Goal: Task Accomplishment & Management: Complete application form

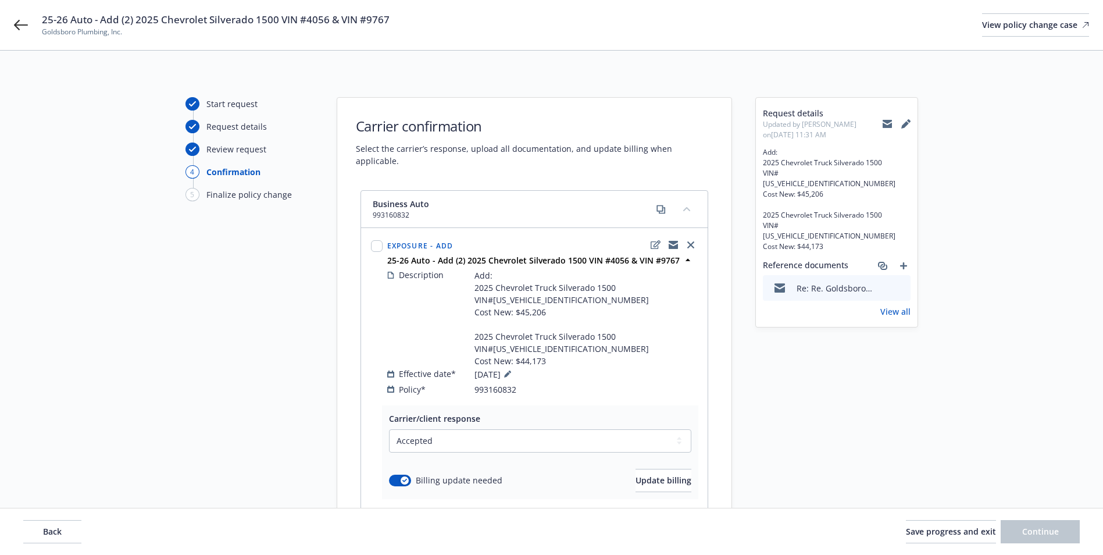
select select "ACCEPTED"
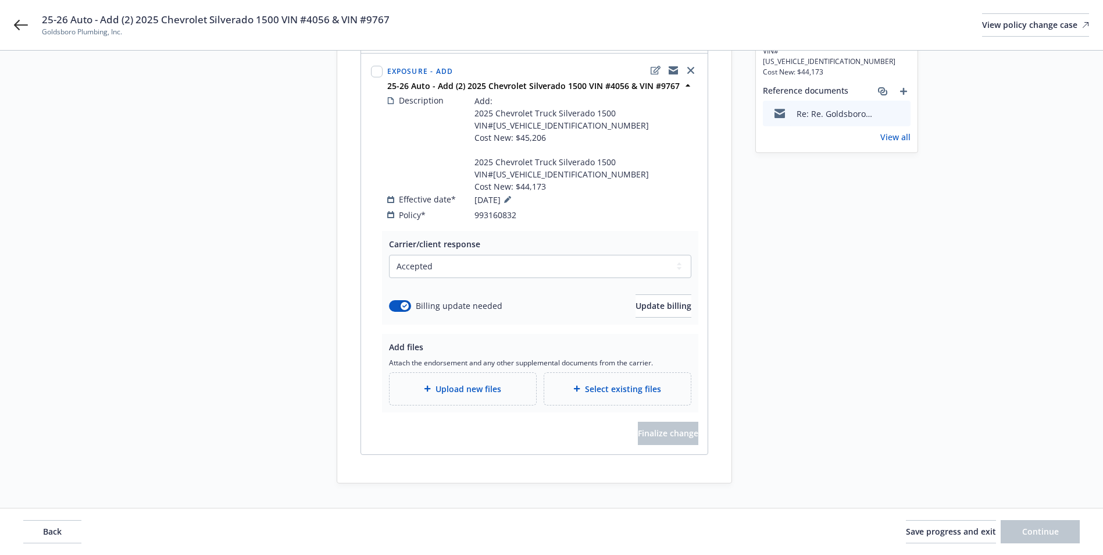
click at [472, 383] on span "Upload new files" at bounding box center [469, 389] width 66 height 12
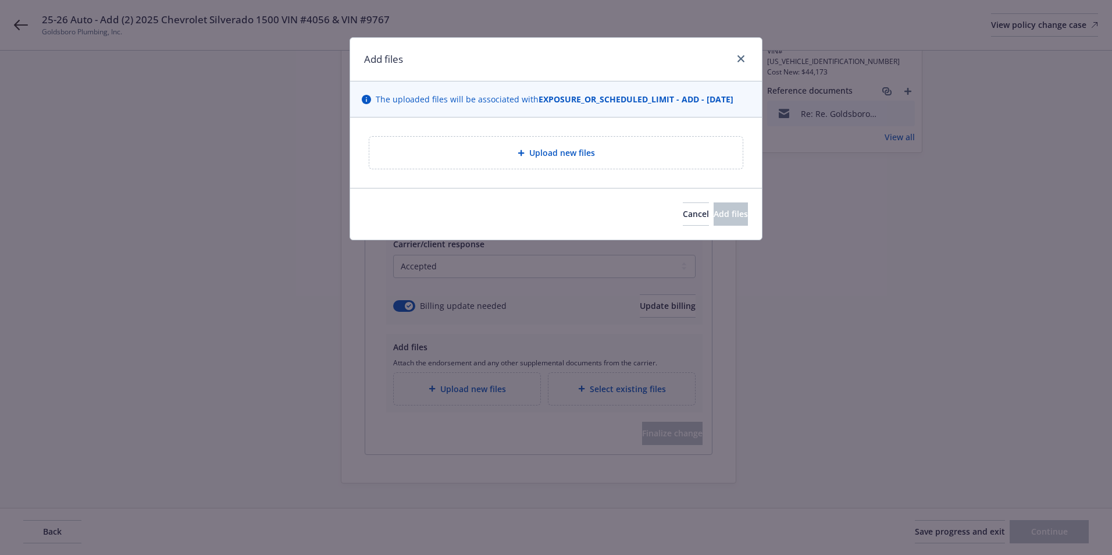
click at [536, 145] on div "Upload new files" at bounding box center [555, 153] width 373 height 32
type textarea "x"
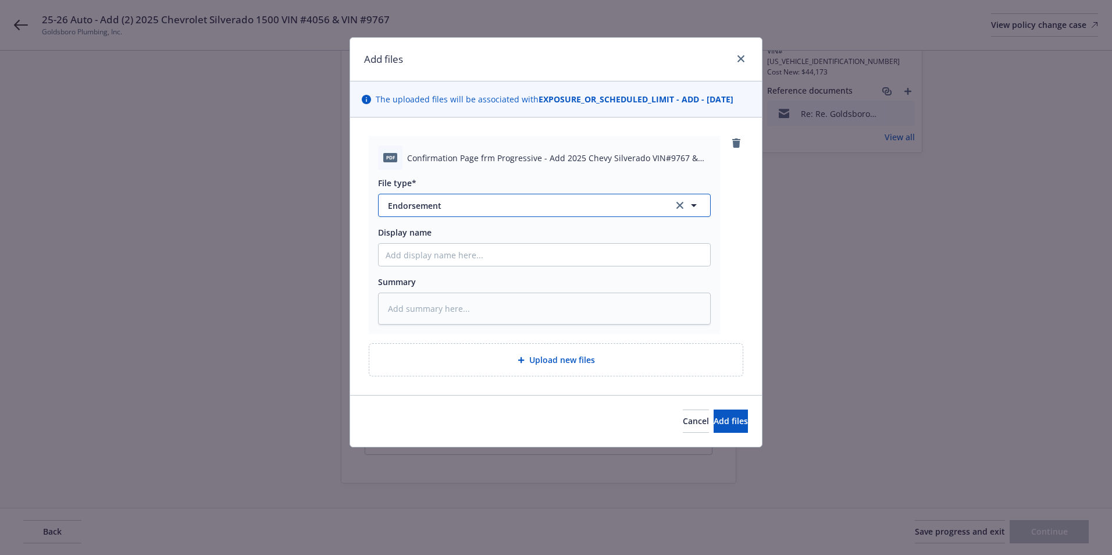
click at [543, 208] on span "Endorsement" at bounding box center [522, 205] width 269 height 12
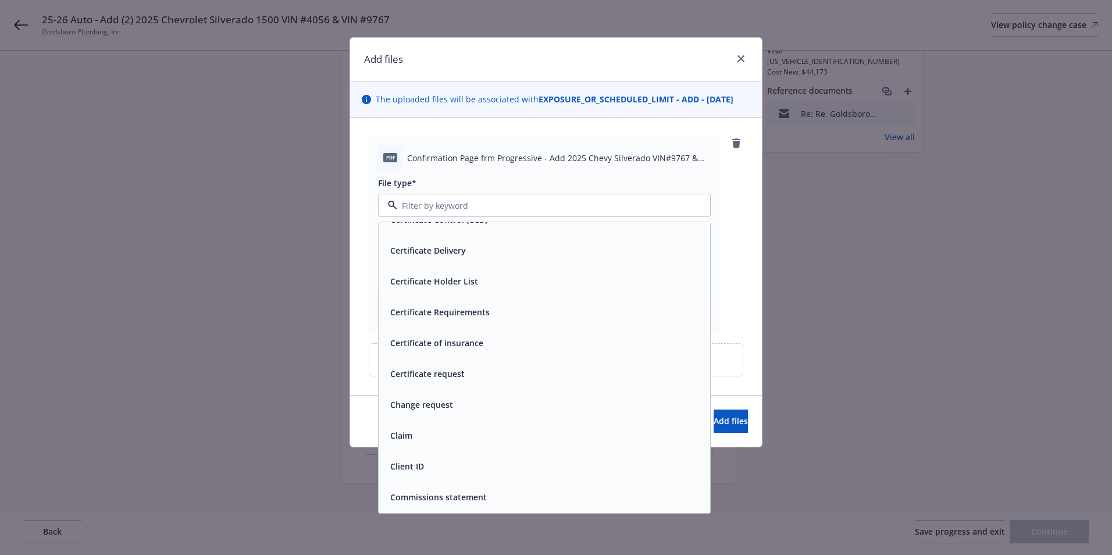
scroll to position [0, 0]
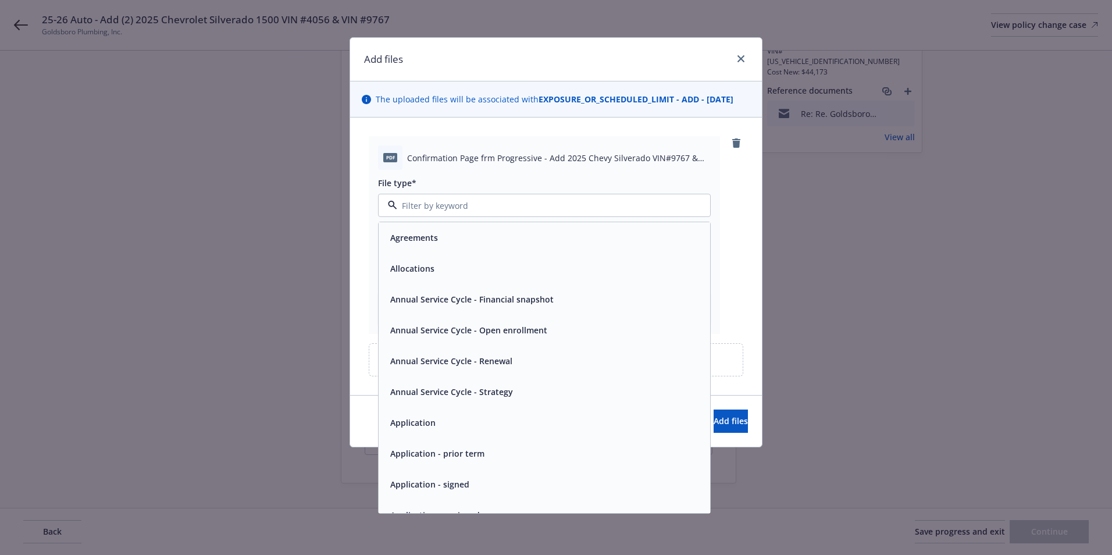
click at [745, 302] on div "pdf Confirmation Page frm Progressive - Add 2025 Chevy Silverado VIN#9767 & VIN…" at bounding box center [556, 255] width 412 height 277
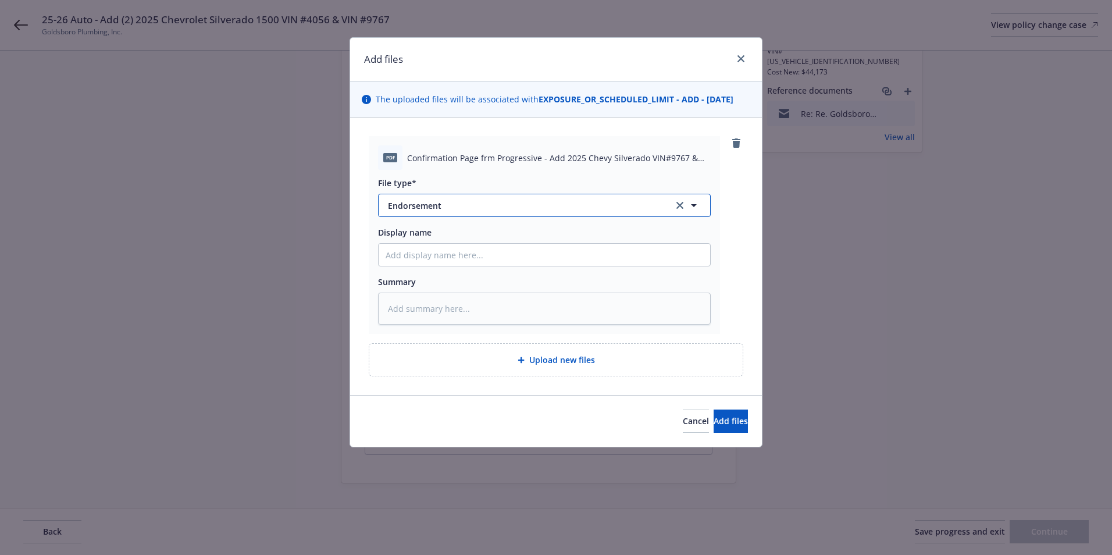
click at [445, 204] on span "Endorsement" at bounding box center [522, 205] width 269 height 12
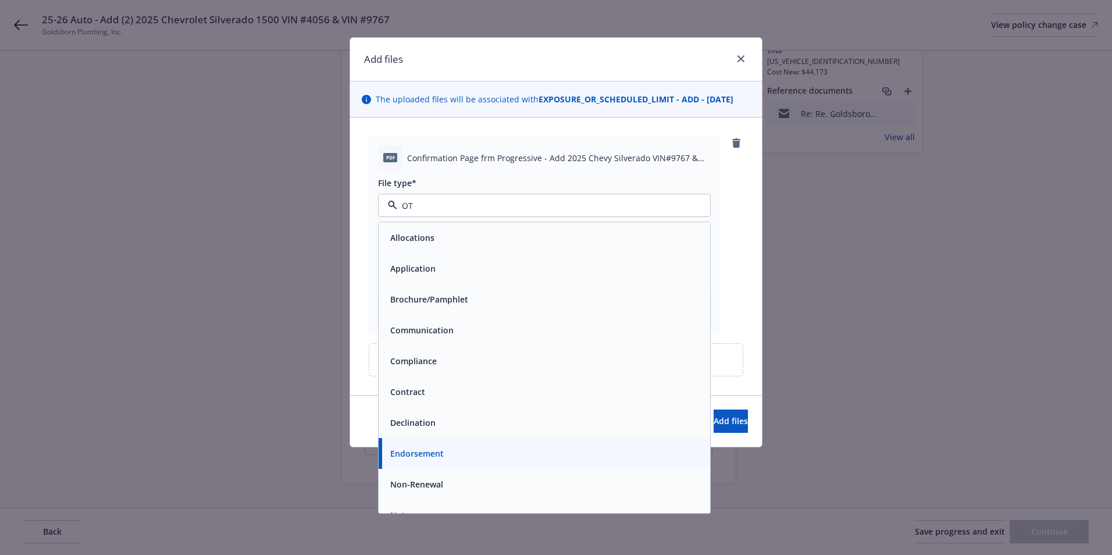
type input "OTH"
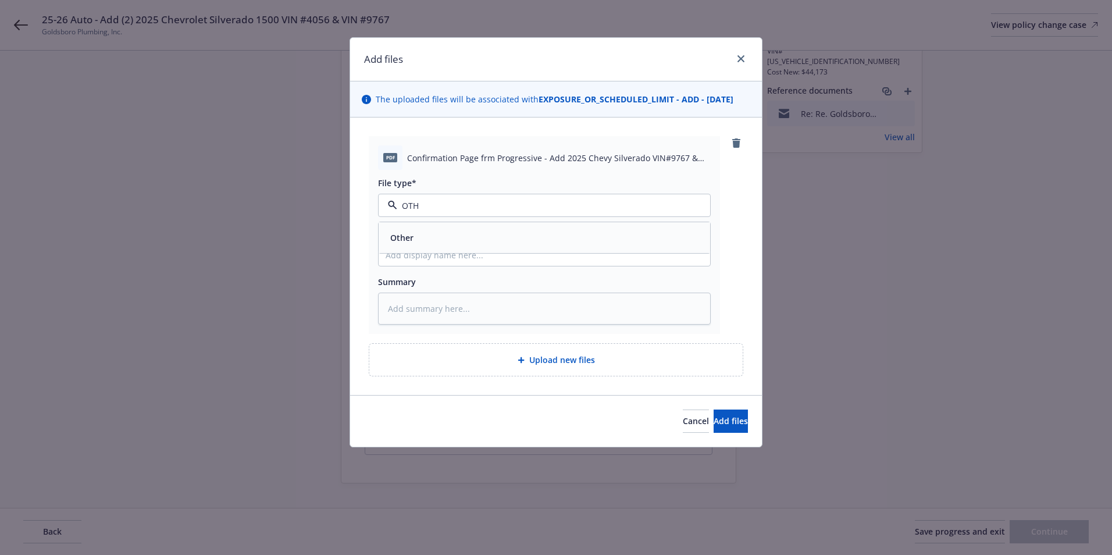
click at [428, 242] on div "Other" at bounding box center [545, 237] width 318 height 17
click at [714, 421] on span "Add files" at bounding box center [731, 420] width 34 height 11
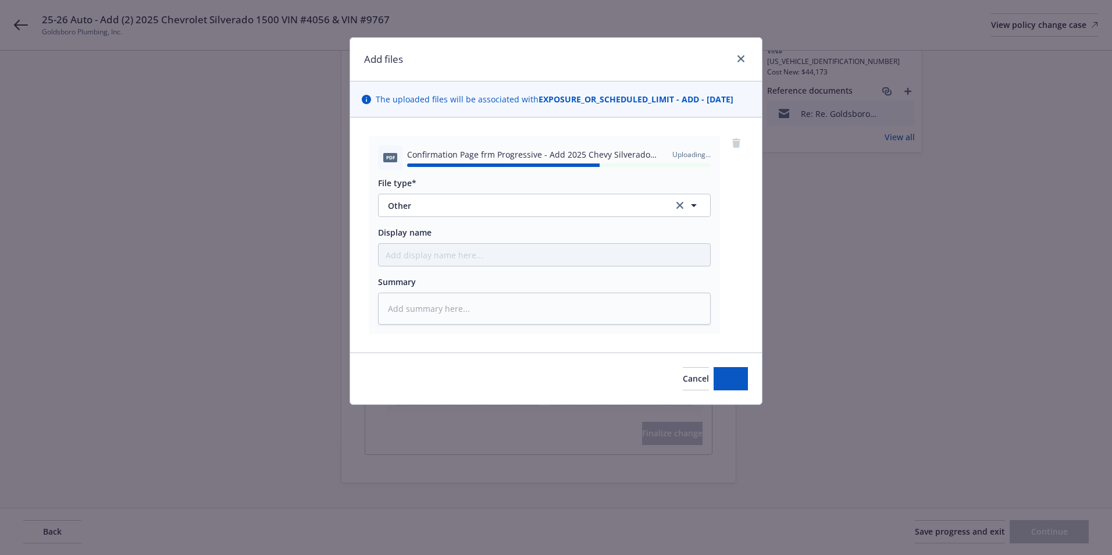
type textarea "x"
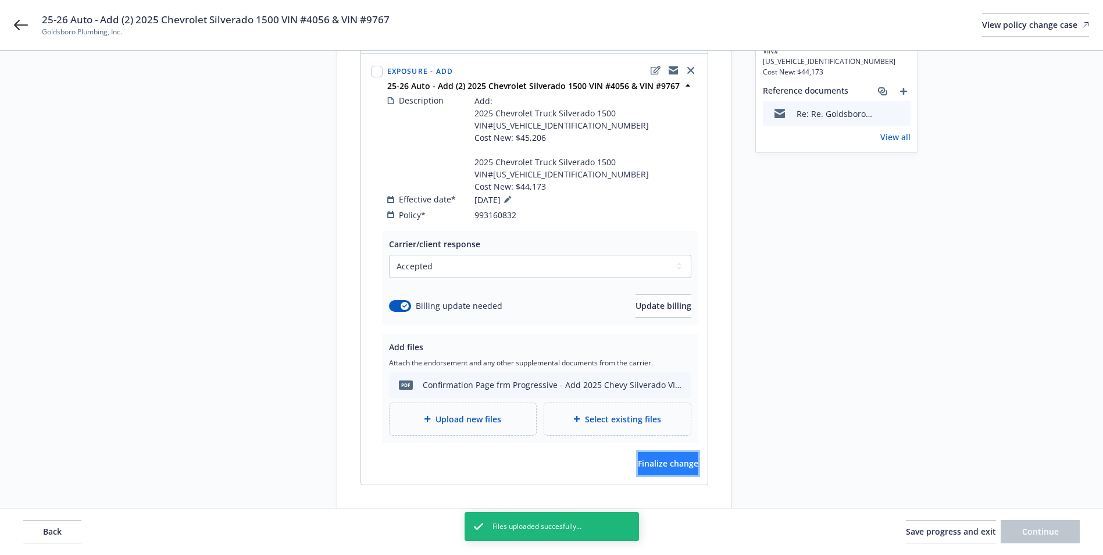
click at [647, 452] on button "Finalize change" at bounding box center [668, 463] width 60 height 23
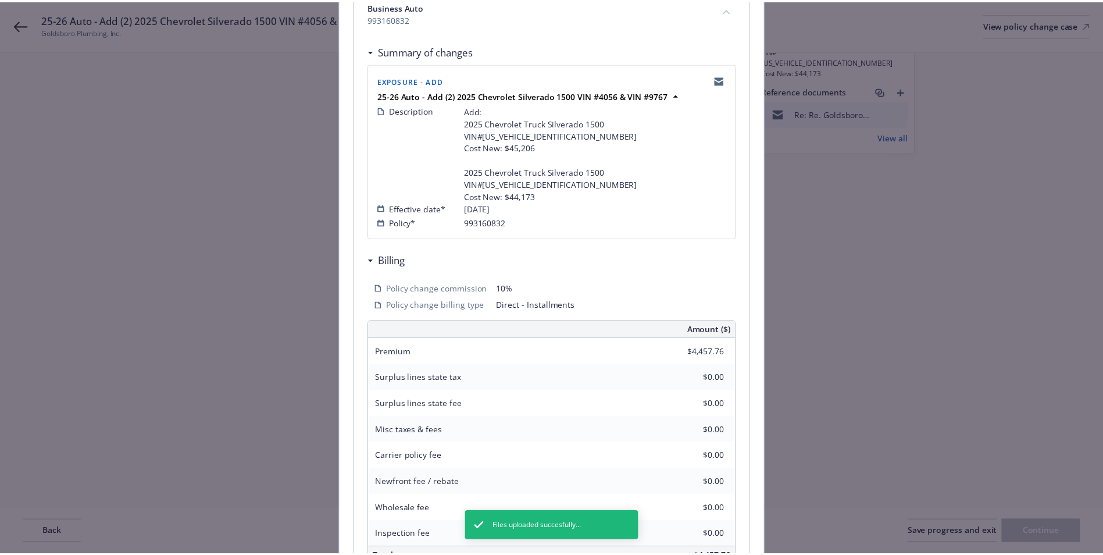
scroll to position [317, 0]
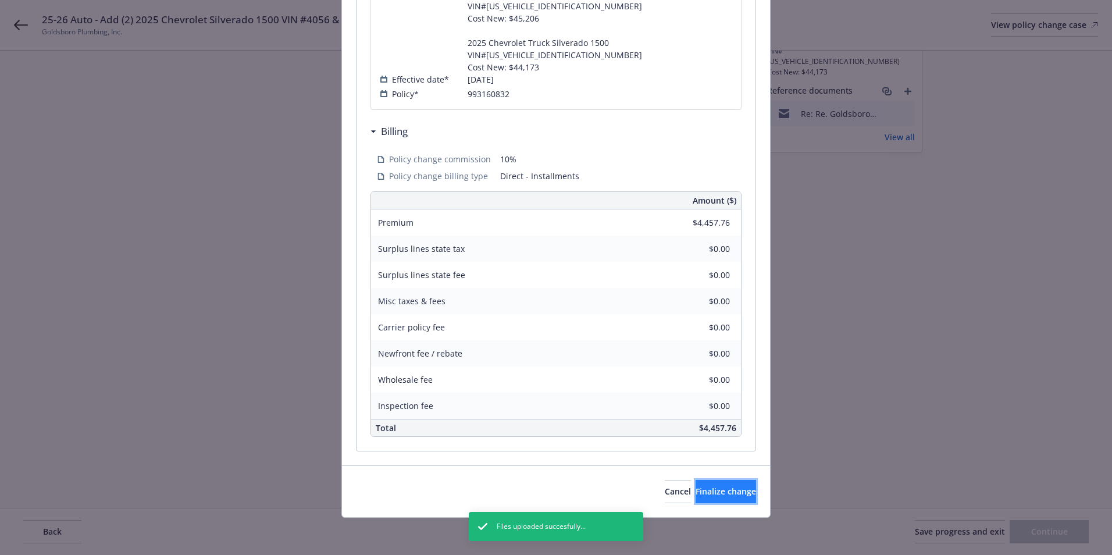
click at [717, 492] on span "Finalize change" at bounding box center [726, 491] width 60 height 11
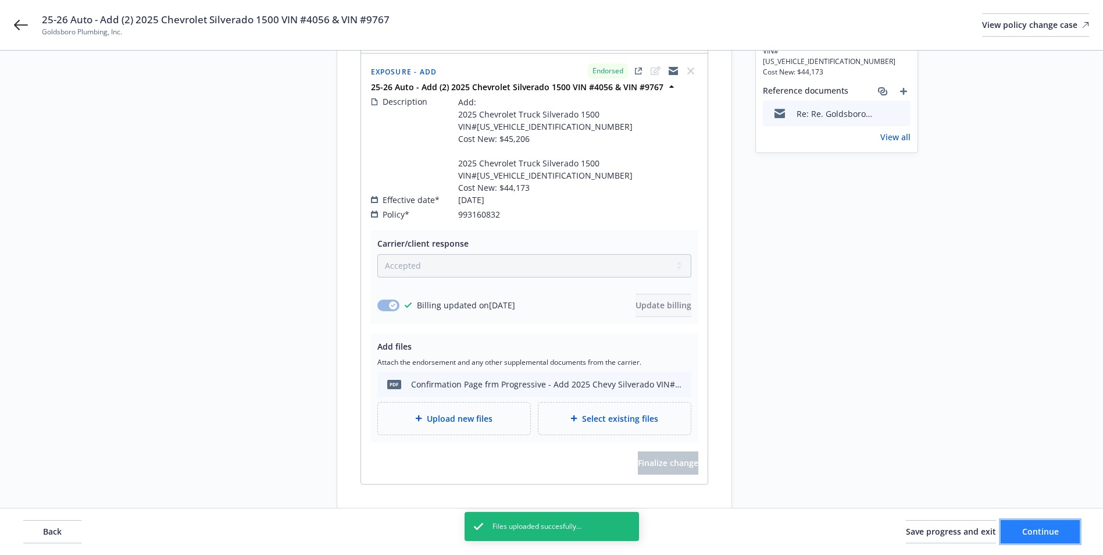
click at [1049, 534] on span "Continue" at bounding box center [1041, 531] width 37 height 11
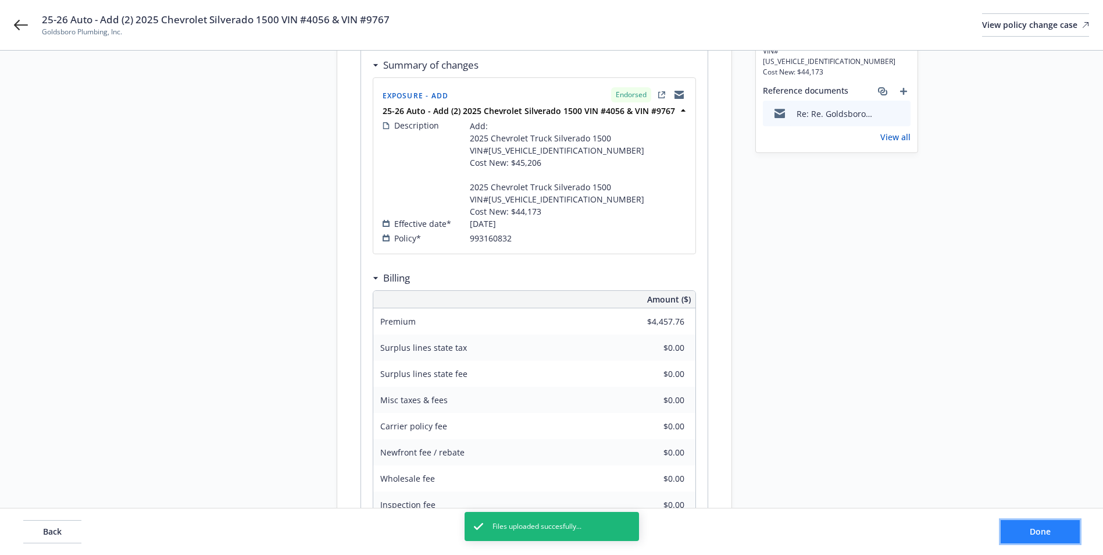
click at [1049, 534] on span "Done" at bounding box center [1040, 531] width 21 height 11
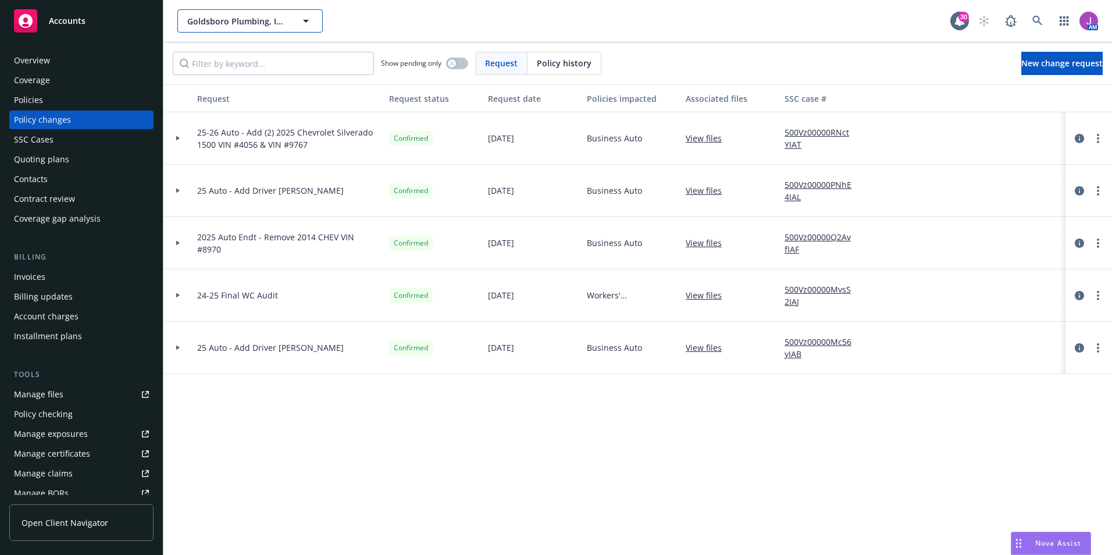
click at [260, 23] on span "Goldsboro Plumbing, Inc." at bounding box center [237, 21] width 101 height 12
type input "H"
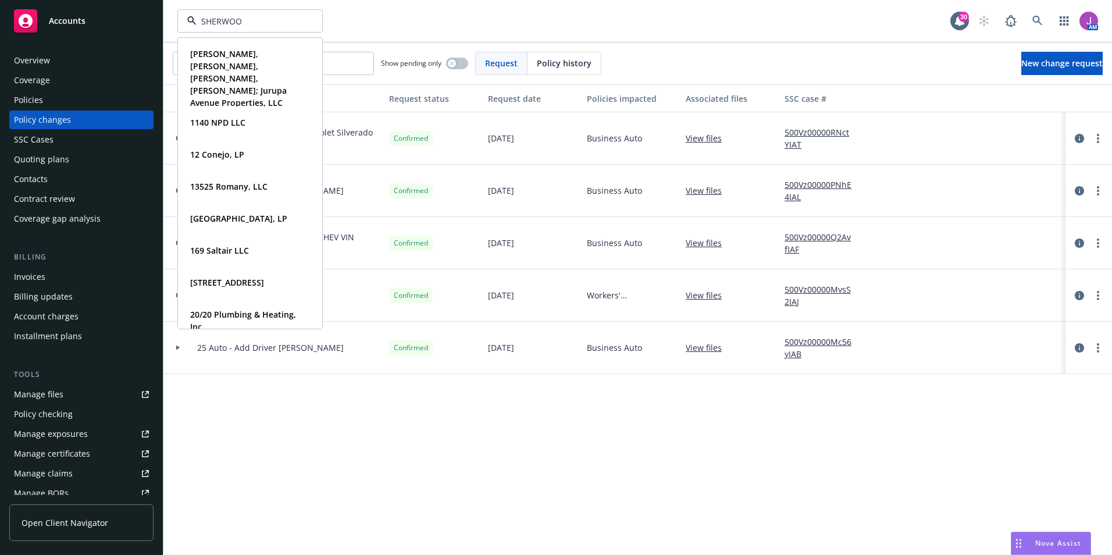
type input "SHERWOOD"
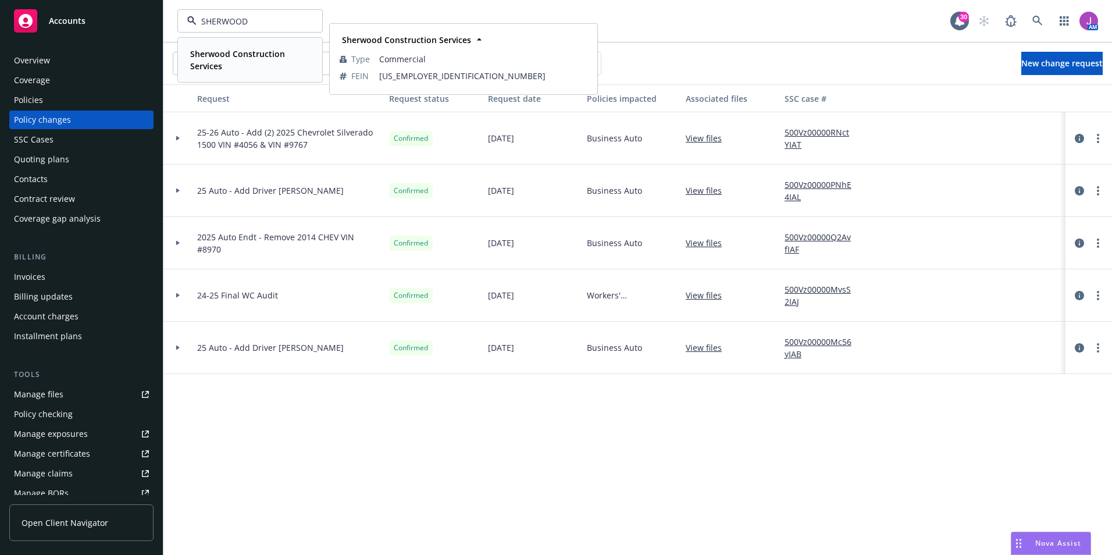
click at [212, 58] on strong "Sherwood Construction Services" at bounding box center [237, 59] width 95 height 23
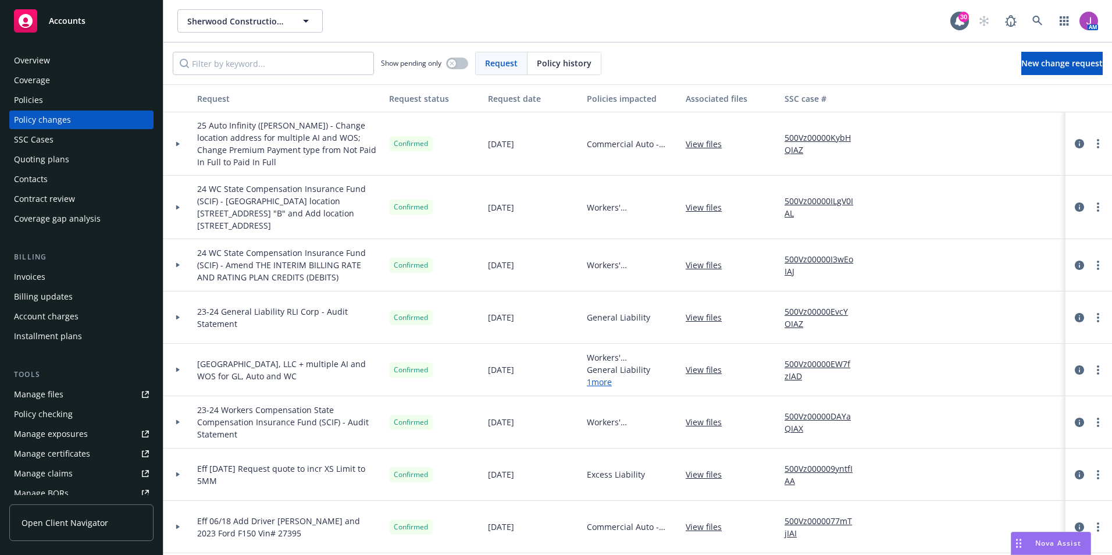
click at [42, 98] on div "Policies" at bounding box center [81, 100] width 135 height 19
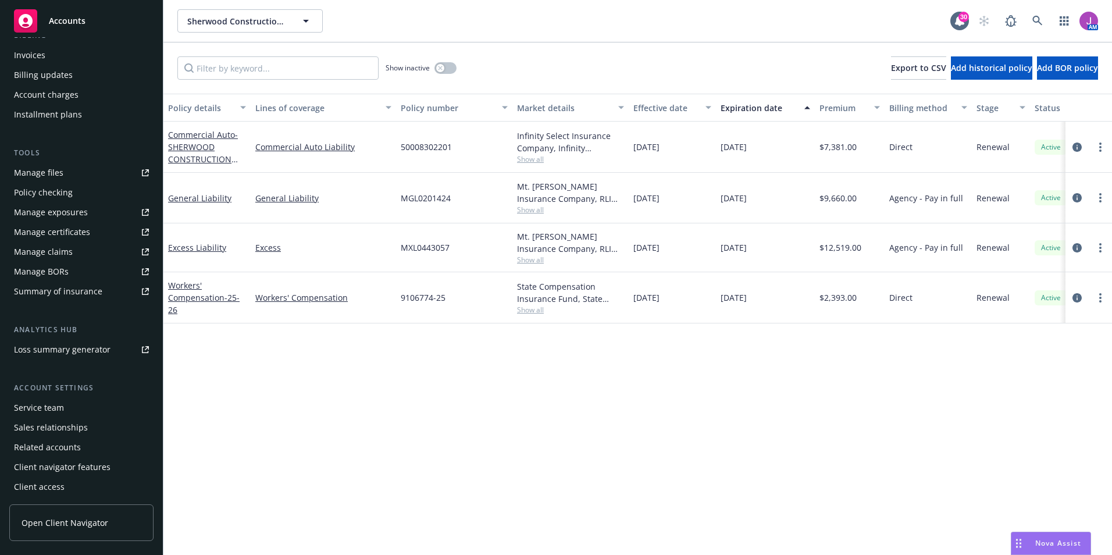
scroll to position [223, 0]
click at [65, 410] on div "Service team" at bounding box center [81, 406] width 135 height 19
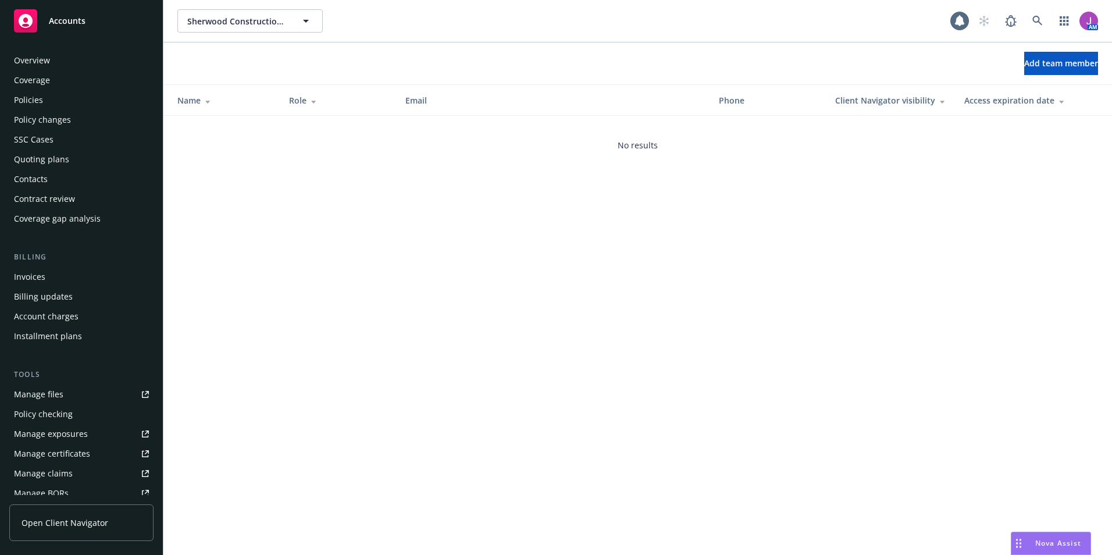
scroll to position [223, 0]
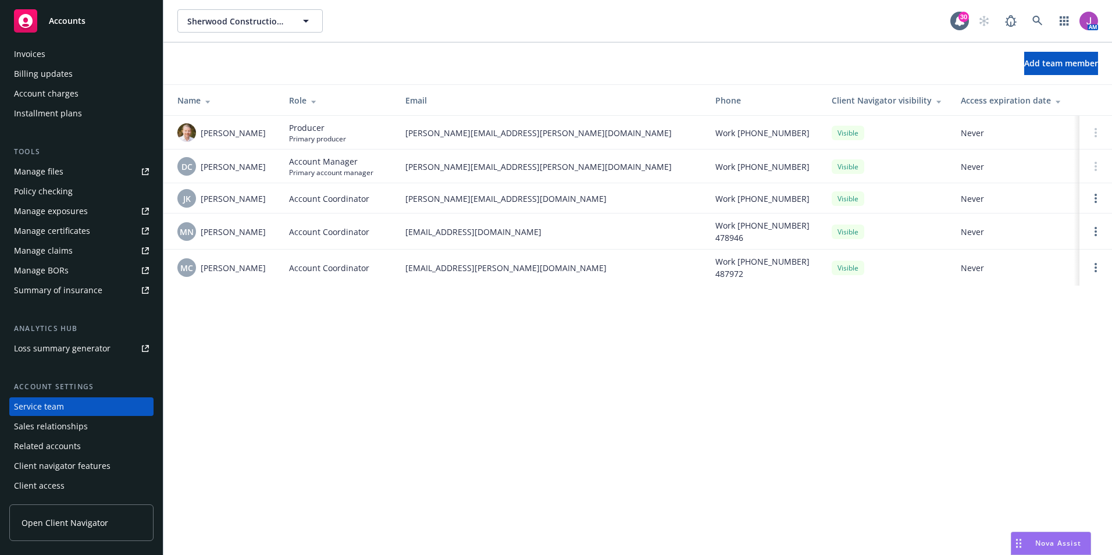
click at [59, 60] on div "Invoices" at bounding box center [81, 54] width 135 height 19
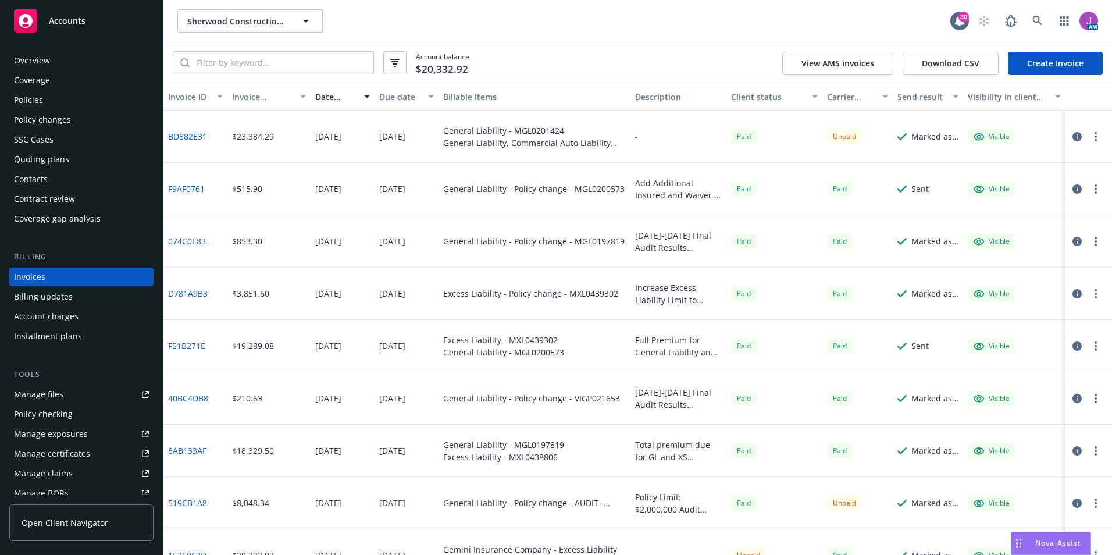
click at [38, 58] on div "Overview" at bounding box center [32, 60] width 36 height 19
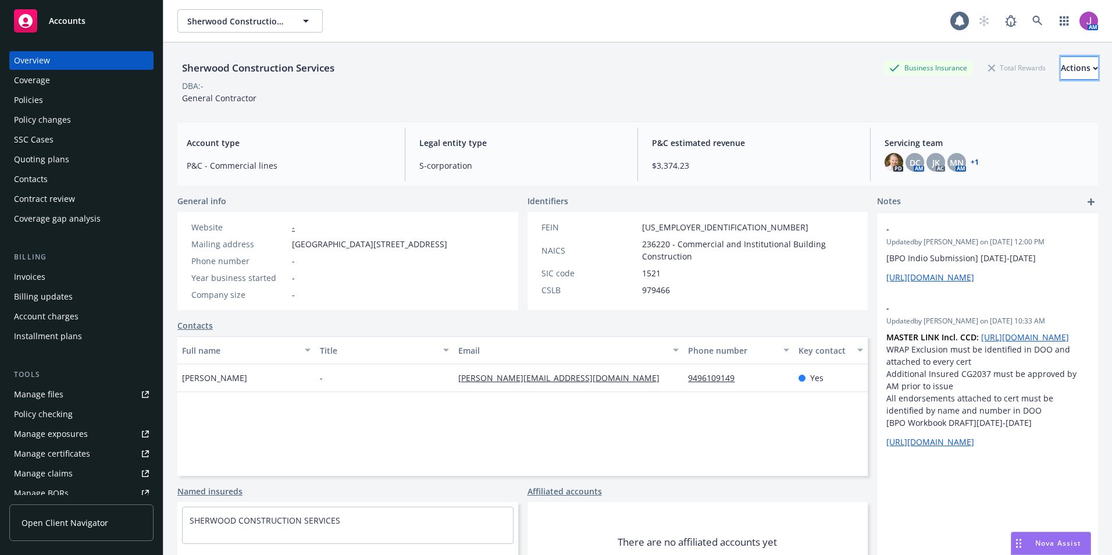
click at [1061, 71] on div "Actions" at bounding box center [1079, 68] width 37 height 22
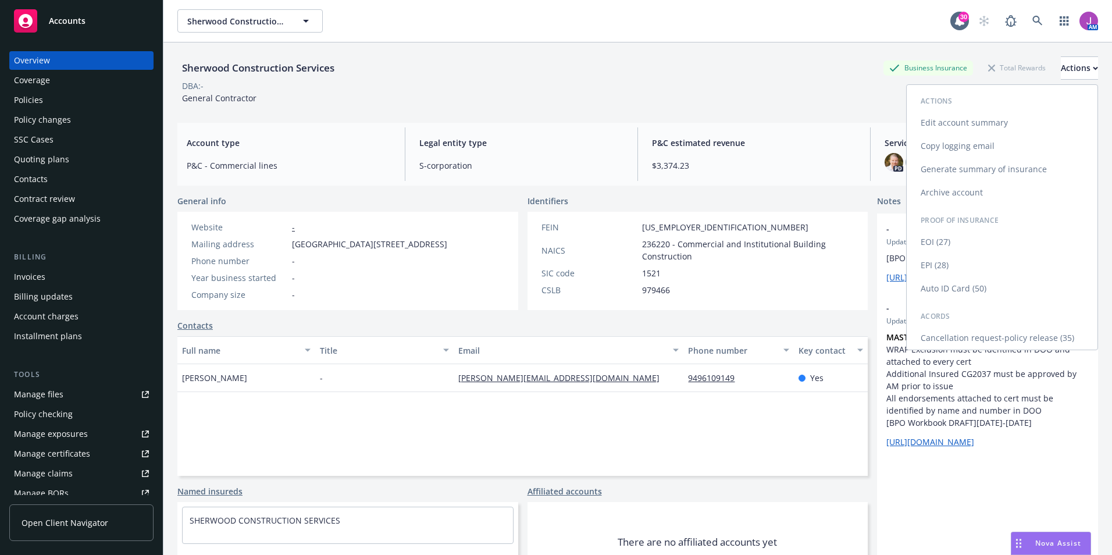
click at [961, 147] on link "Copy logging email" at bounding box center [1002, 145] width 191 height 23
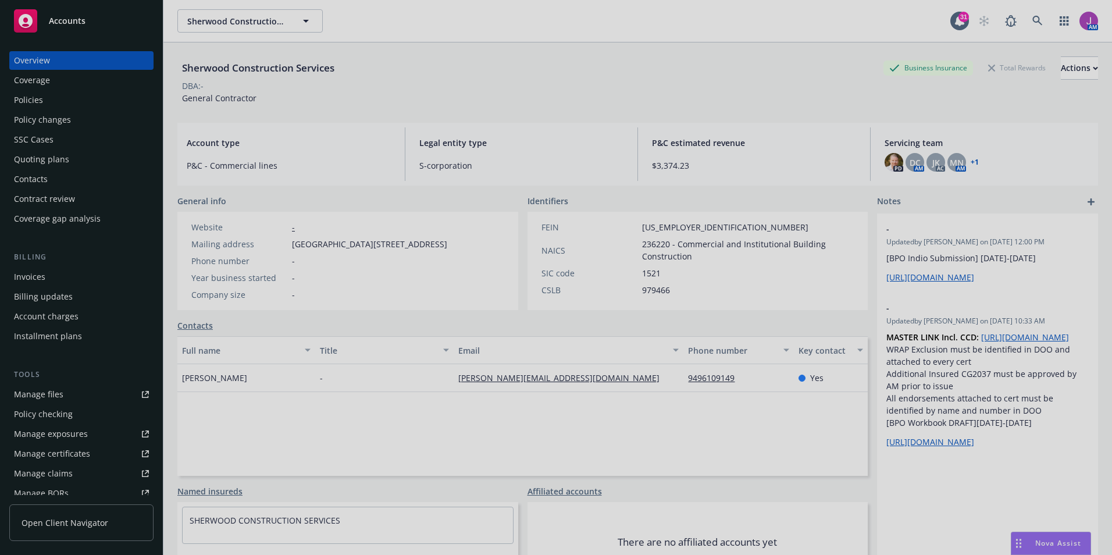
click at [270, 14] on div at bounding box center [556, 277] width 1112 height 555
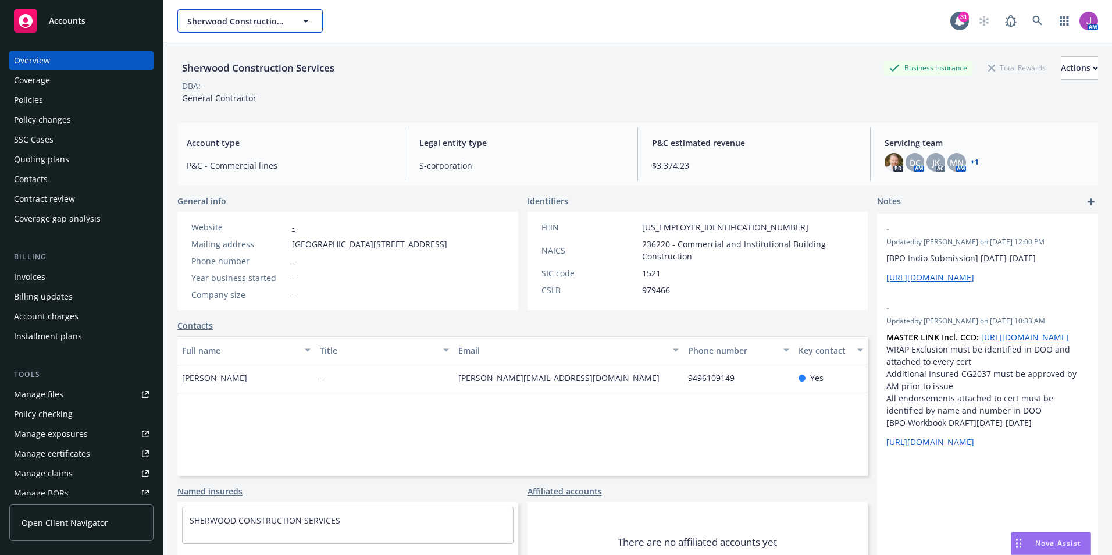
click at [260, 20] on span "Sherwood Construction Services" at bounding box center [237, 21] width 101 height 12
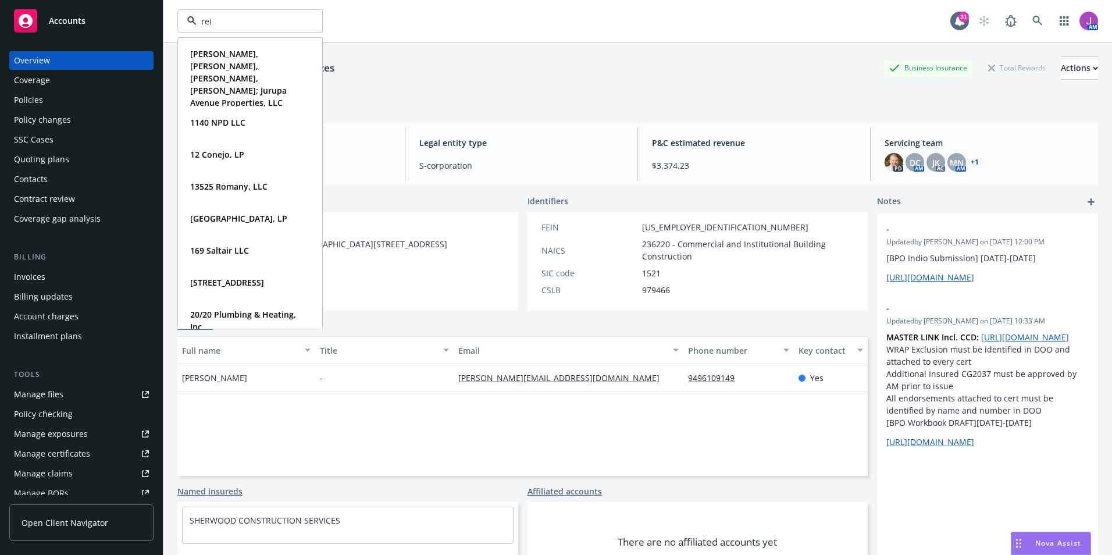
type input "reid"
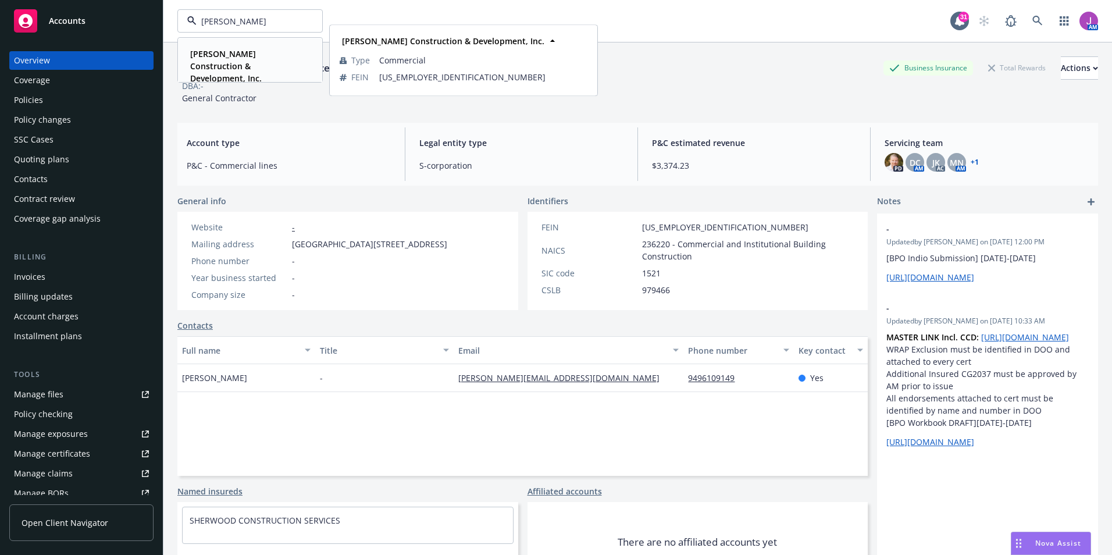
click at [247, 56] on strong "Reid Construction & Development, Inc." at bounding box center [226, 65] width 72 height 35
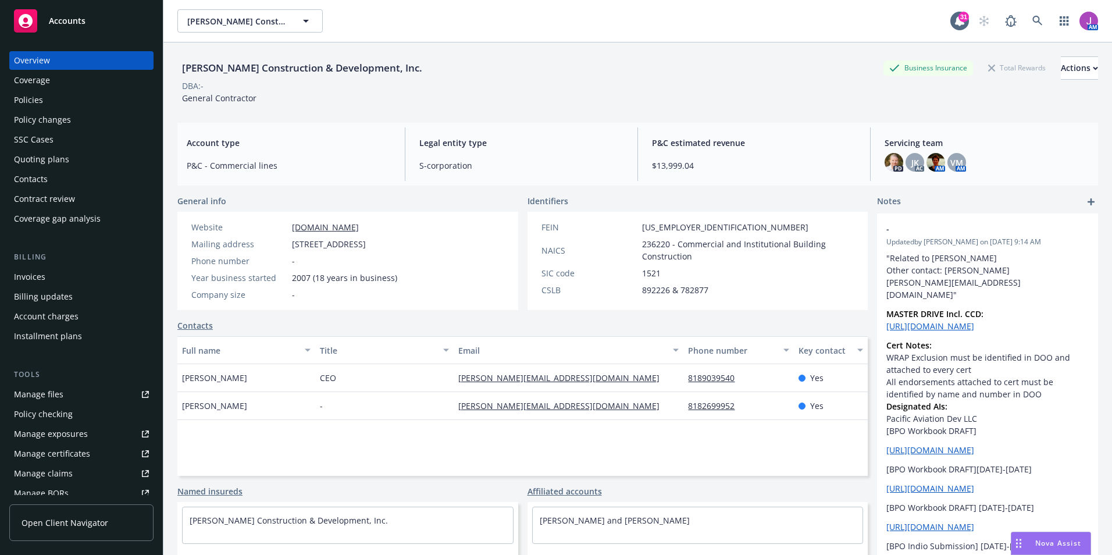
click at [26, 100] on div "Policies" at bounding box center [28, 100] width 29 height 19
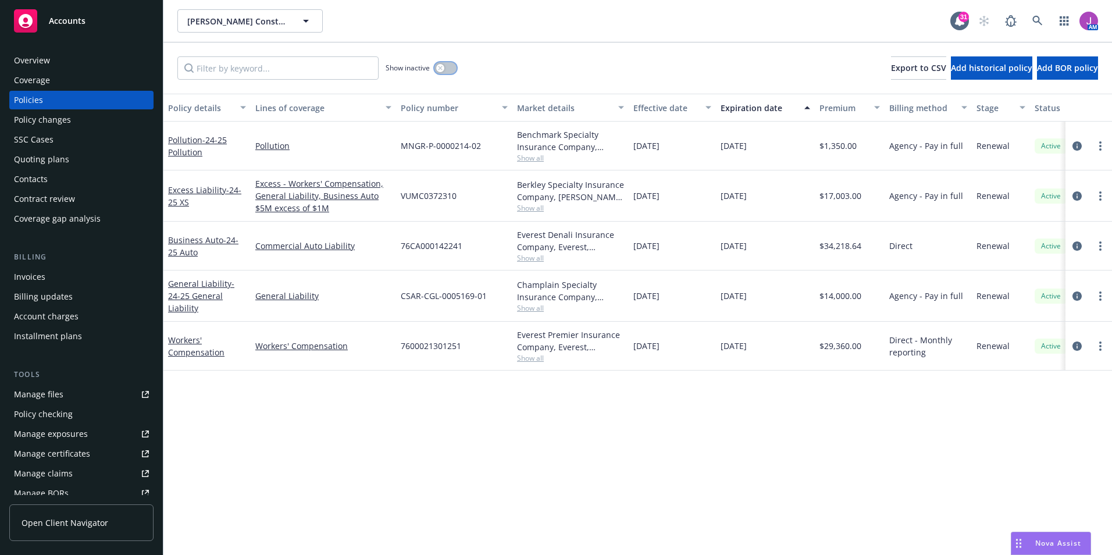
click at [443, 69] on button "button" at bounding box center [445, 68] width 22 height 12
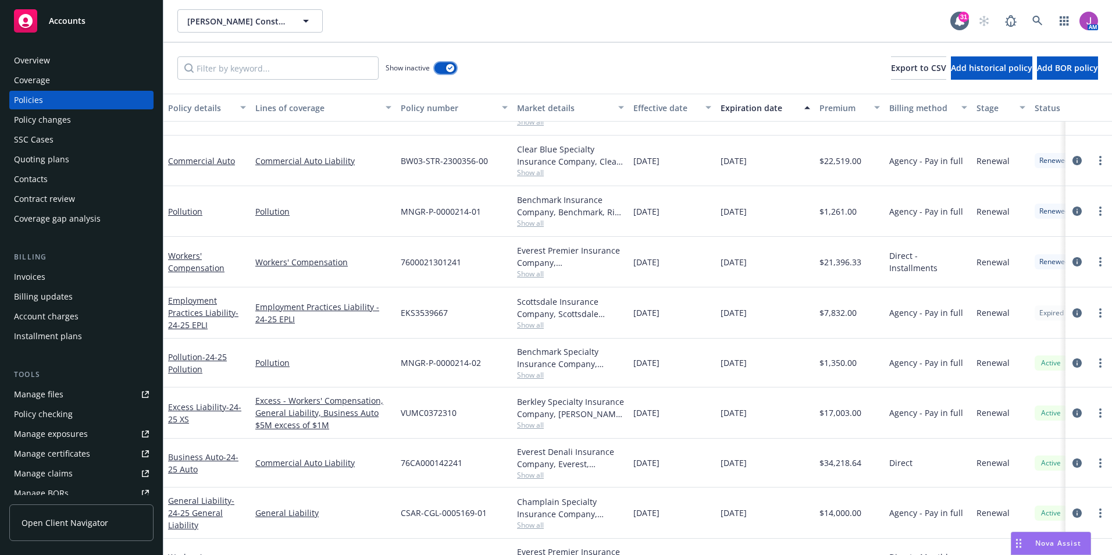
scroll to position [1195, 0]
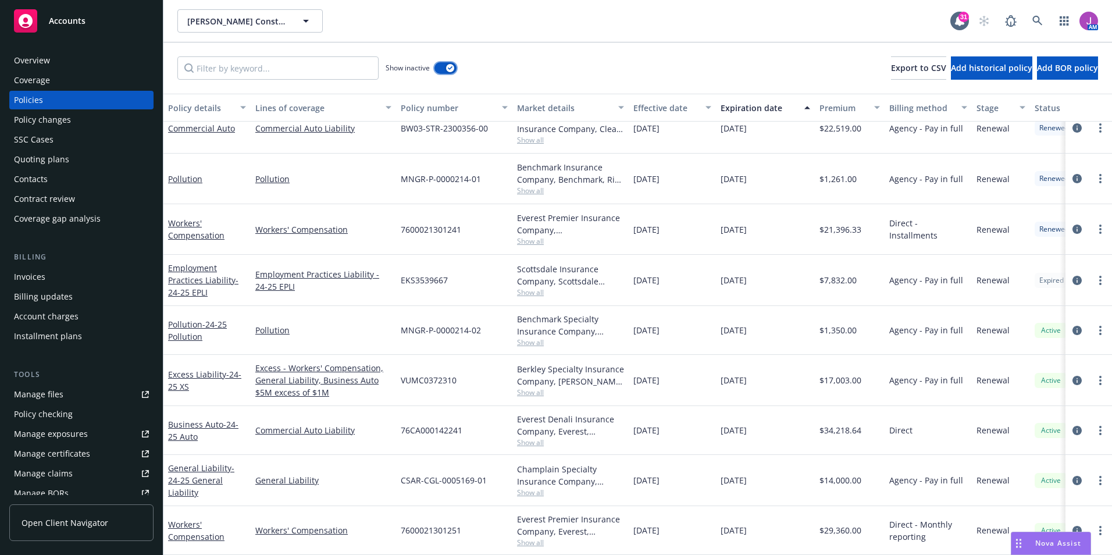
click at [439, 63] on button "button" at bounding box center [445, 68] width 22 height 12
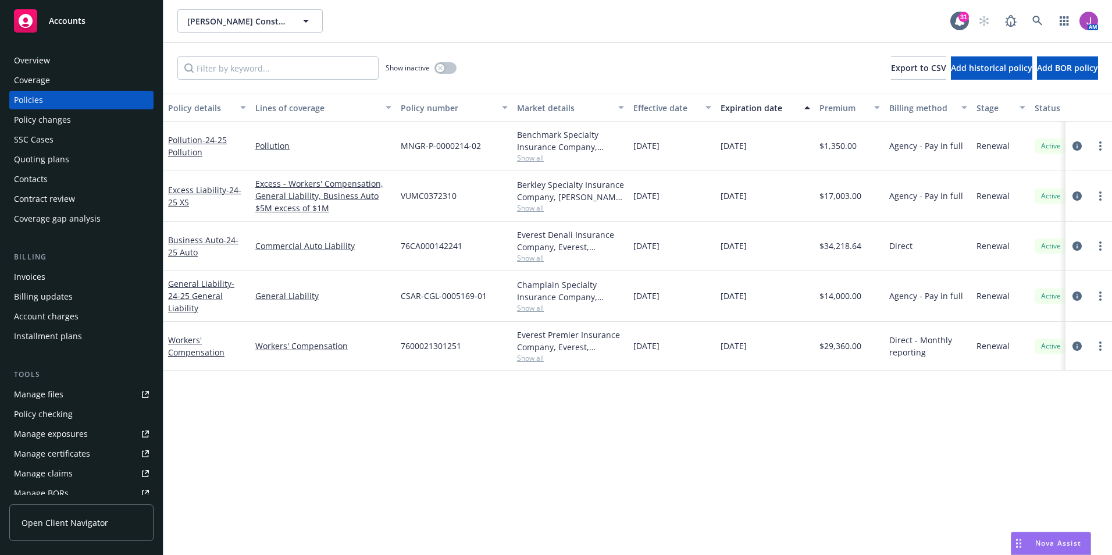
click at [540, 256] on span "Show all" at bounding box center [570, 258] width 107 height 10
click at [696, 464] on div "Policy details Lines of coverage Policy number Market details Effective date Ex…" at bounding box center [637, 324] width 949 height 461
click at [193, 246] on span "- 24-25 Auto" at bounding box center [203, 245] width 70 height 23
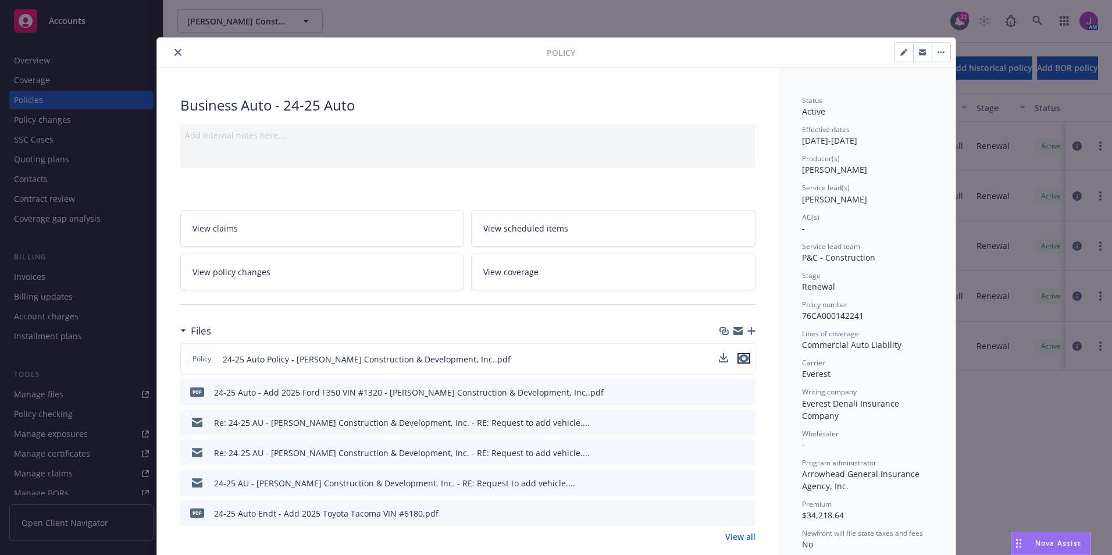
click at [745, 358] on button "preview file" at bounding box center [744, 358] width 13 height 10
click at [174, 49] on icon "close" at bounding box center [177, 52] width 7 height 7
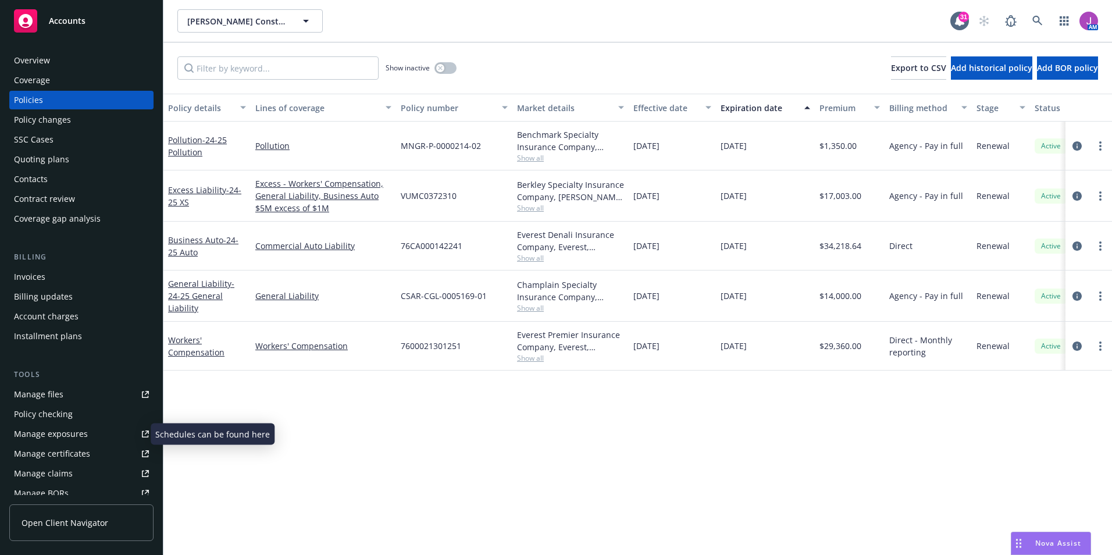
click at [66, 435] on div "Manage exposures" at bounding box center [51, 434] width 74 height 19
drag, startPoint x: 401, startPoint y: 149, endPoint x: 486, endPoint y: 151, distance: 84.9
click at [486, 151] on div "MNGR-P-0000214-02" at bounding box center [454, 146] width 116 height 49
copy span "MNGR-P-0000214-02"
click at [34, 154] on div "Quoting plans" at bounding box center [41, 159] width 55 height 19
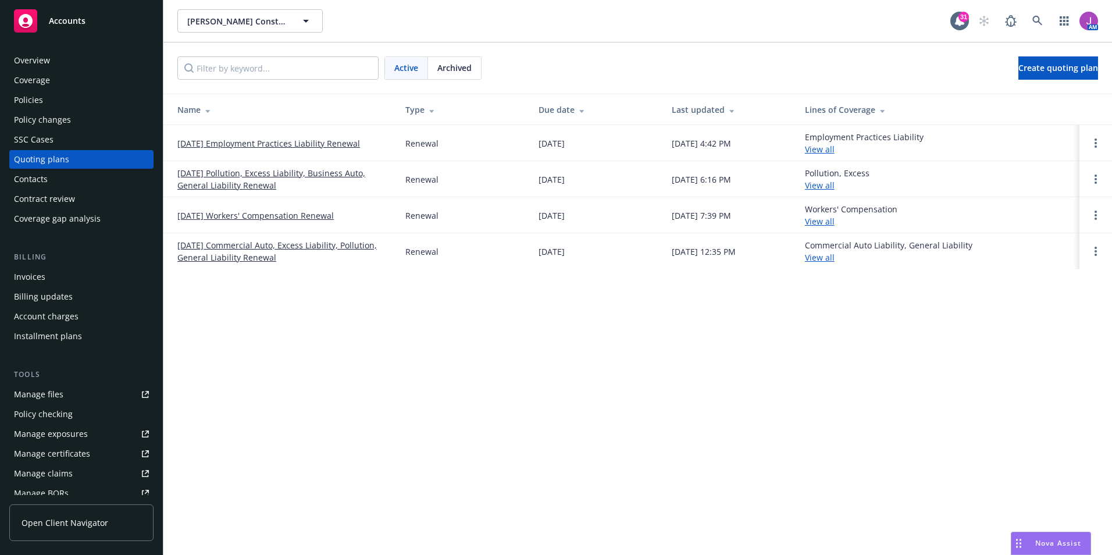
click at [263, 177] on link "11/22/25 Pollution, Excess Liability, Business Auto, General Liability Renewal" at bounding box center [281, 179] width 209 height 24
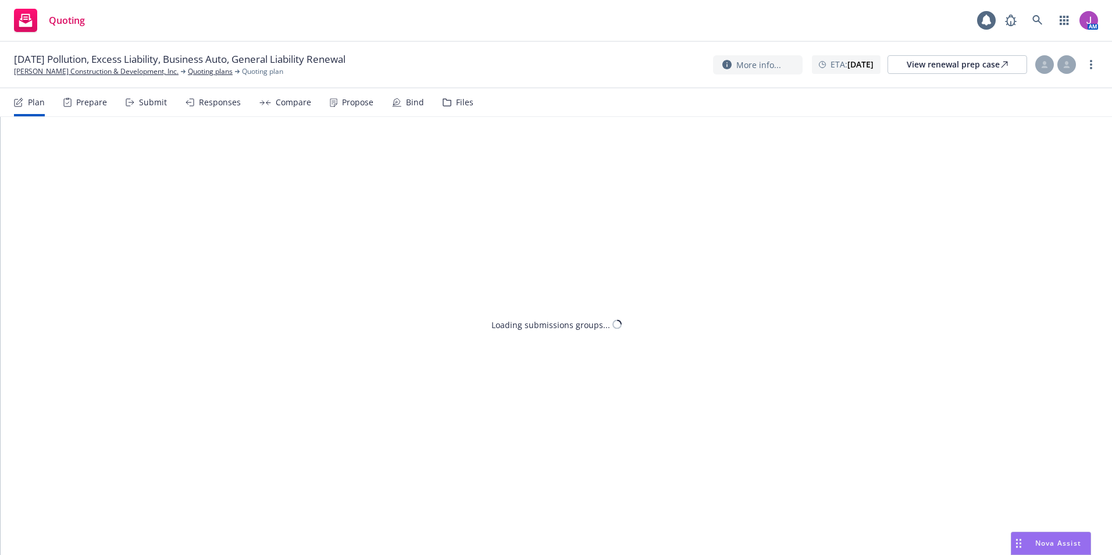
click at [450, 106] on div "Files" at bounding box center [458, 102] width 31 height 28
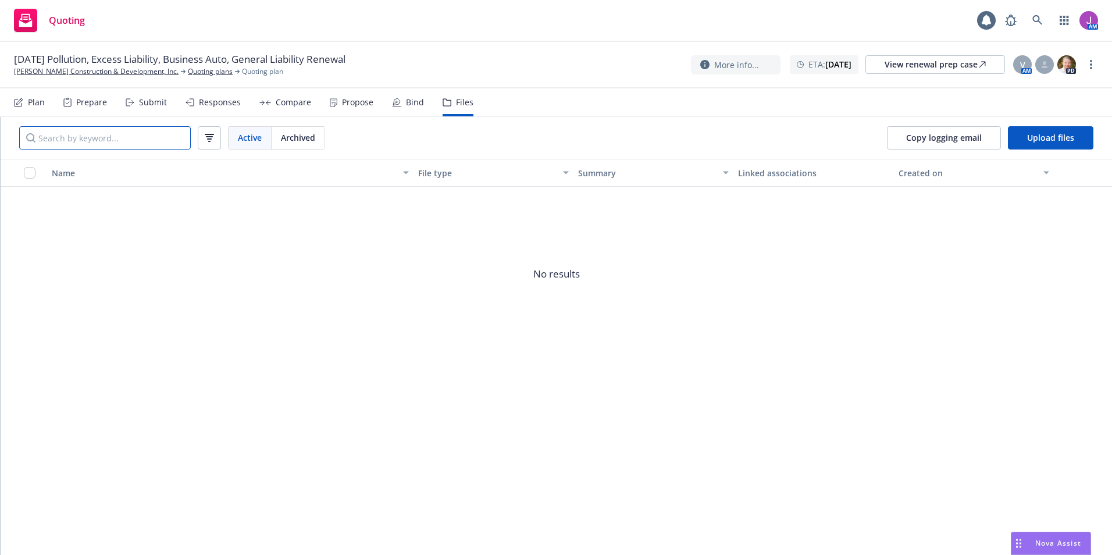
click at [129, 140] on input "Search by keyword..." at bounding box center [105, 137] width 172 height 23
type input "application"
drag, startPoint x: 129, startPoint y: 141, endPoint x: -29, endPoint y: 129, distance: 158.7
click at [0, 129] on html "Quoting 31 AM 11/22/25 Pollution, Excess Liability, Business Auto, General Liab…" at bounding box center [556, 277] width 1112 height 555
click at [434, 230] on span "No results" at bounding box center [556, 274] width 1111 height 174
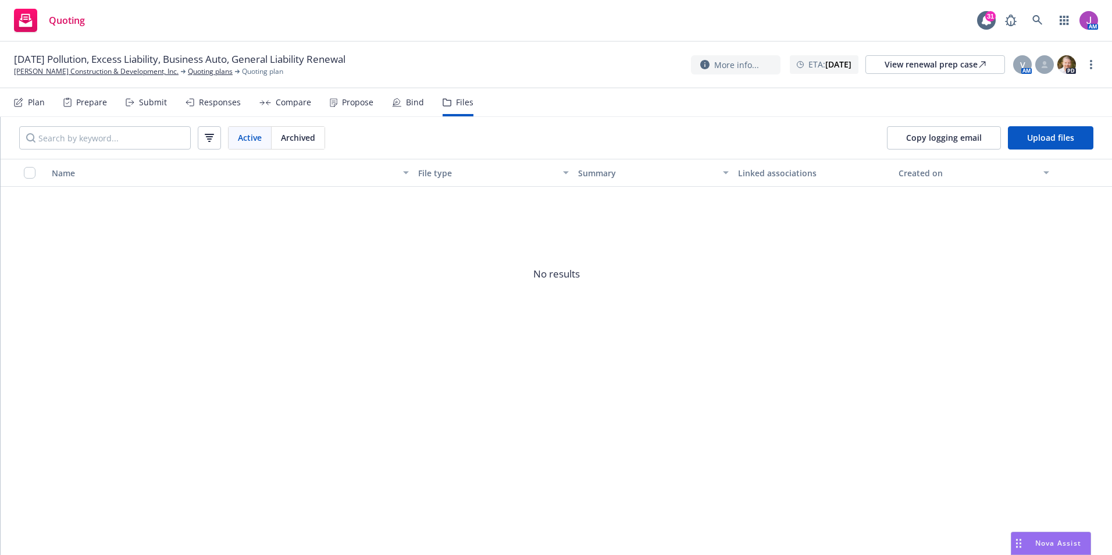
click at [309, 143] on span "Archived" at bounding box center [298, 137] width 34 height 12
click at [255, 138] on span "Active" at bounding box center [250, 137] width 24 height 12
click at [188, 72] on link "Quoting plans" at bounding box center [210, 71] width 45 height 10
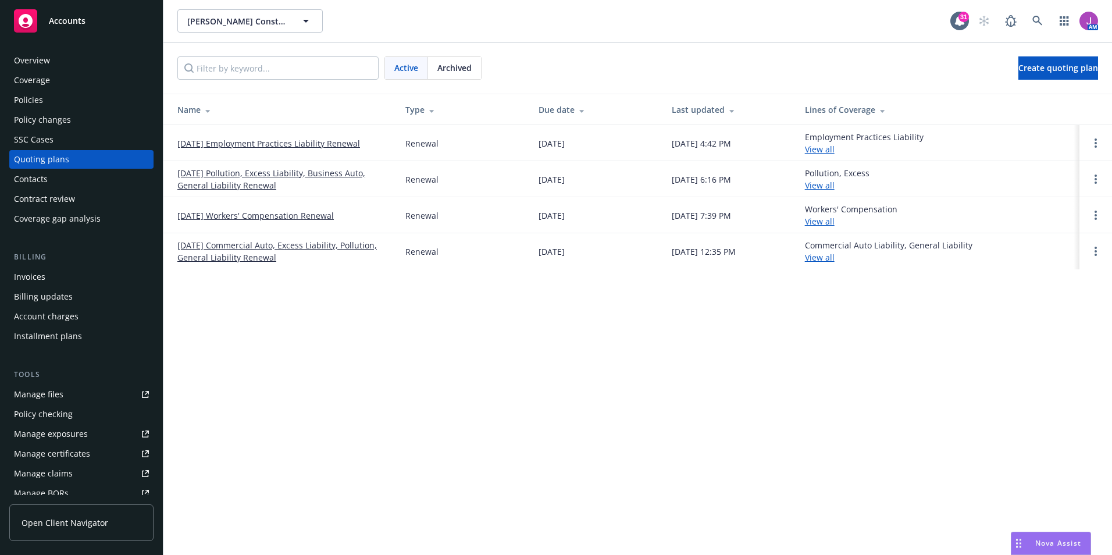
click at [248, 243] on link "[DATE] Commercial Auto, Excess Liability, Pollution, General Liability Renewal" at bounding box center [281, 251] width 209 height 24
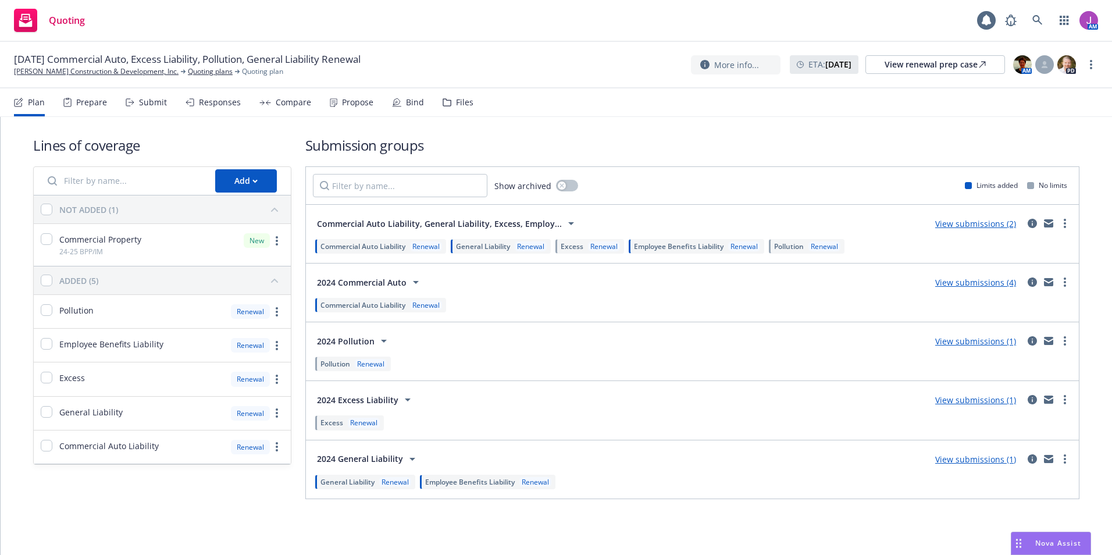
click at [437, 110] on div "Plan Prepare Submit Responses Compare Propose Bind Files" at bounding box center [243, 102] width 459 height 28
click at [446, 105] on icon at bounding box center [447, 102] width 9 height 8
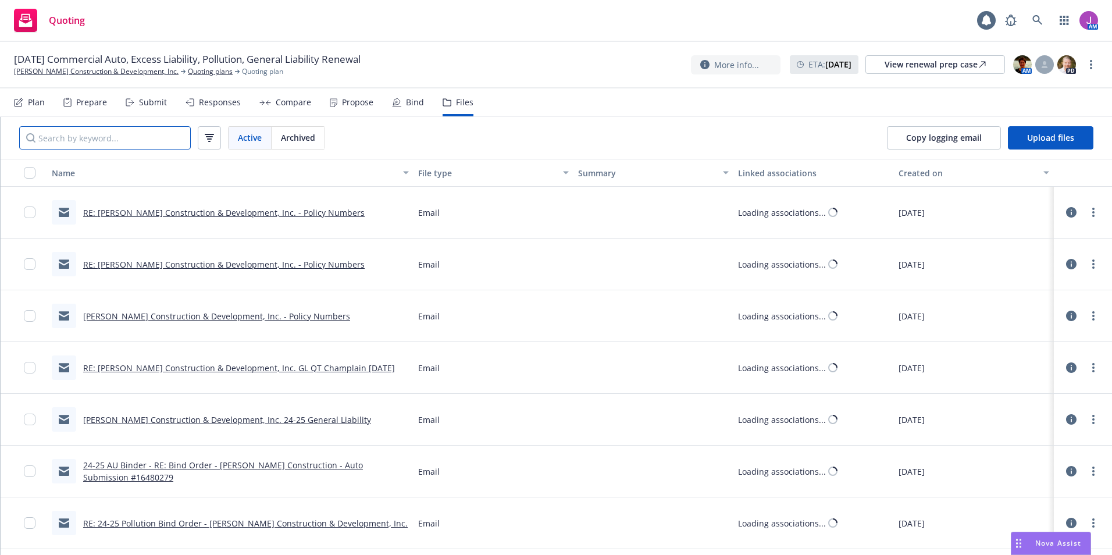
click at [163, 142] on input "Search by keyword..." at bounding box center [105, 137] width 172 height 23
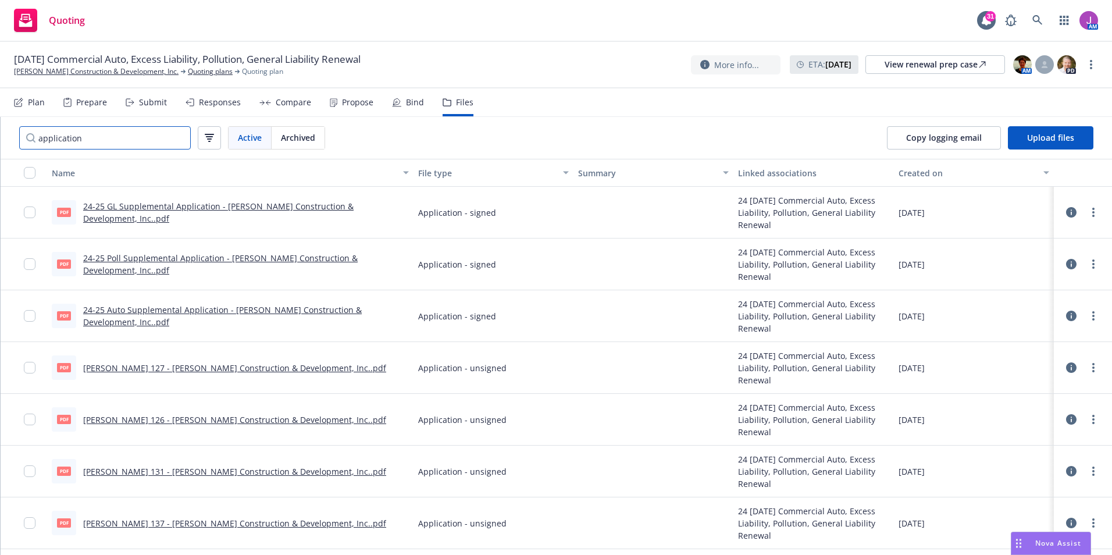
type input "application"
click at [231, 317] on link "24-25 Auto Supplemental Application - Reid Construction & Development, Inc..pdf" at bounding box center [222, 315] width 279 height 23
click at [62, 72] on link "[PERSON_NAME] Construction & Development, Inc." at bounding box center [96, 71] width 165 height 10
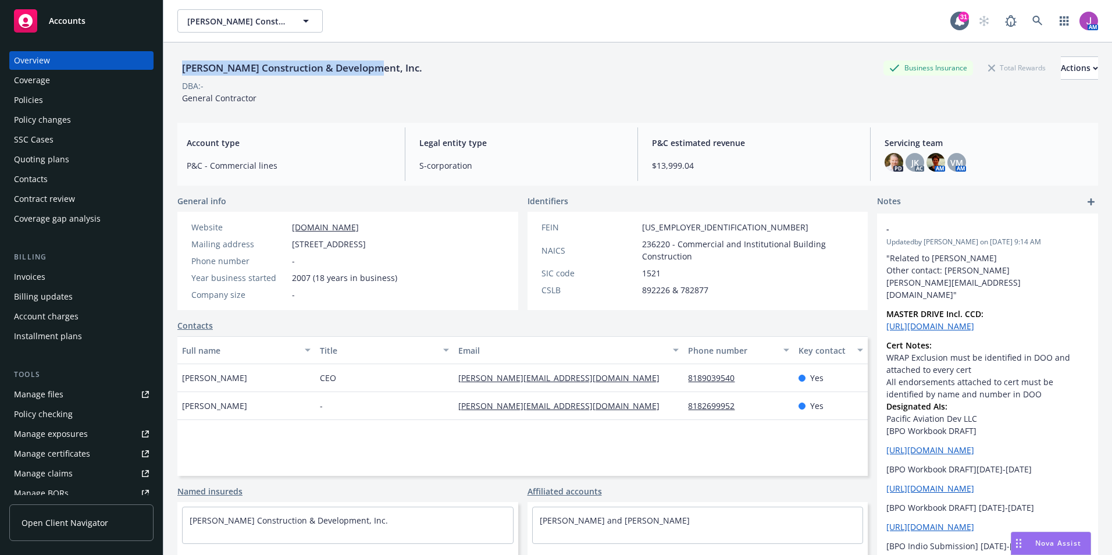
drag, startPoint x: 232, startPoint y: 67, endPoint x: 377, endPoint y: 75, distance: 145.6
click at [377, 75] on div "Reid Construction & Development, Inc. Business Insurance Total Rewards Actions" at bounding box center [637, 67] width 921 height 23
copy div "Reid Construction & Development, Inc."
click at [58, 96] on div "Policies" at bounding box center [81, 100] width 135 height 19
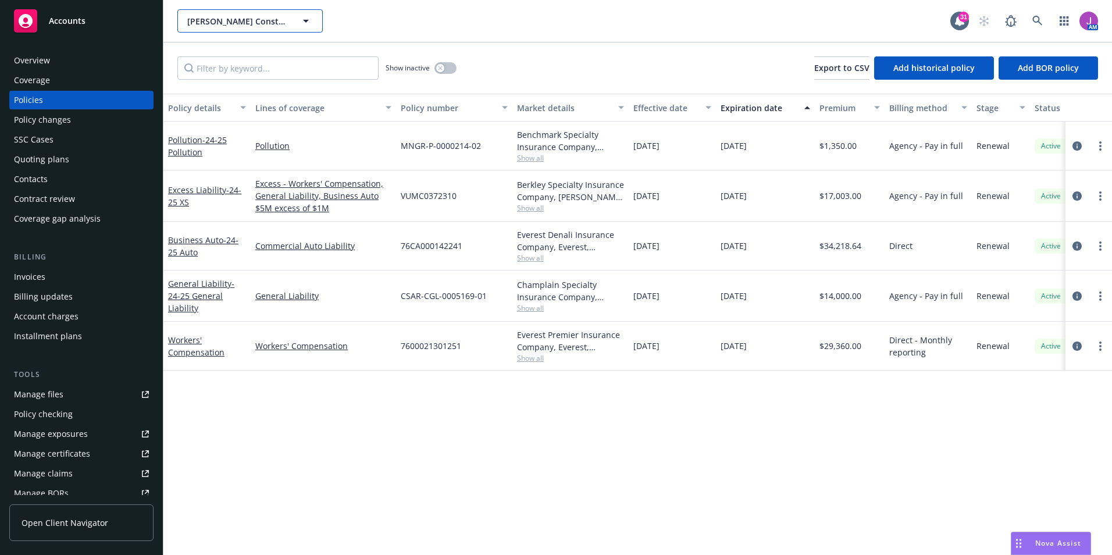
click at [252, 23] on span "Reid Construction & Development, Inc." at bounding box center [237, 21] width 101 height 12
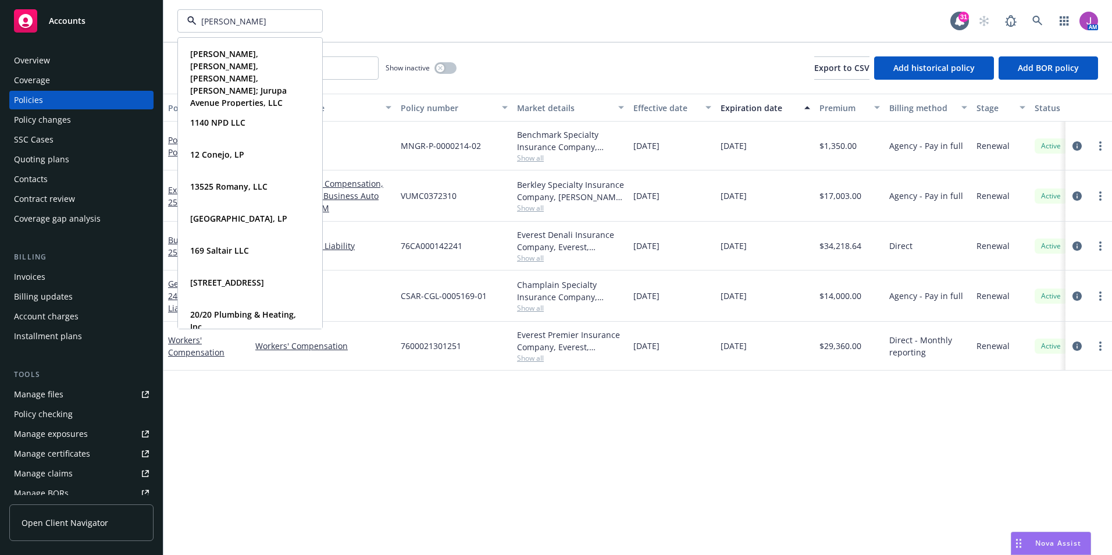
type input "elliott drink"
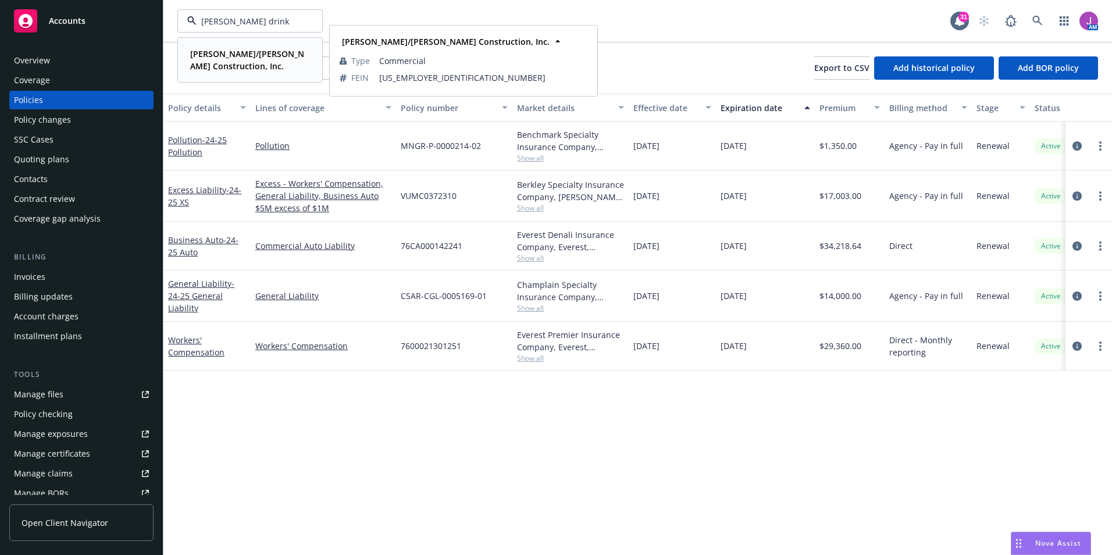
click at [250, 62] on strong "Elliott/Drinkward Construction, Inc." at bounding box center [247, 59] width 114 height 23
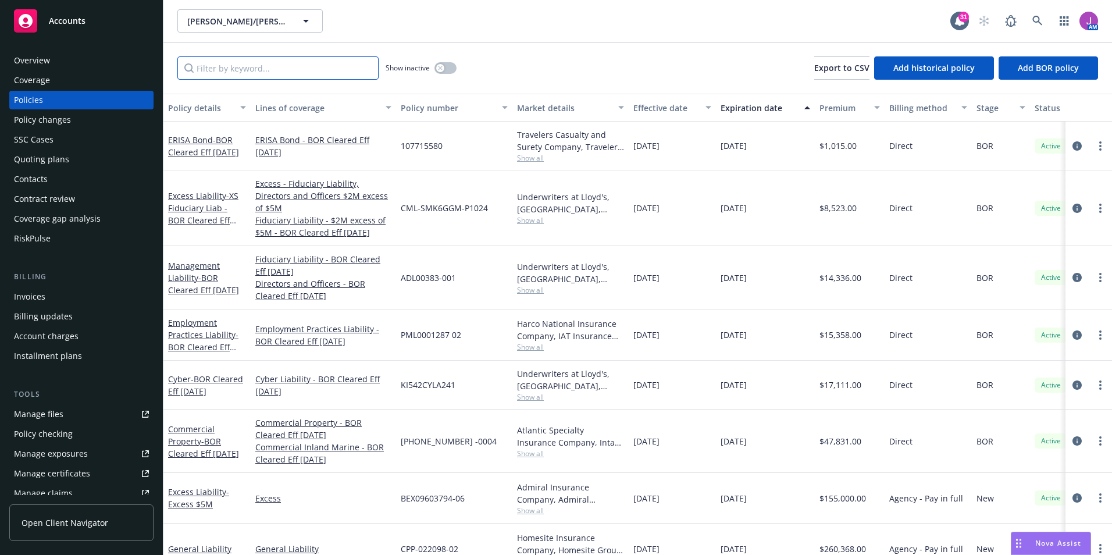
click at [219, 74] on input "Filter by keyword..." at bounding box center [277, 67] width 201 height 23
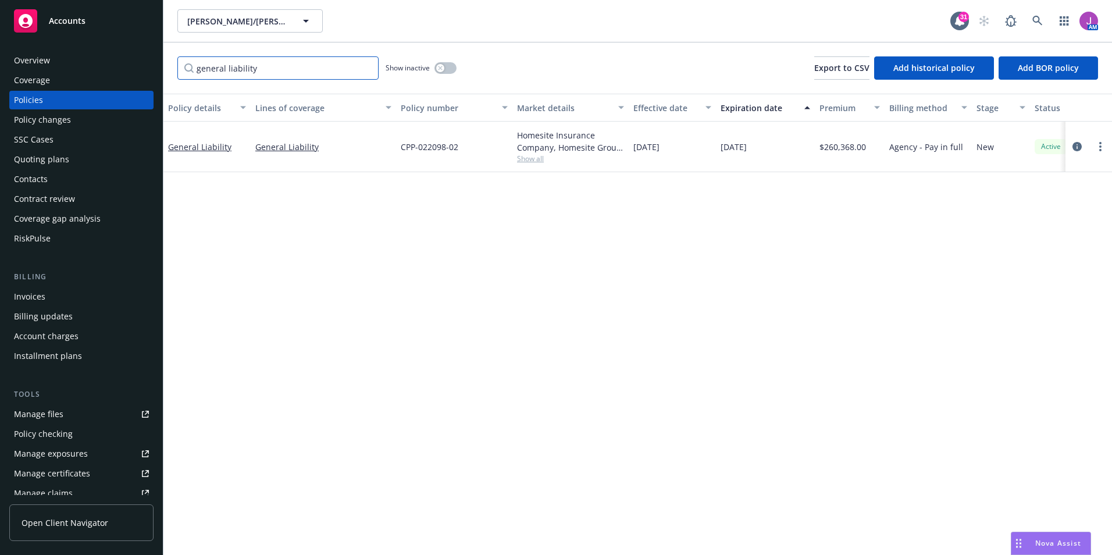
type input "general liability"
click at [451, 74] on div "Show inactive" at bounding box center [421, 67] width 71 height 23
click at [447, 67] on button "button" at bounding box center [445, 68] width 22 height 12
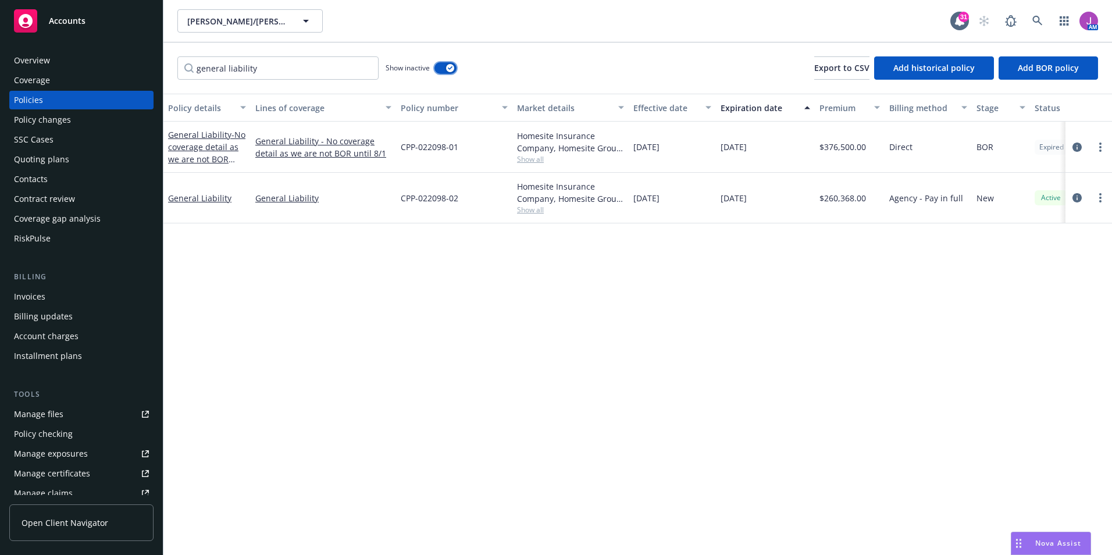
click at [444, 65] on button "button" at bounding box center [445, 68] width 22 height 12
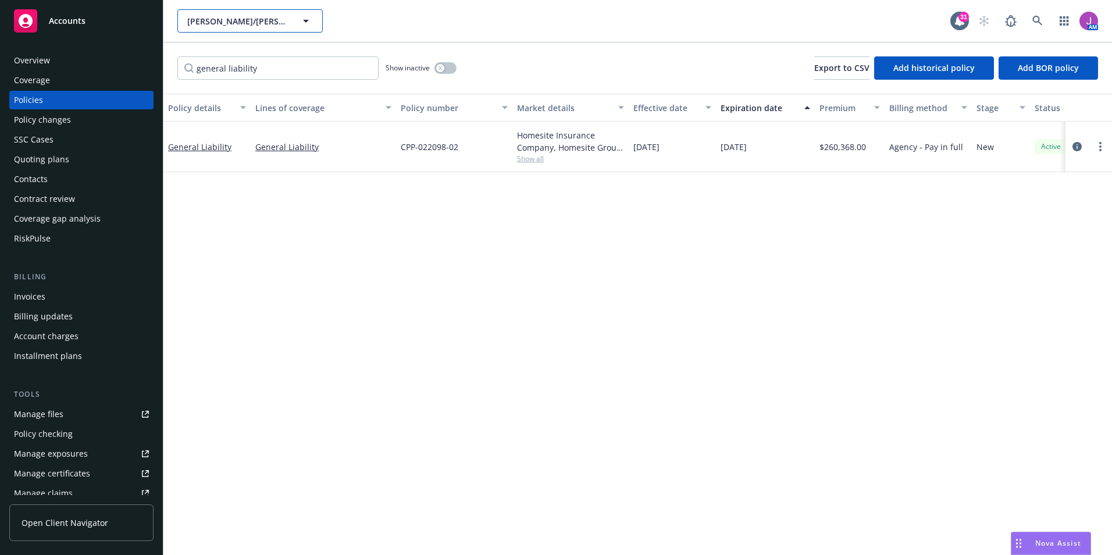
click at [239, 28] on button "Elliott/Drinkward Construction, Inc." at bounding box center [249, 20] width 145 height 23
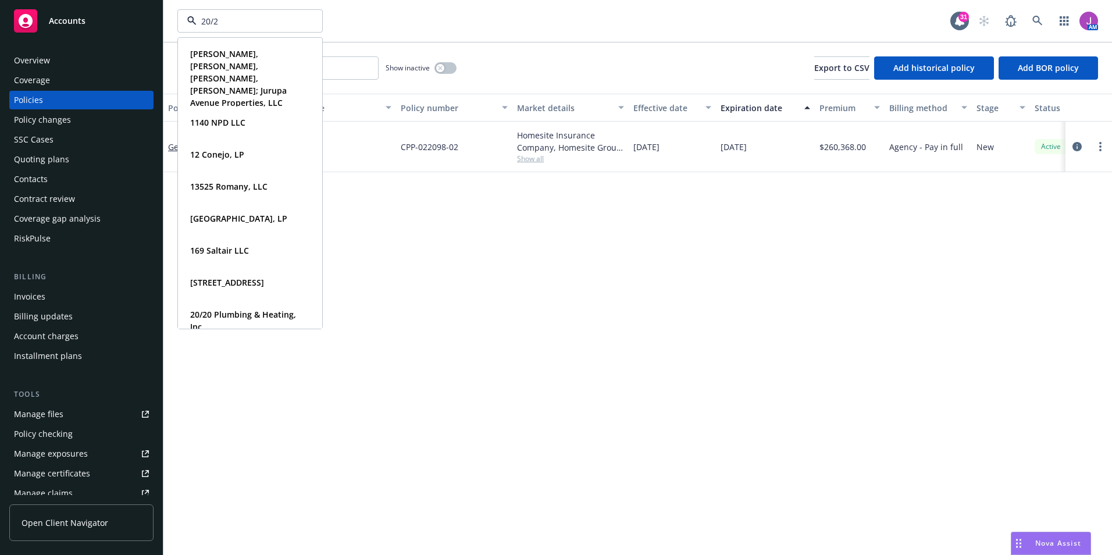
type input "20/20"
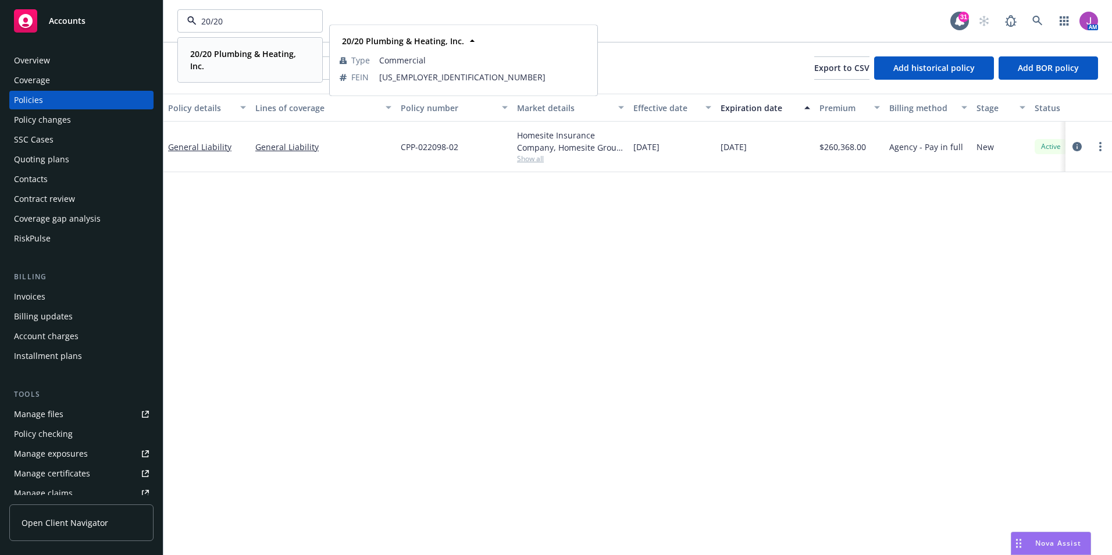
click at [232, 58] on strong "20/20 Plumbing & Heating, Inc." at bounding box center [243, 59] width 106 height 23
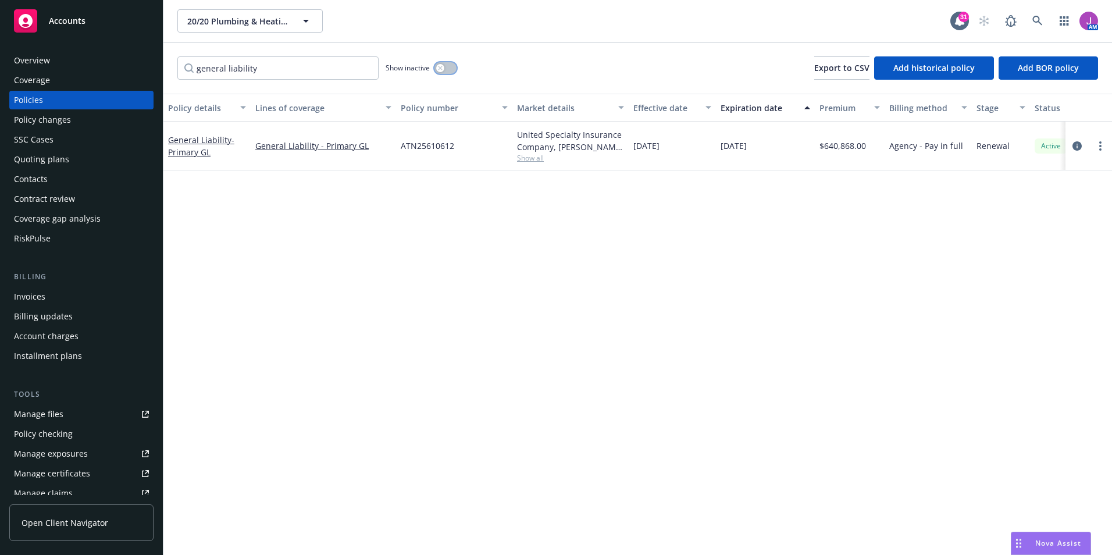
click at [447, 69] on button "button" at bounding box center [445, 68] width 22 height 12
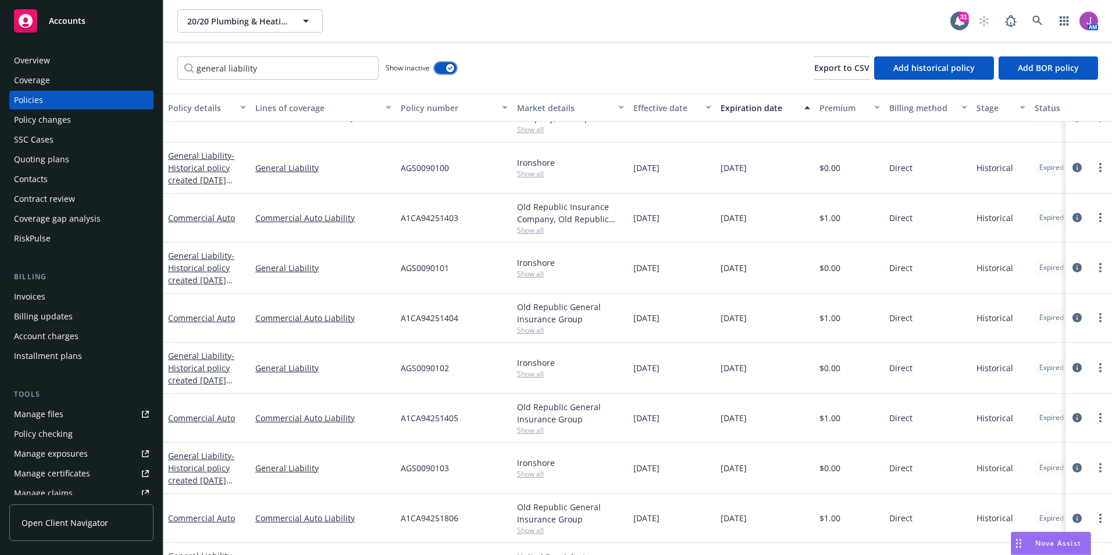
scroll to position [1, 0]
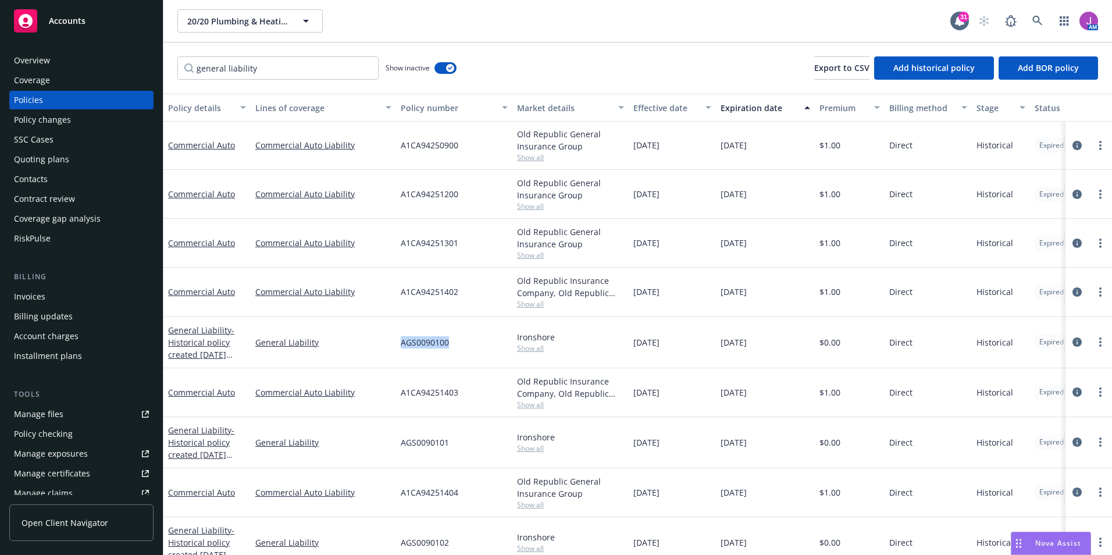
drag, startPoint x: 399, startPoint y: 343, endPoint x: 460, endPoint y: 345, distance: 61.1
click at [460, 345] on div "AGS0090100" at bounding box center [454, 342] width 116 height 51
copy span "AGS0090100"
click at [265, 20] on span "20/20 Plumbing & Heating, Inc." at bounding box center [237, 21] width 101 height 12
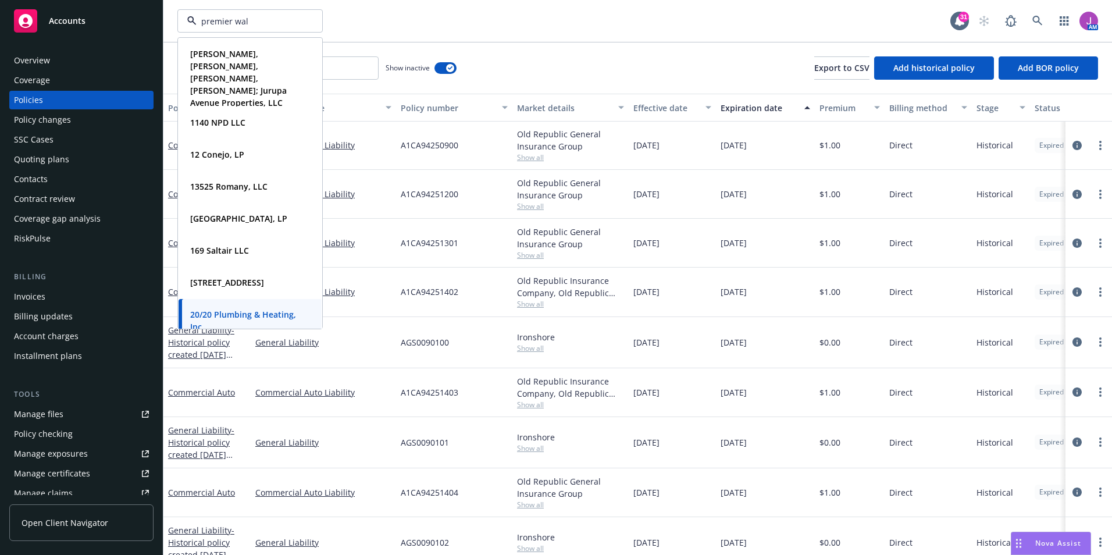
type input "premier wall"
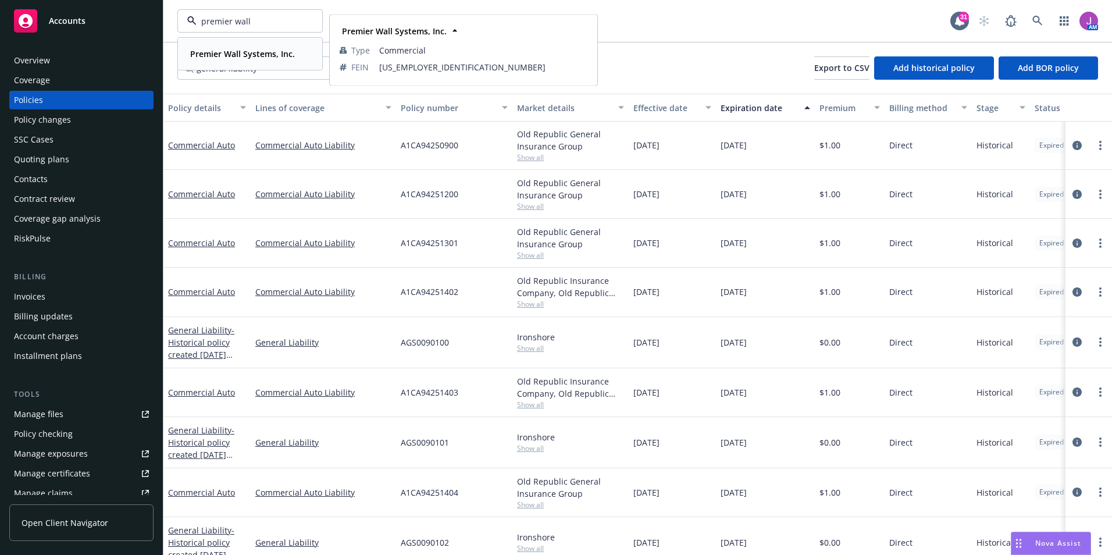
click at [246, 59] on span "Premier Wall Systems, Inc." at bounding box center [242, 54] width 105 height 12
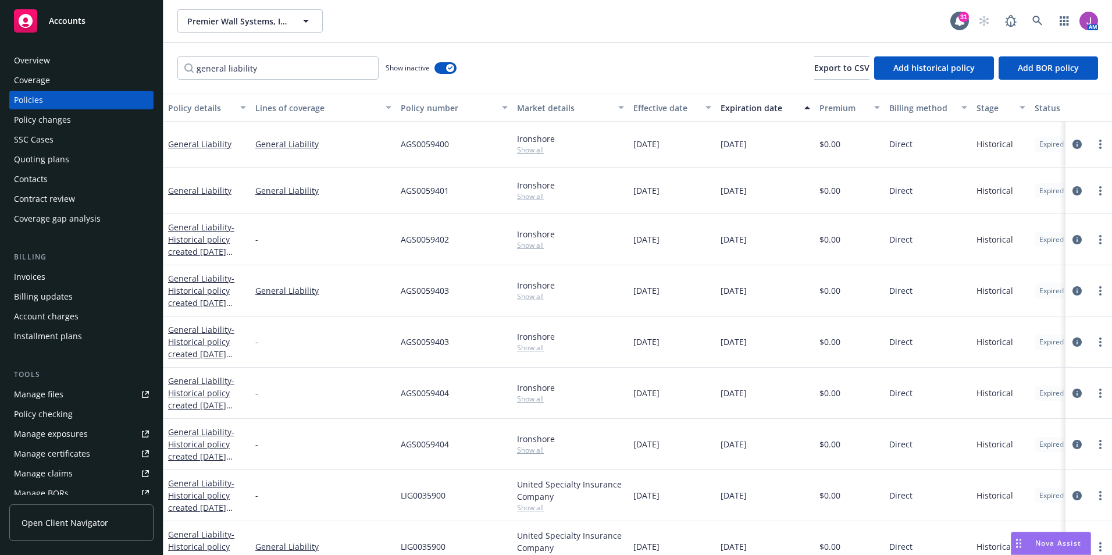
click at [62, 162] on div "Quoting plans" at bounding box center [41, 159] width 55 height 19
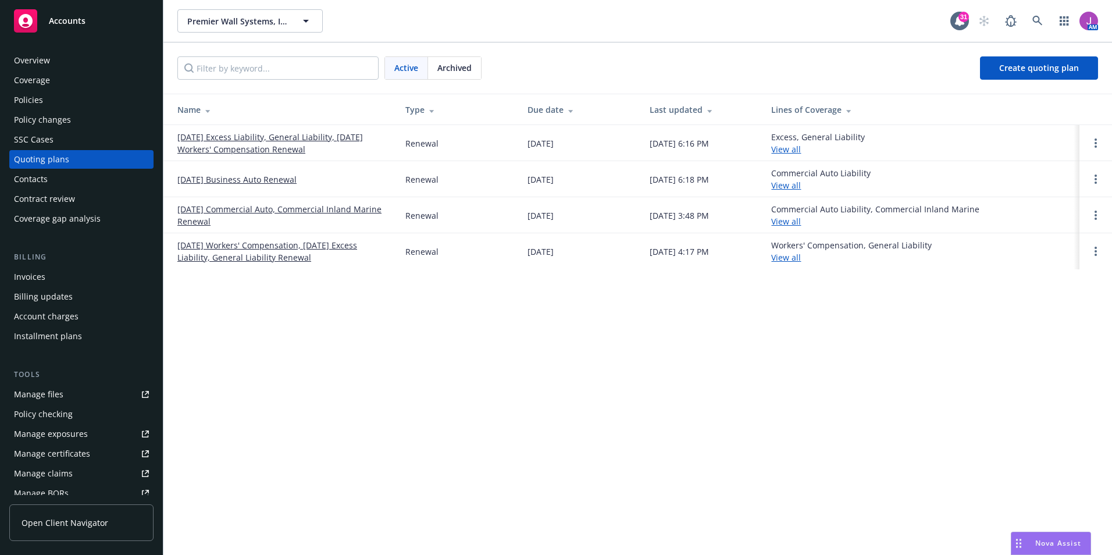
click at [236, 145] on link "11/23/25 Excess Liability, General Liability, 11/18/25 Workers' Compensation Re…" at bounding box center [281, 143] width 209 height 24
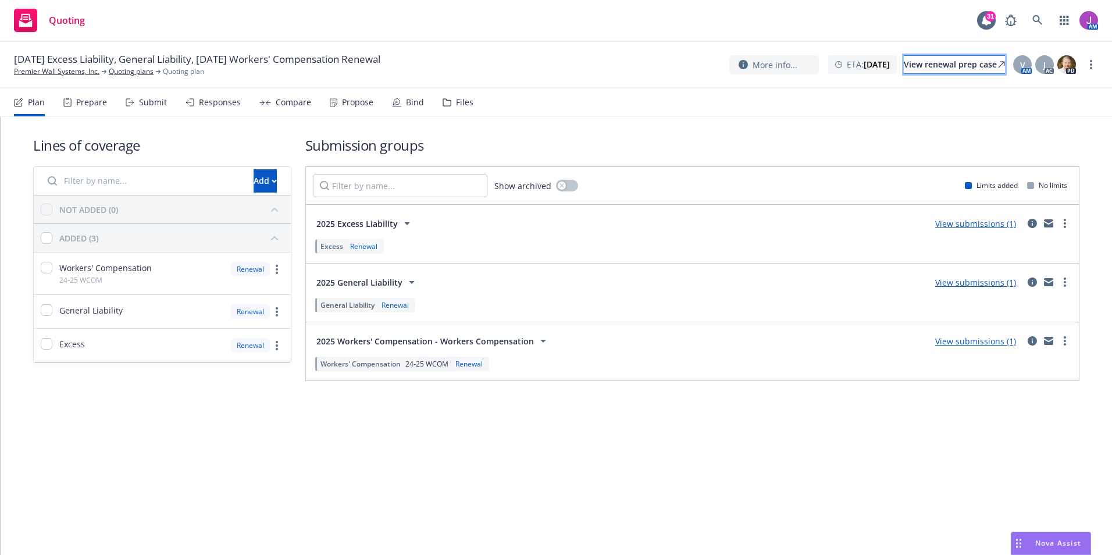
click at [936, 70] on div "View renewal prep case" at bounding box center [954, 64] width 101 height 17
click at [1041, 19] on icon at bounding box center [1037, 20] width 10 height 10
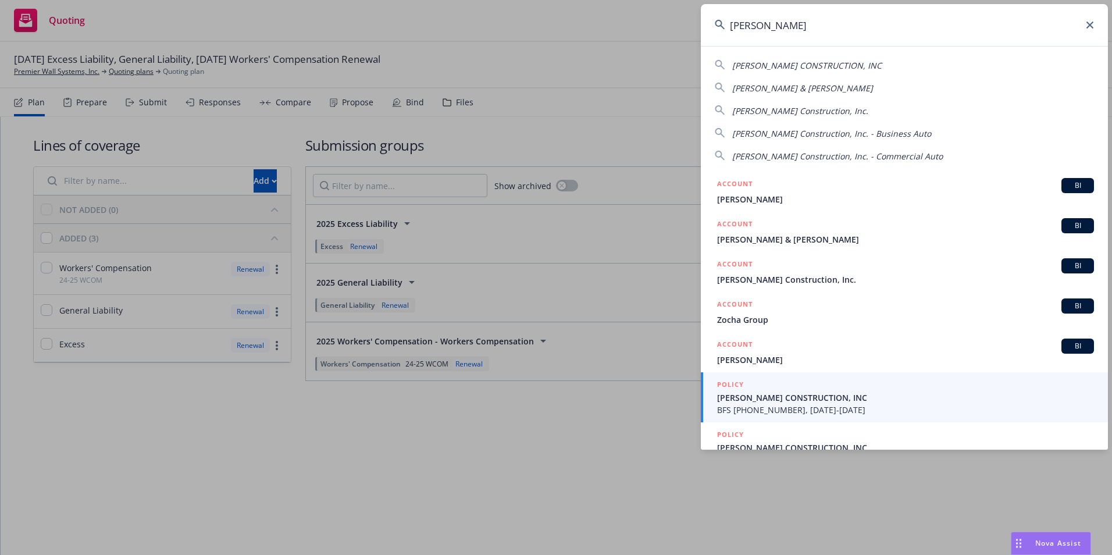
click at [753, 63] on span "[PERSON_NAME] CONSTRUCTION, INC" at bounding box center [806, 65] width 149 height 11
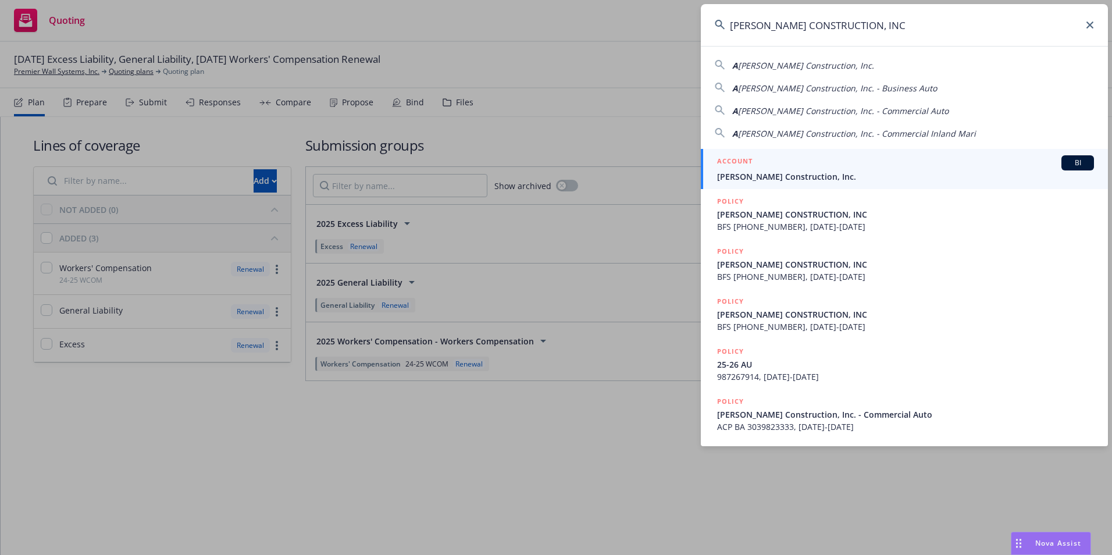
click at [778, 63] on span "[PERSON_NAME] Construction, Inc." at bounding box center [806, 65] width 136 height 11
type input "[PERSON_NAME] Construction, Inc."
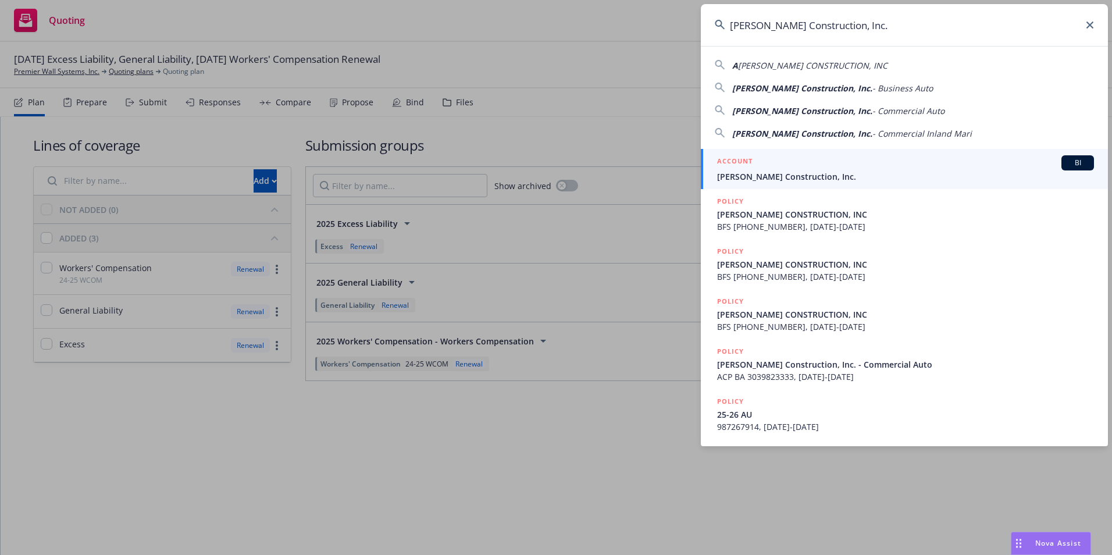
click at [777, 162] on div "ACCOUNT BI" at bounding box center [905, 162] width 377 height 15
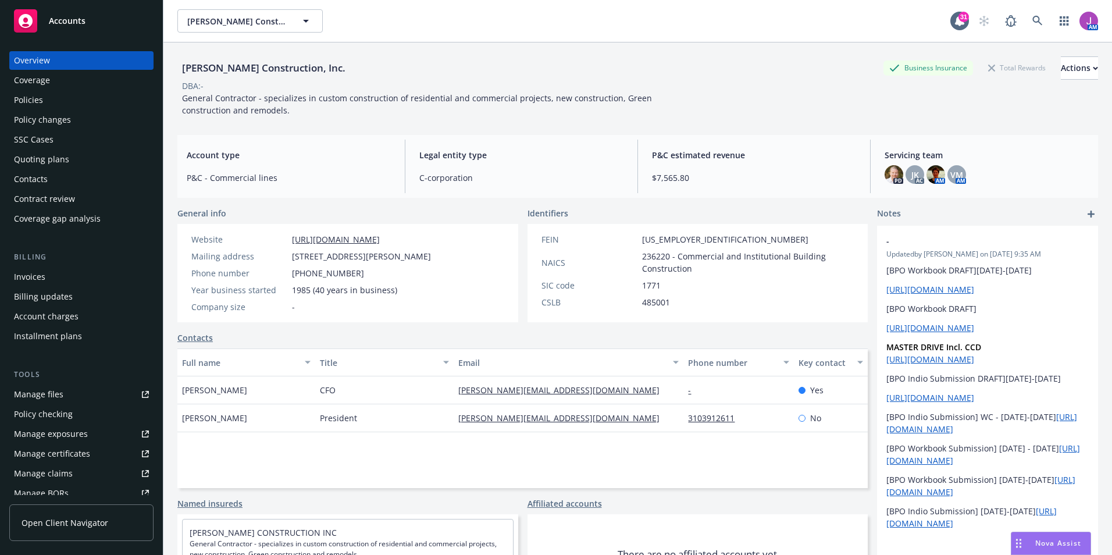
click at [61, 159] on div "Quoting plans" at bounding box center [41, 159] width 55 height 19
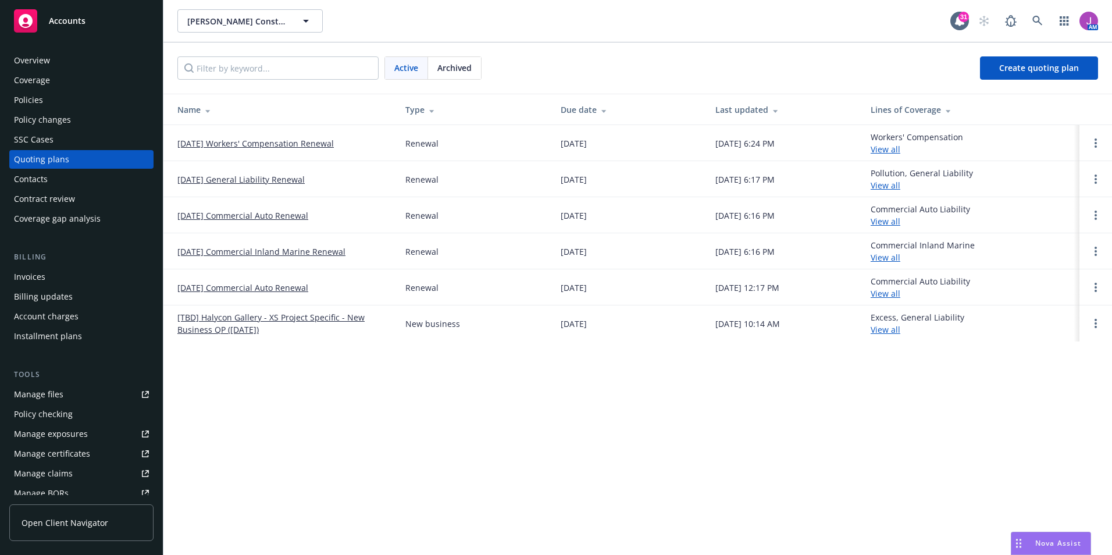
click at [246, 178] on link "[DATE] General Liability Renewal" at bounding box center [240, 179] width 127 height 12
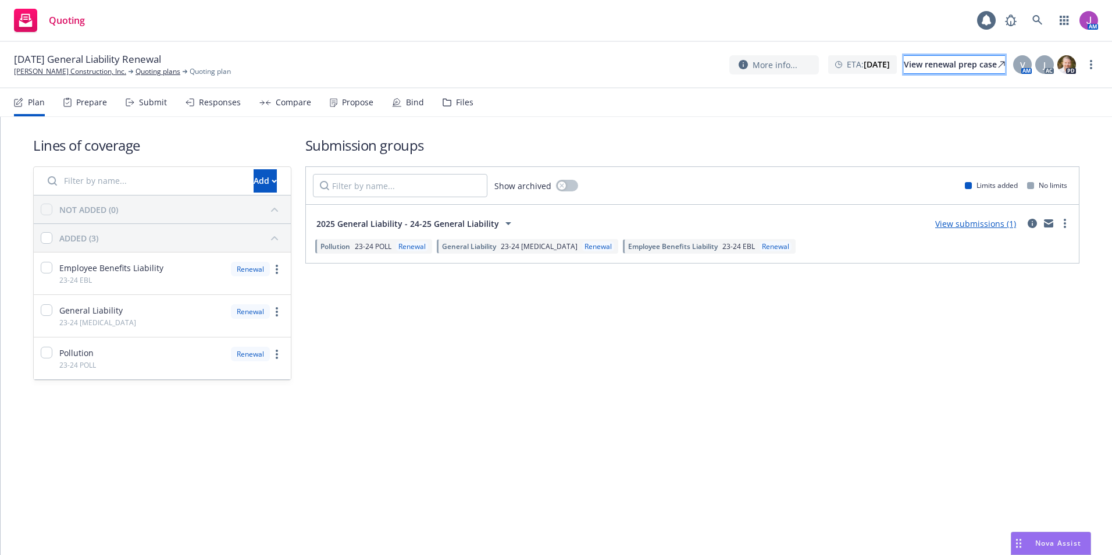
click at [926, 69] on div "View renewal prep case" at bounding box center [954, 64] width 101 height 17
click at [136, 67] on link "Quoting plans" at bounding box center [158, 71] width 45 height 10
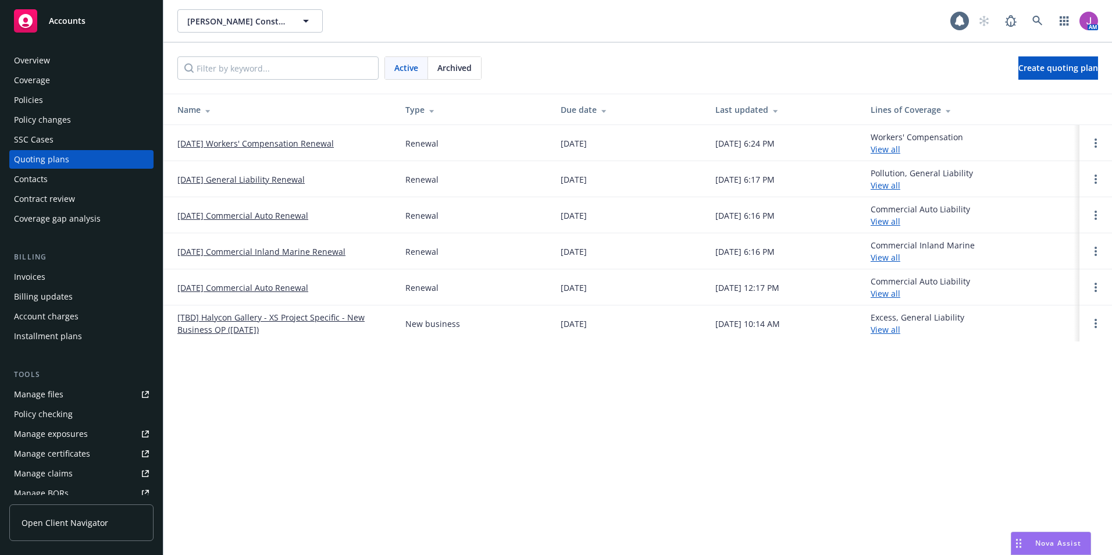
click at [244, 145] on link "[DATE] Workers' Compensation Renewal" at bounding box center [255, 143] width 156 height 12
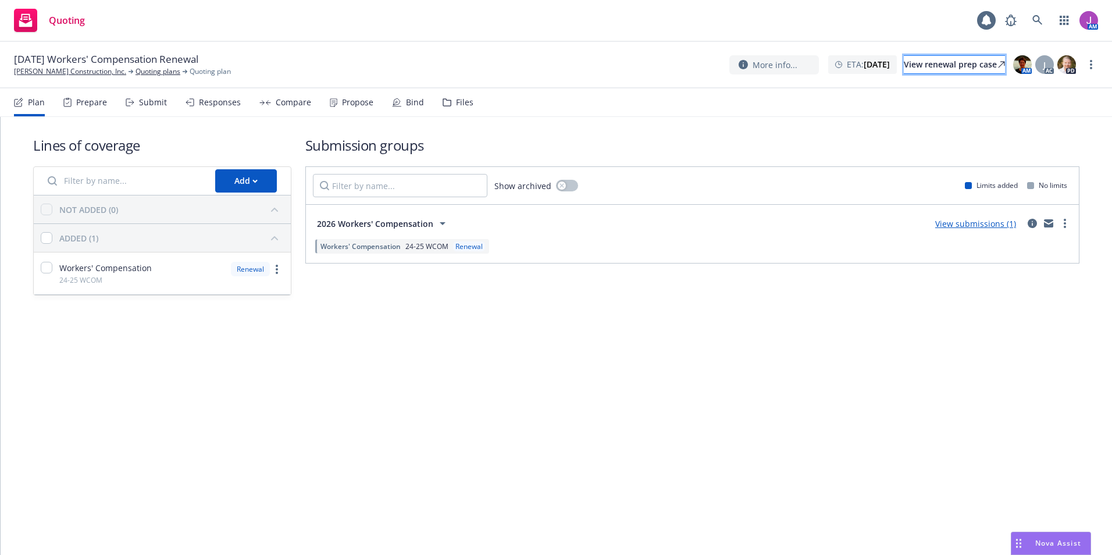
click at [945, 62] on div "View renewal prep case" at bounding box center [954, 64] width 101 height 17
click at [1036, 28] on link at bounding box center [1037, 20] width 23 height 23
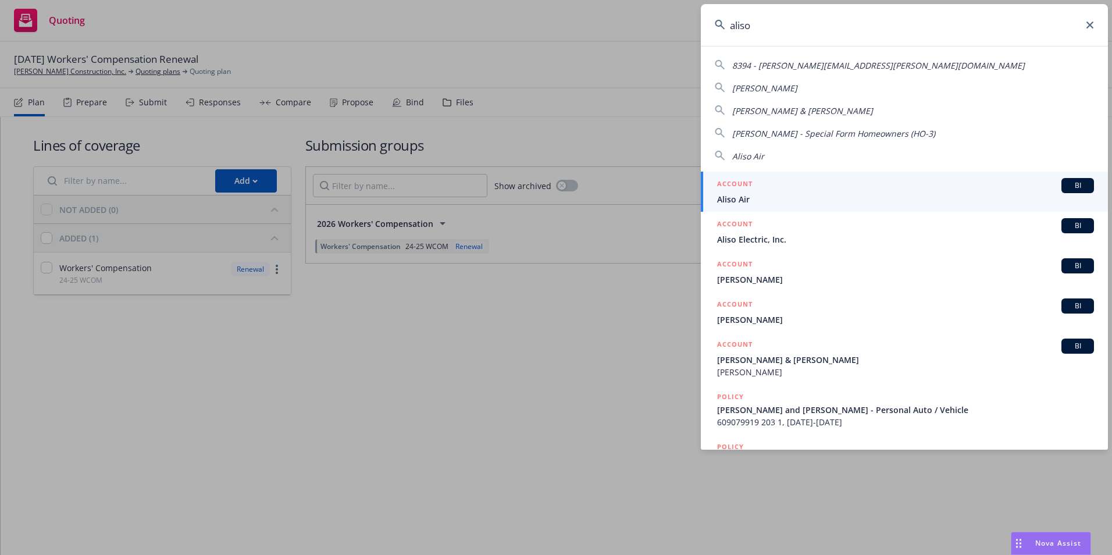
type input "aliso"
click at [773, 235] on span "Aliso Electric, Inc." at bounding box center [905, 239] width 377 height 12
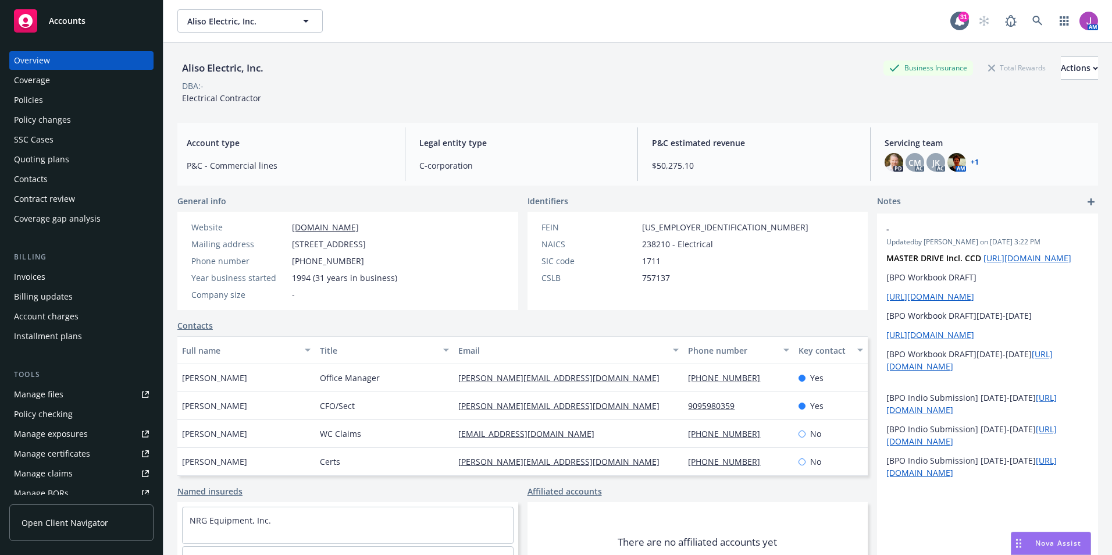
click at [47, 152] on div "Quoting plans" at bounding box center [41, 159] width 55 height 19
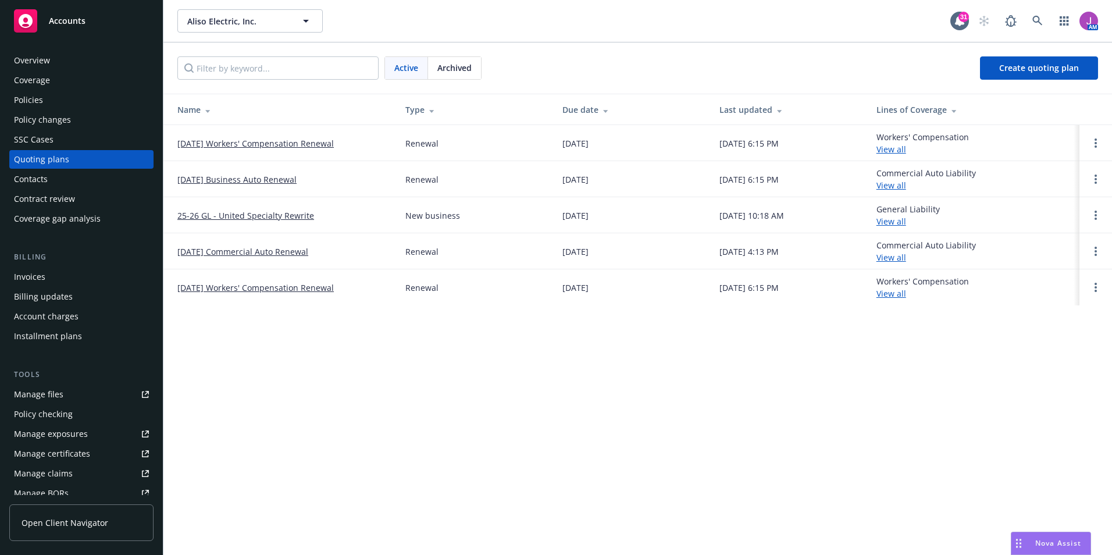
click at [272, 144] on link "11/01/25 Workers' Compensation Renewal" at bounding box center [255, 143] width 156 height 12
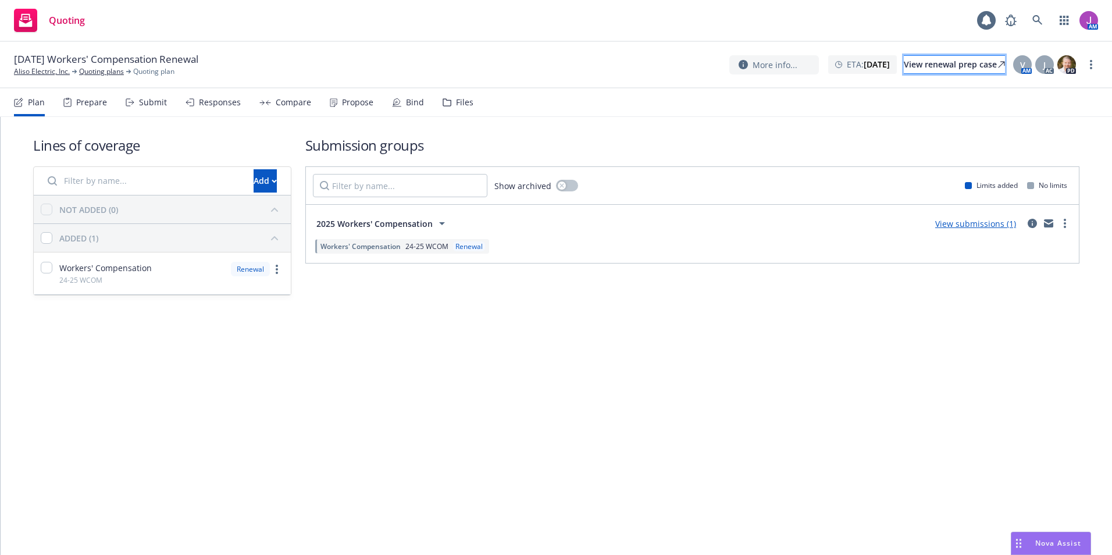
click at [946, 60] on div "View renewal prep case" at bounding box center [954, 64] width 101 height 17
click at [1028, 19] on link at bounding box center [1037, 20] width 23 height 23
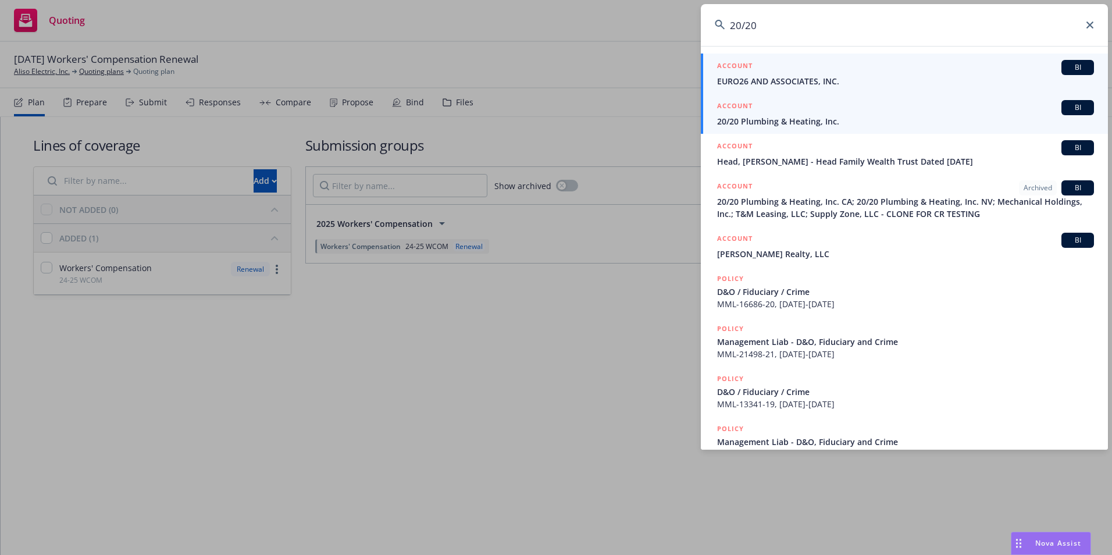
type input "20/20"
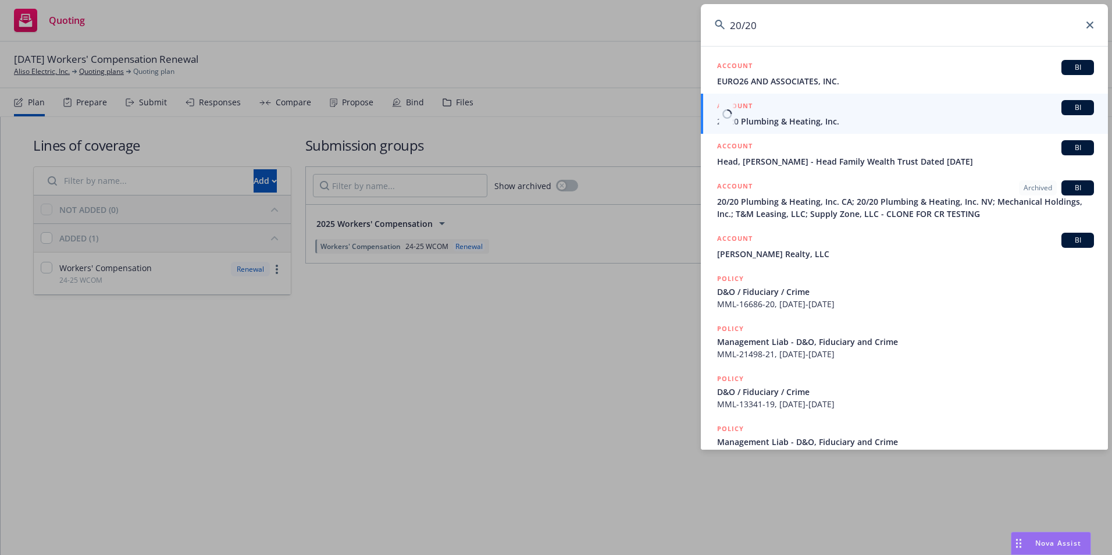
click at [780, 111] on div "ACCOUNT BI" at bounding box center [905, 107] width 377 height 15
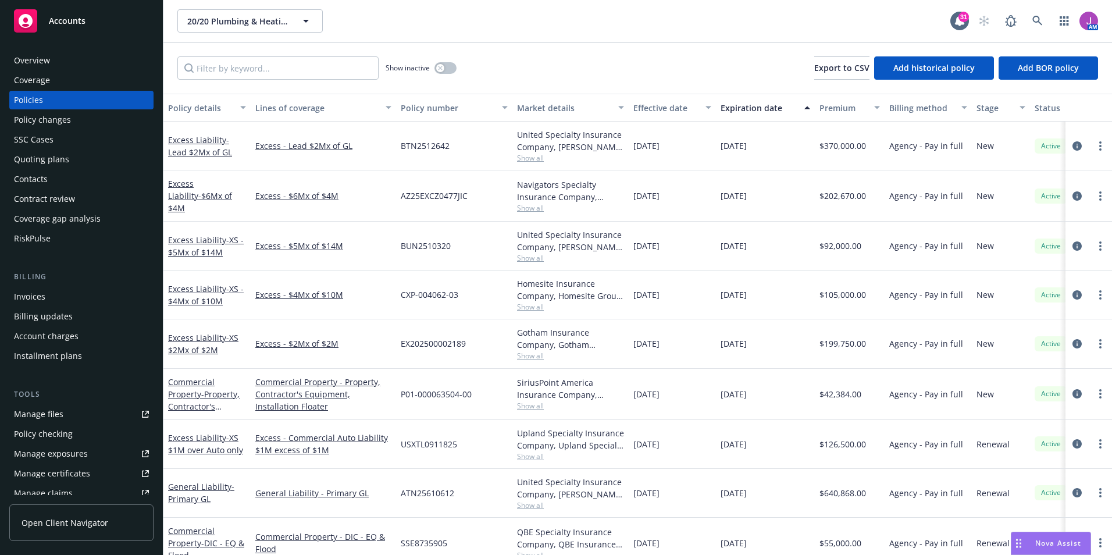
click at [41, 119] on div "Policy changes" at bounding box center [42, 120] width 57 height 19
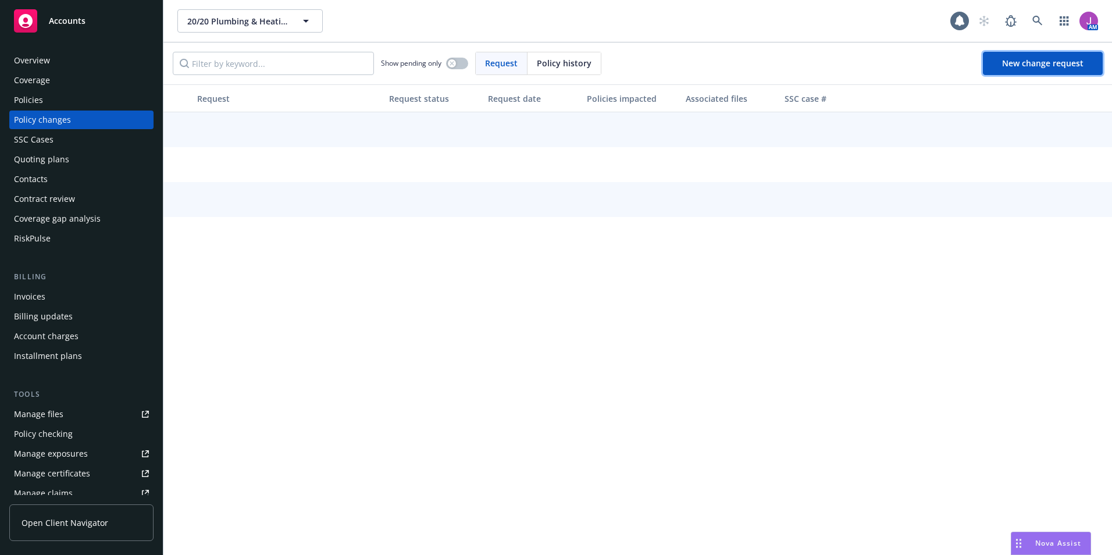
drag, startPoint x: 1014, startPoint y: 60, endPoint x: 931, endPoint y: 59, distance: 83.2
click at [1014, 60] on span "New change request" at bounding box center [1042, 63] width 81 height 11
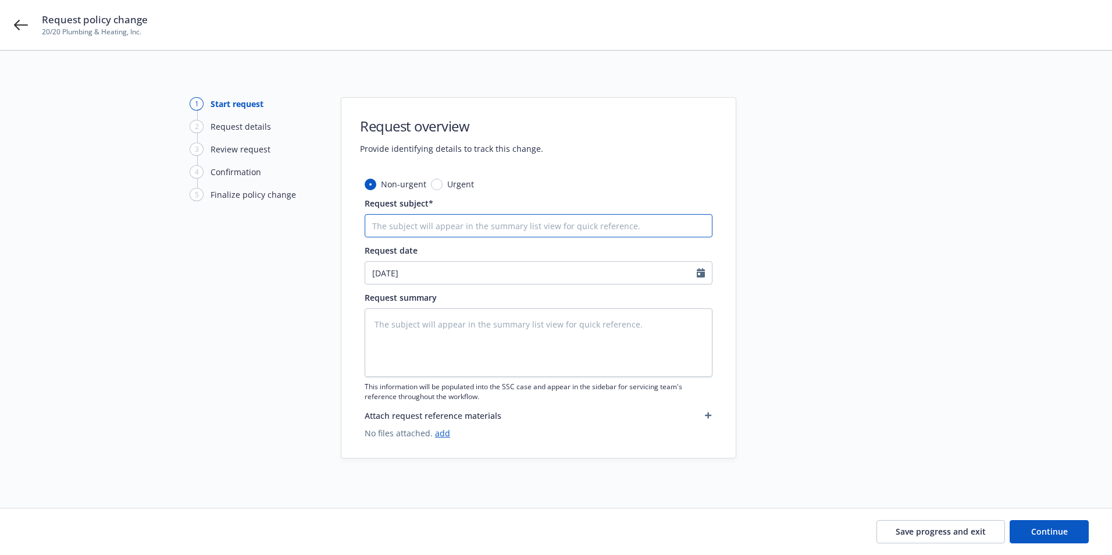
click at [374, 229] on input "Request subject*" at bounding box center [539, 225] width 348 height 23
type textarea "x"
type input "2"
type textarea "x"
type input "25"
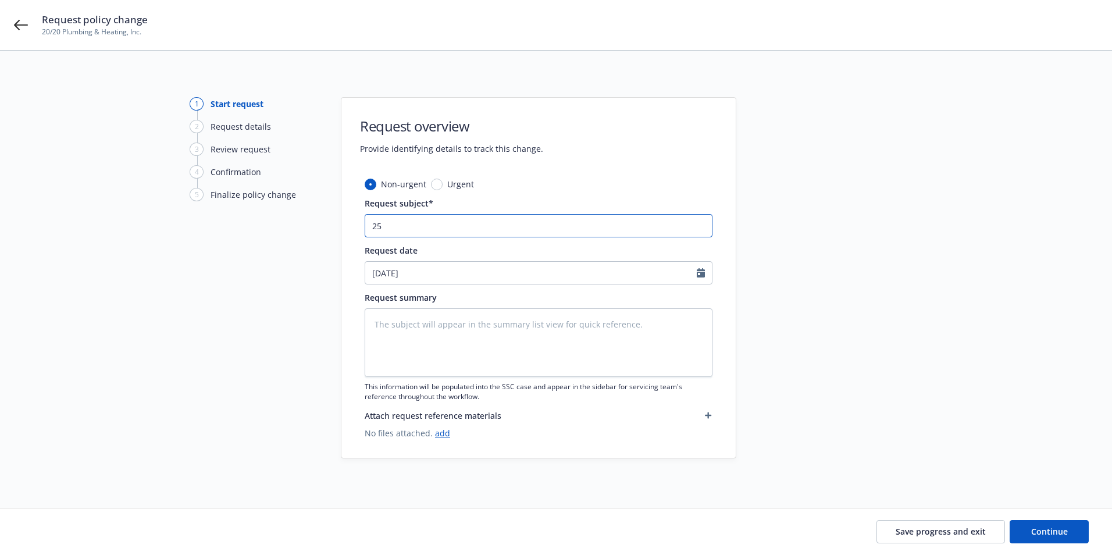
type textarea "x"
type input "25-"
type textarea "x"
type input "25-2"
type textarea "x"
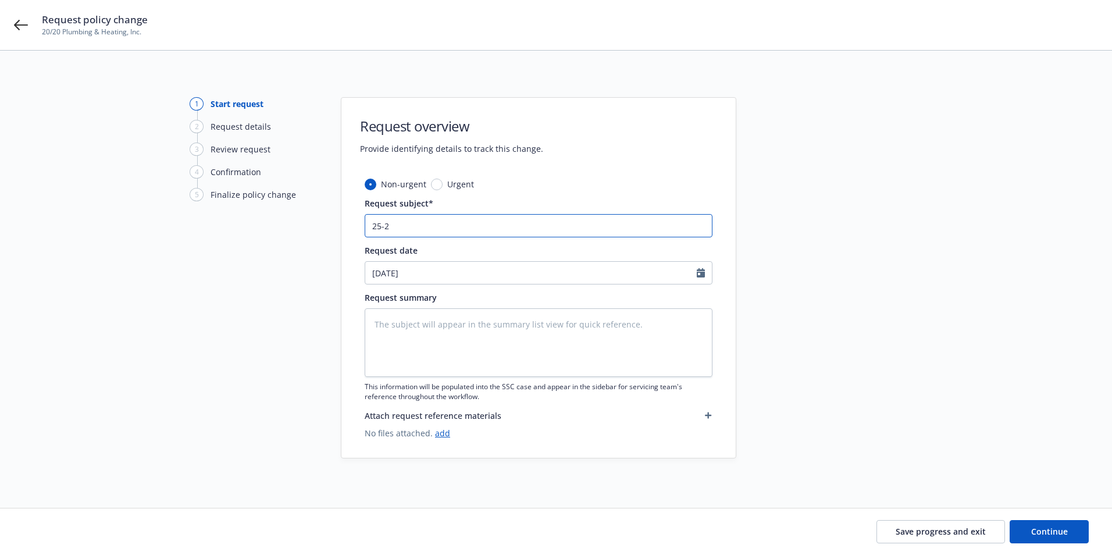
type input "25-26"
type textarea "x"
type input "25-26"
type textarea "x"
type input "25-26 A"
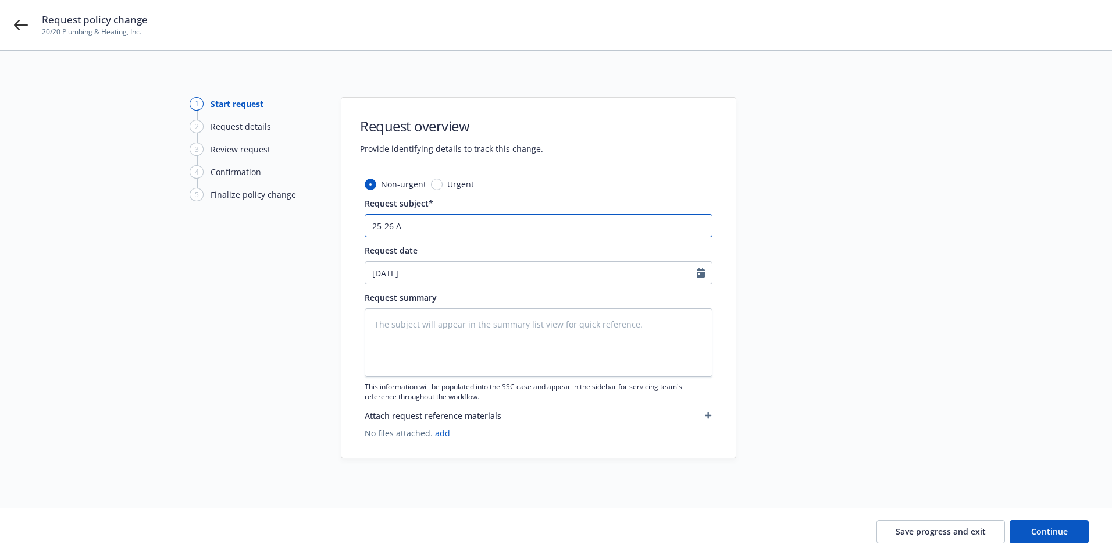
type textarea "x"
type input "25-26 At"
type textarea "x"
type input "25-26 Atu"
type textarea "x"
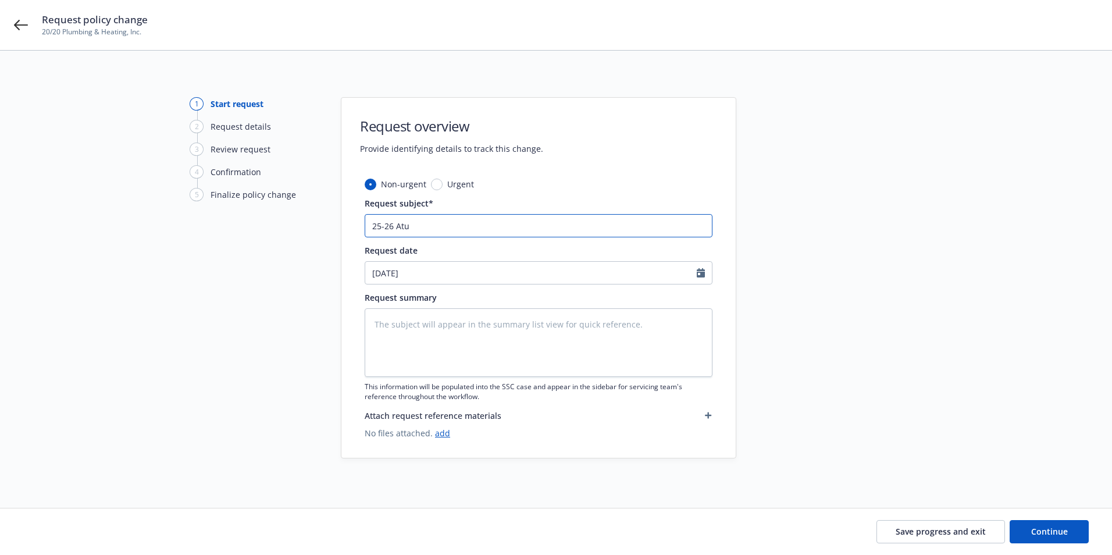
type input "25-26 At"
type textarea "x"
type input "25-26 A"
type textarea "x"
type input "25-26"
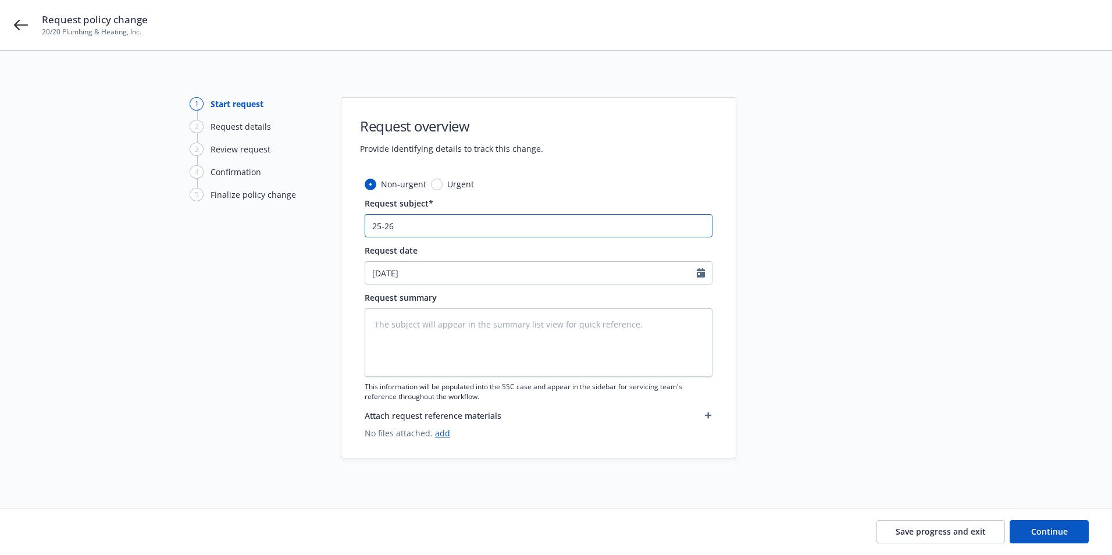
type textarea "x"
type input "25-26 A"
type textarea "x"
type input "25-26 Au"
type textarea "x"
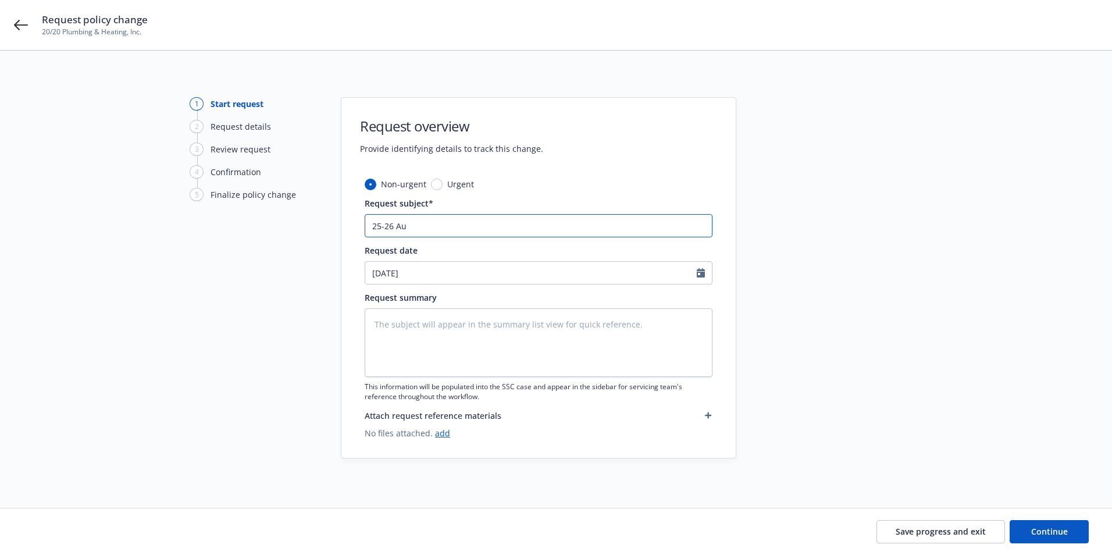
type input "25-26 Aut"
type textarea "x"
type input "25-26 Auto"
type textarea "x"
type input "25-26 Auto"
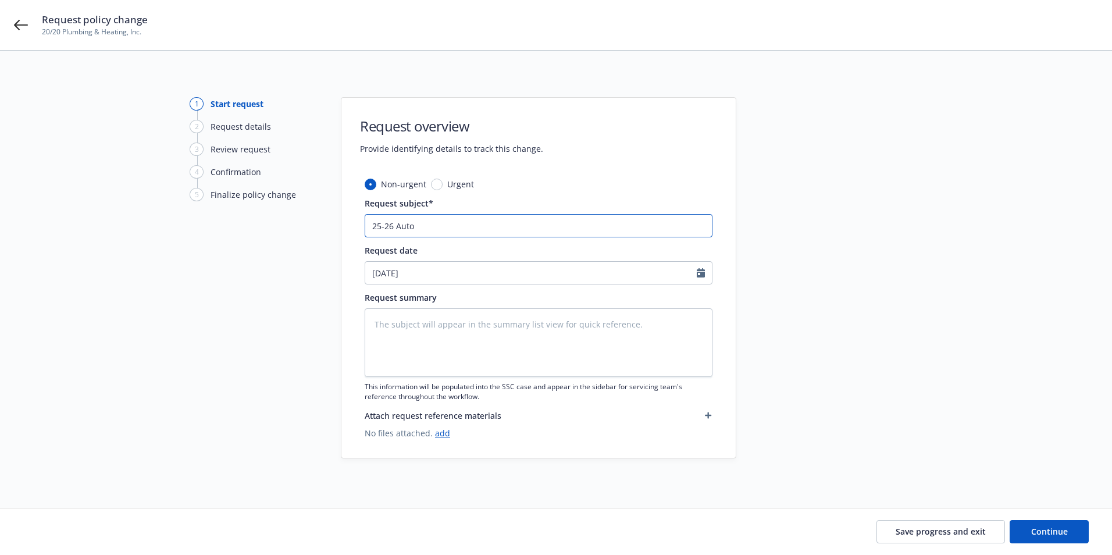
type textarea "x"
type input "25-26 Auto -"
type textarea "x"
type input "25-26 Auto -"
type textarea "x"
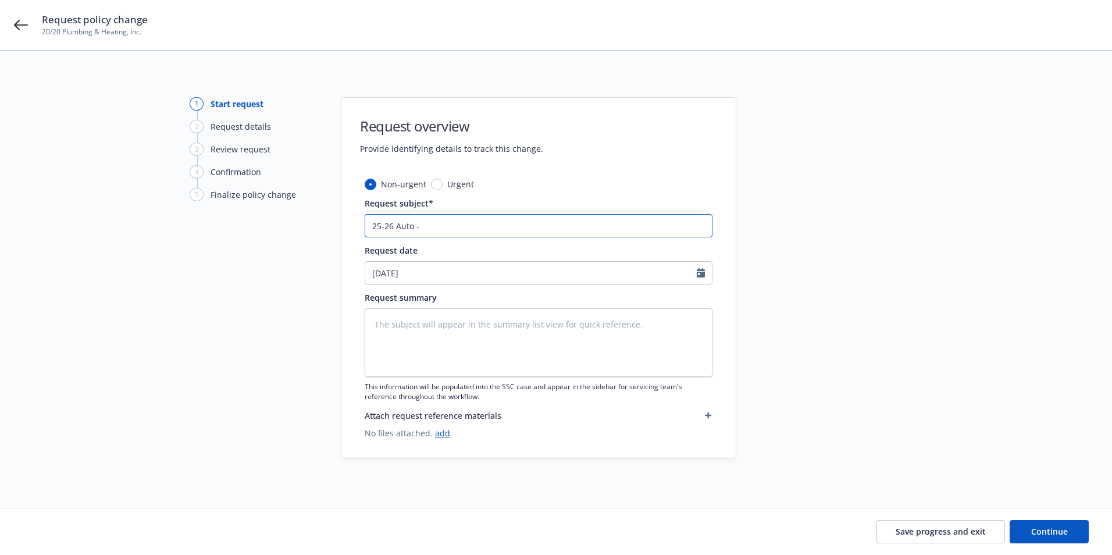
type input "25-26 Auto - R"
type textarea "x"
type input "25-26 Auto - Re"
type textarea "x"
type input "25-26 Auto - Rem"
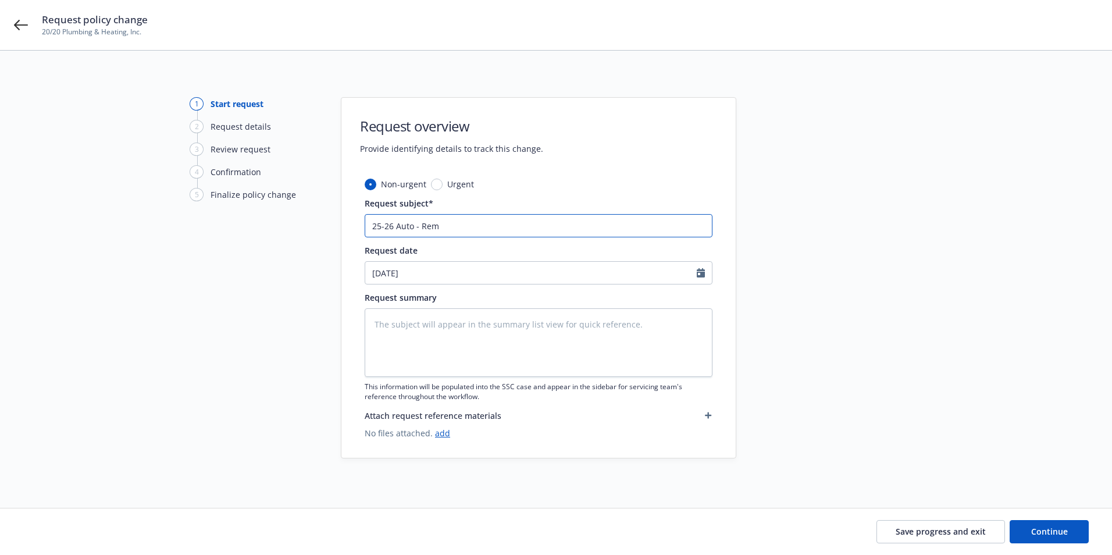
type textarea "x"
type input "25-26 Auto - Remo"
type textarea "x"
type input "25-26 Auto - Remov"
type textarea "x"
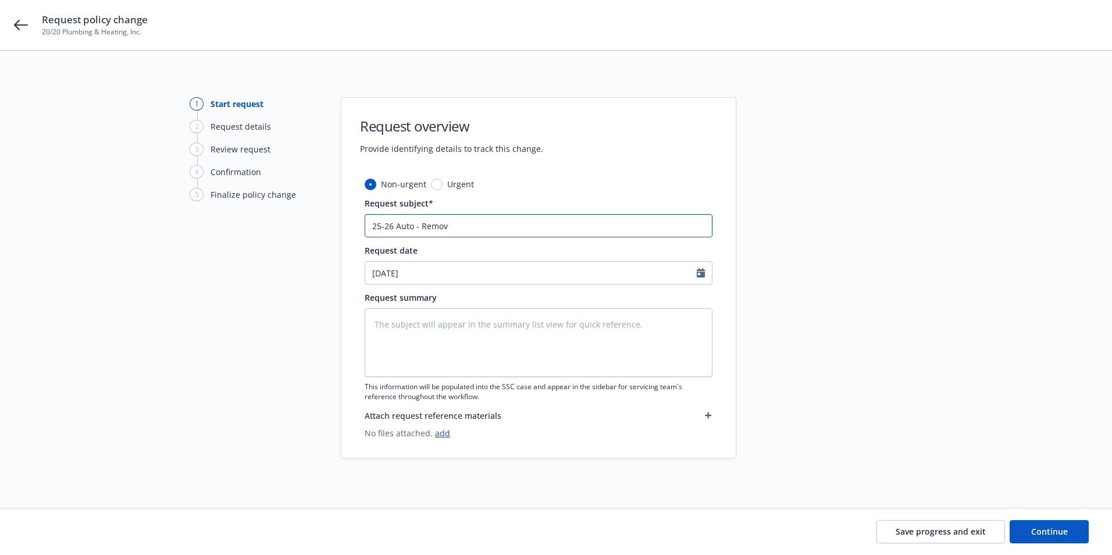
type input "25-26 Auto - Remove"
type textarea "x"
type input "25-26 Auto - Remove"
click at [406, 326] on textarea at bounding box center [539, 342] width 348 height 69
paste textarea "vehicle 552, VIN # [US_VEHICLE_IDENTIFICATION_NUMBER]"
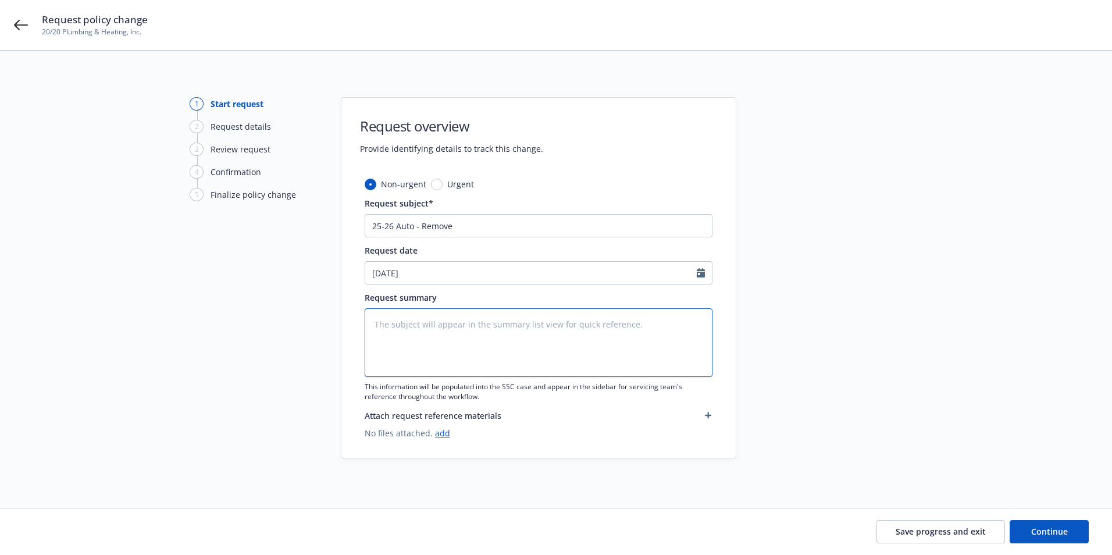
type textarea "x"
type textarea "vehicle 552, VIN # [US_VEHICLE_IDENTIFICATION_NUMBER]"
click at [475, 225] on input "25-26 Auto - Remove" at bounding box center [539, 225] width 348 height 23
type textarea "x"
type input "25-26 Auto - Remove B"
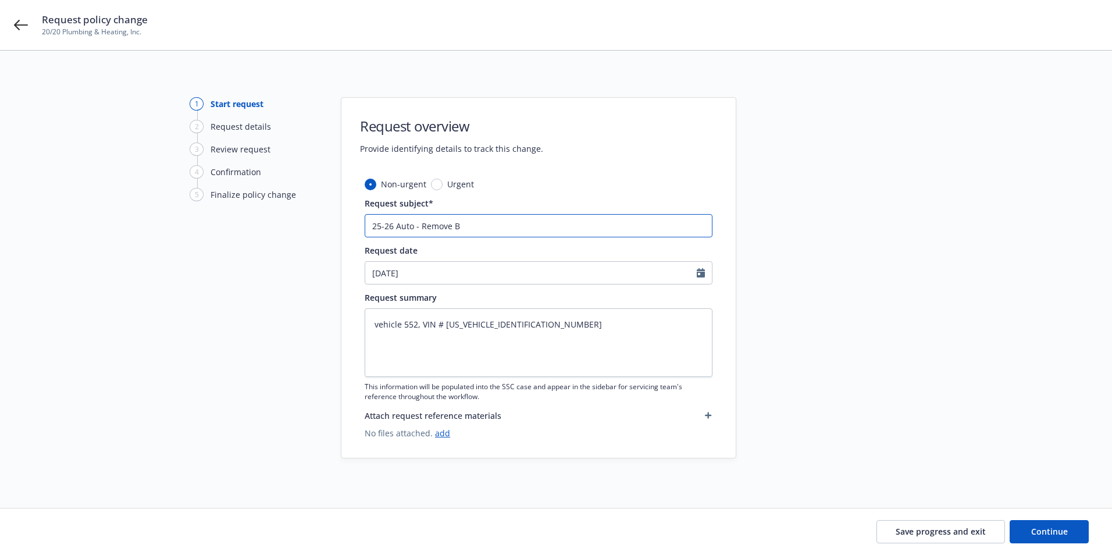
type textarea "x"
type input "25-26 Auto - Remove BI"
type textarea "x"
type input "25-26 Auto - Remove BIN"
type textarea "x"
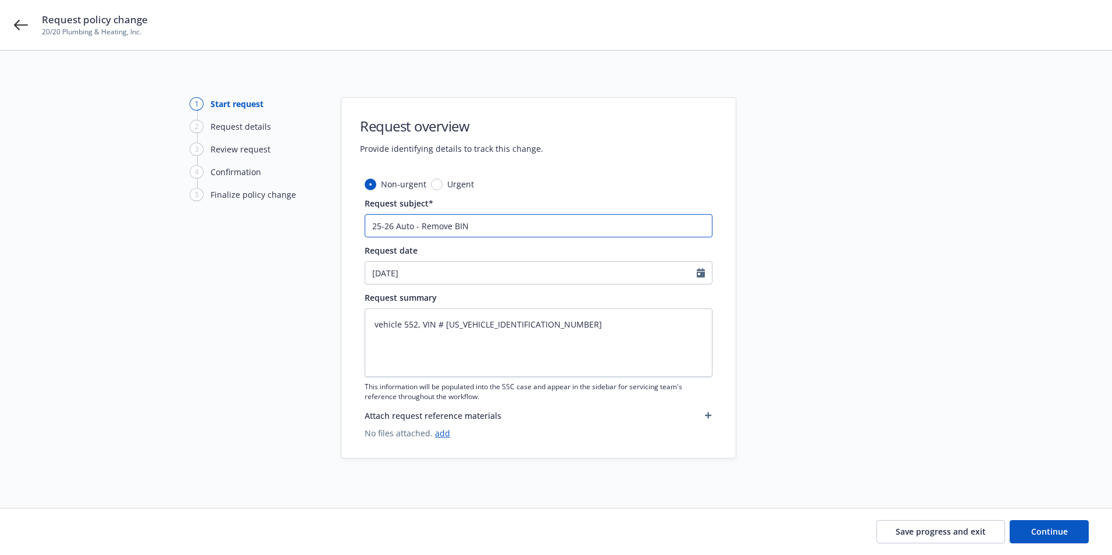
type input "25-26 Auto - Remove BIN"
type textarea "x"
type input "25-26 Auto - Remove BIN #"
type textarea "x"
type input "25-26 Auto - Remove BIN #9"
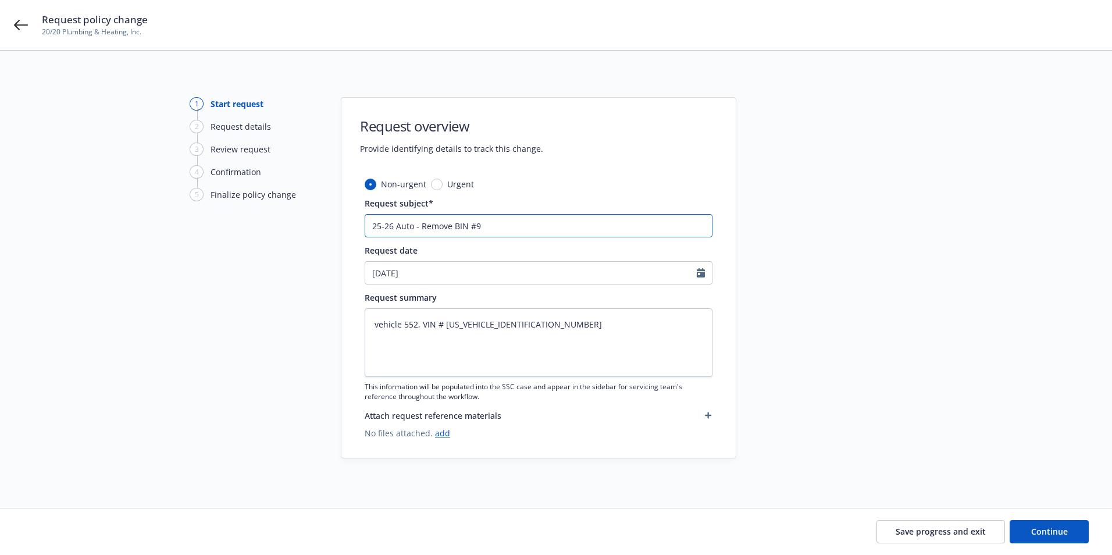
type textarea "x"
type input "25-26 Auto - Remove BIN #98"
type textarea "x"
type input "25-26 Auto - Remove BIN #982"
type textarea "x"
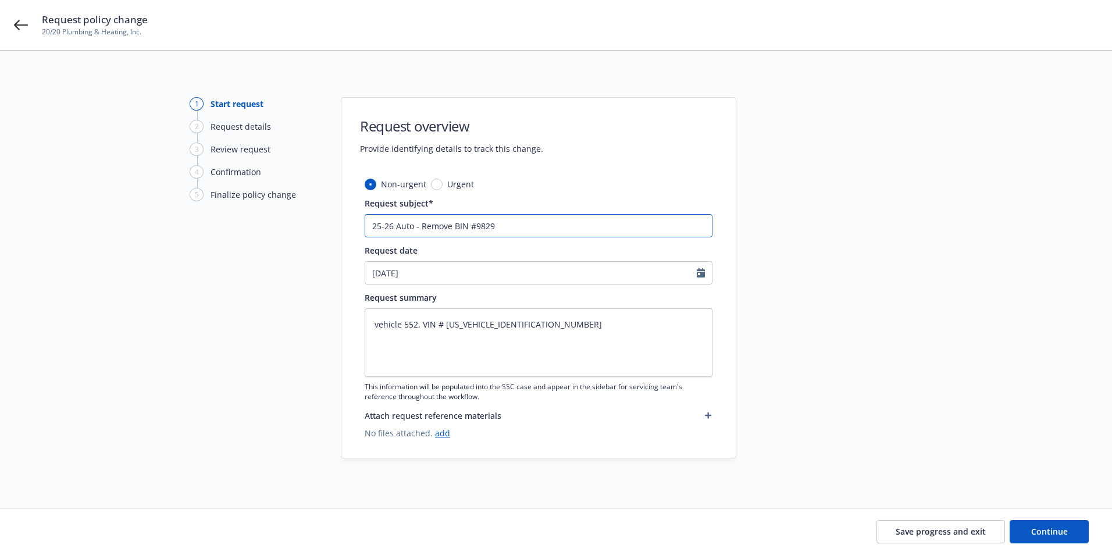
type input "25-26 Auto - Remove BIN #9829"
drag, startPoint x: 544, startPoint y: 331, endPoint x: 366, endPoint y: 327, distance: 178.0
click at [366, 327] on textarea "vehicle 552, VIN # 1FTMF1CB8KKD29829" at bounding box center [539, 342] width 348 height 69
click at [439, 352] on textarea "vehicle 552, VIN # 1FTMF1CB8KKD29829" at bounding box center [539, 342] width 348 height 69
click at [377, 325] on textarea "vehicle 552, VIN # 1FTMF1CB8KKD29829" at bounding box center [539, 342] width 348 height 69
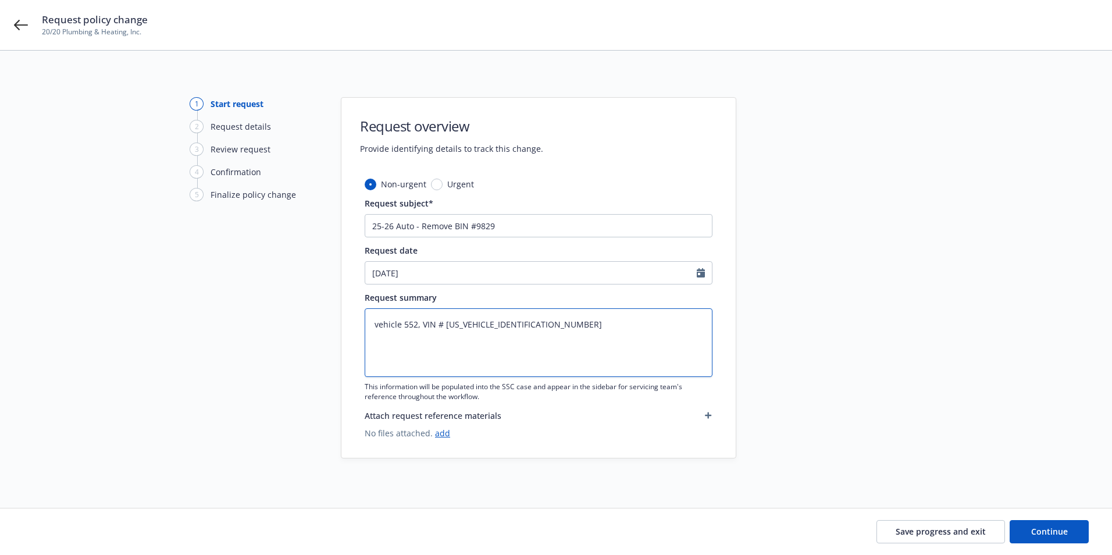
click at [375, 325] on textarea "vehicle 552, VIN # 1FTMF1CB8KKD29829" at bounding box center [539, 342] width 348 height 69
paste textarea "2019 Ford F150 Regular Cab"
type textarea "x"
type textarea "2019 Ford F150 Regular Cabvehicle 552, VIN # 1FTMF1CB8KKD29829"
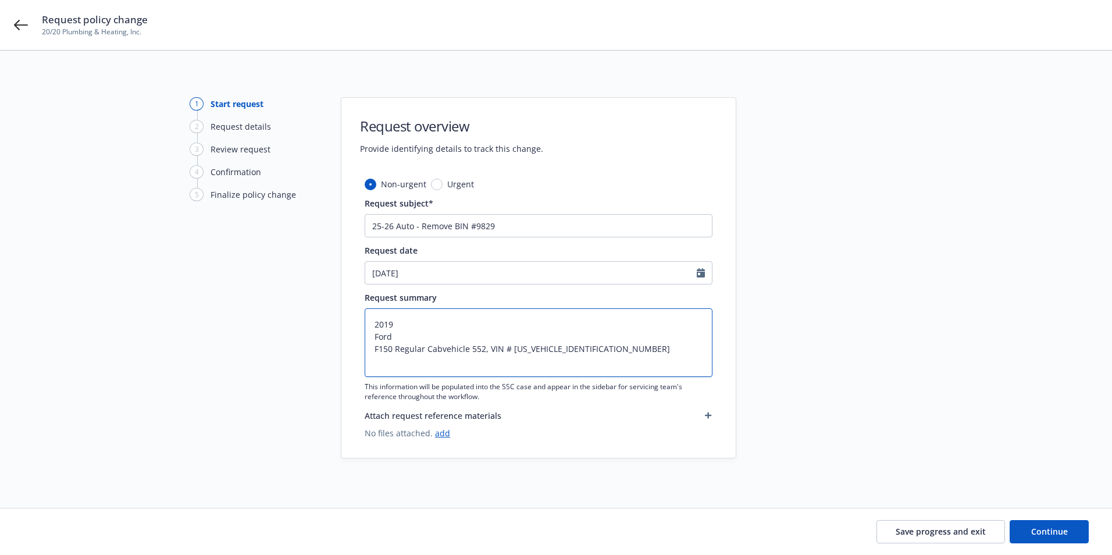
type textarea "x"
type textarea "2019 Ford F150 Regular Cab vehicle 552, VIN # 1FTMF1CB8KKD29829"
click at [374, 337] on textarea "2019 Ford F150 Regular Cab vehicle 552, VIN # 1FTMF1CB8KKD29829" at bounding box center [539, 342] width 348 height 69
type textarea "x"
type textarea "2019Ford F150 Regular Cab vehicle 552, VIN # 1FTMF1CB8KKD29829"
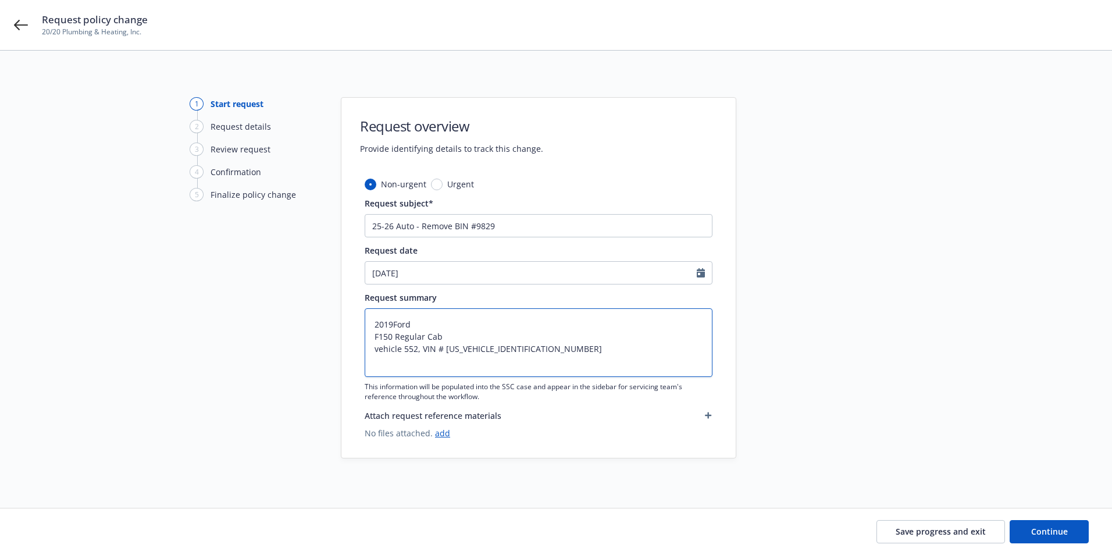
type textarea "x"
type textarea "2019 Ford F150 Regular Cab vehicle 552, VIN # 1FTMF1CB8KKD29829"
click at [375, 336] on textarea "2019 Ford F150 Regular Cab vehicle 552, VIN # 1FTMF1CB8KKD29829" at bounding box center [539, 342] width 348 height 69
type textarea "x"
type textarea "2019 FordF150 Regular Cab vehicle 552, VIN # 1FTMF1CB8KKD29829"
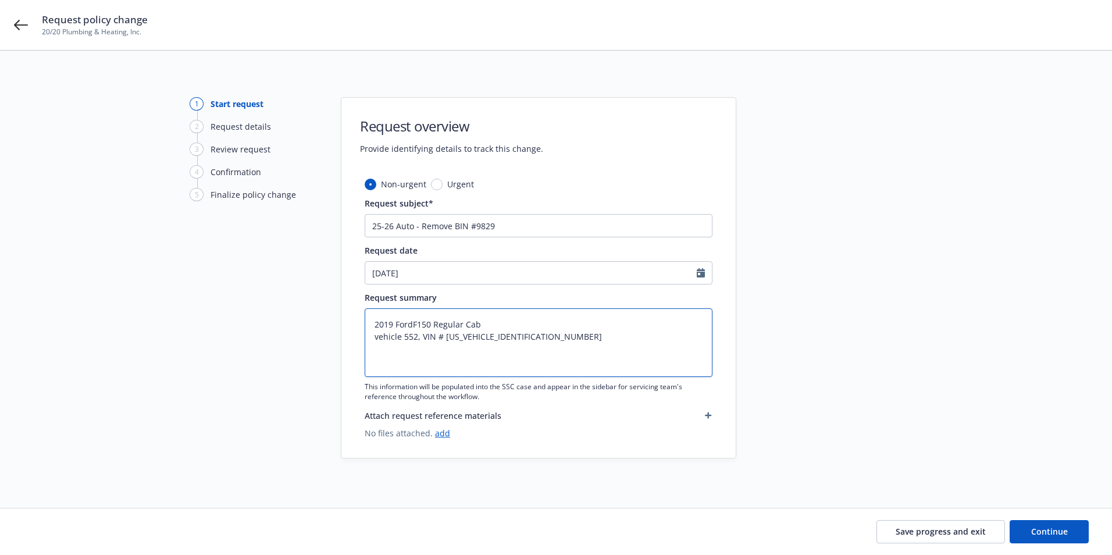
type textarea "x"
type textarea "2019 Ford F150 Regular Cab vehicle 552, VIN # 1FTMF1CB8KKD29829"
drag, startPoint x: 422, startPoint y: 336, endPoint x: 355, endPoint y: 331, distance: 67.1
click at [355, 332] on div "Non-urgent Urgent Request subject* 25-26 Auto - Remove BIN #9829 Request date 0…" at bounding box center [538, 318] width 394 height 280
type textarea "x"
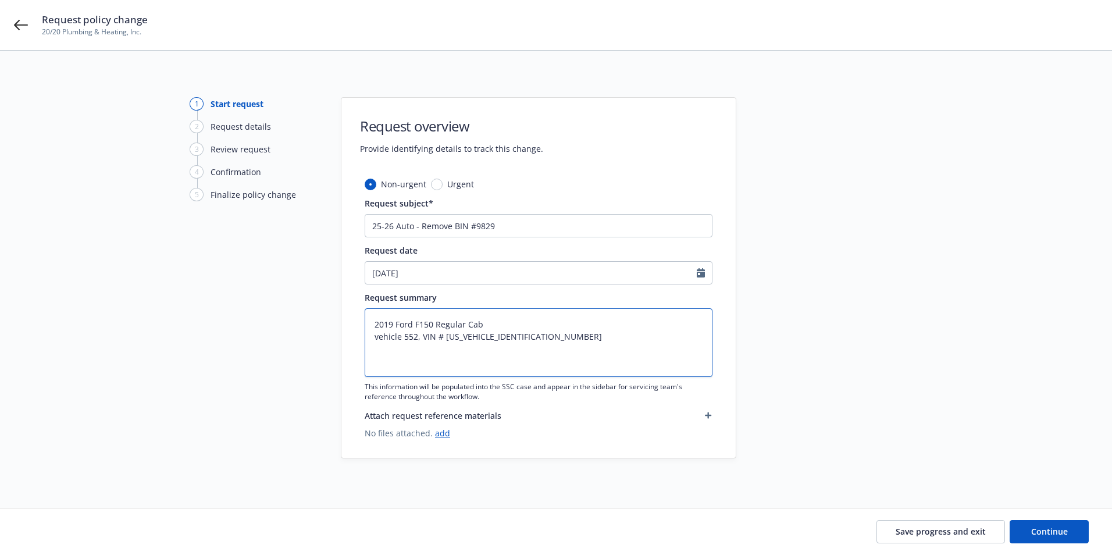
type textarea "2019 Ford F150 Regular Cab VIN # 1FTMF1CB8KKD29829"
click at [399, 337] on textarea "2019 Ford F150 Regular Cab VIN # 1FTMF1CB8KKD29829" at bounding box center [539, 342] width 348 height 69
type textarea "x"
click at [535, 348] on textarea "2019 Ford F150 Regular Cab VIN #1FTMF1CB8KKD29829" at bounding box center [539, 342] width 348 height 69
type textarea "2019 Ford F150 Regular Cab VIN #1FTMF1CB8KKD29829"
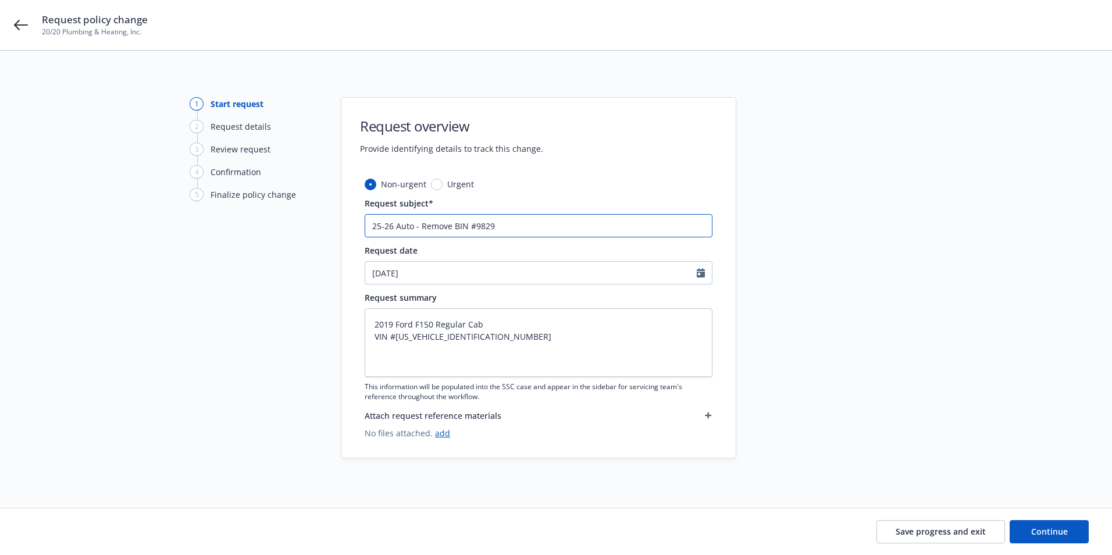
click at [468, 227] on input "25-26 Auto - Remove BIN #9829" at bounding box center [539, 225] width 348 height 23
type textarea "x"
type input "25-26 Auto - Remove BIN#9829"
type textarea "x"
type input "25-26 Auto - Remove BI#9829"
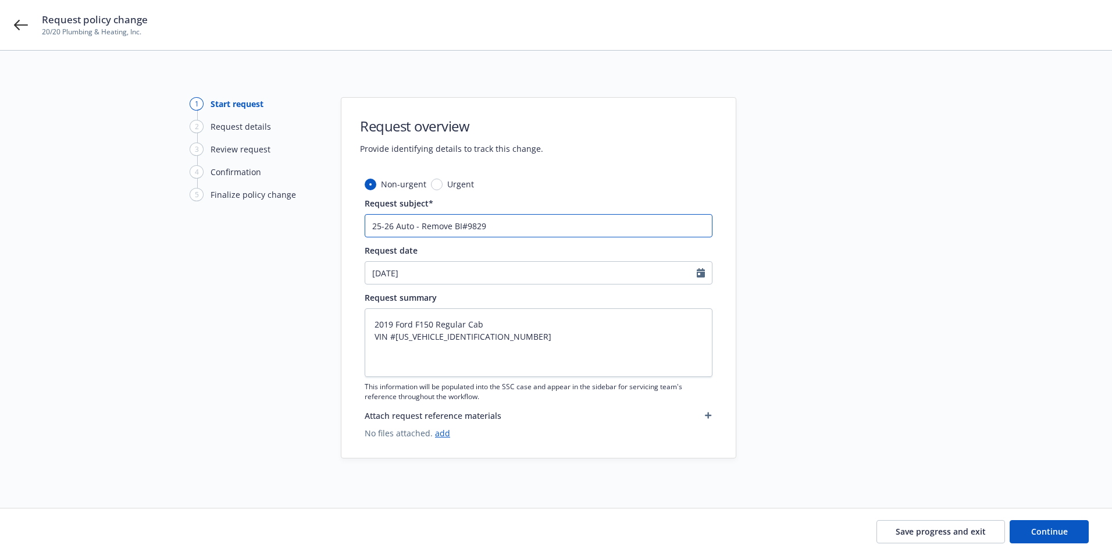
type textarea "x"
type input "25-26 Auto - Remove B#9829"
type textarea "x"
type input "25-26 Auto - Remove #9829"
type textarea "x"
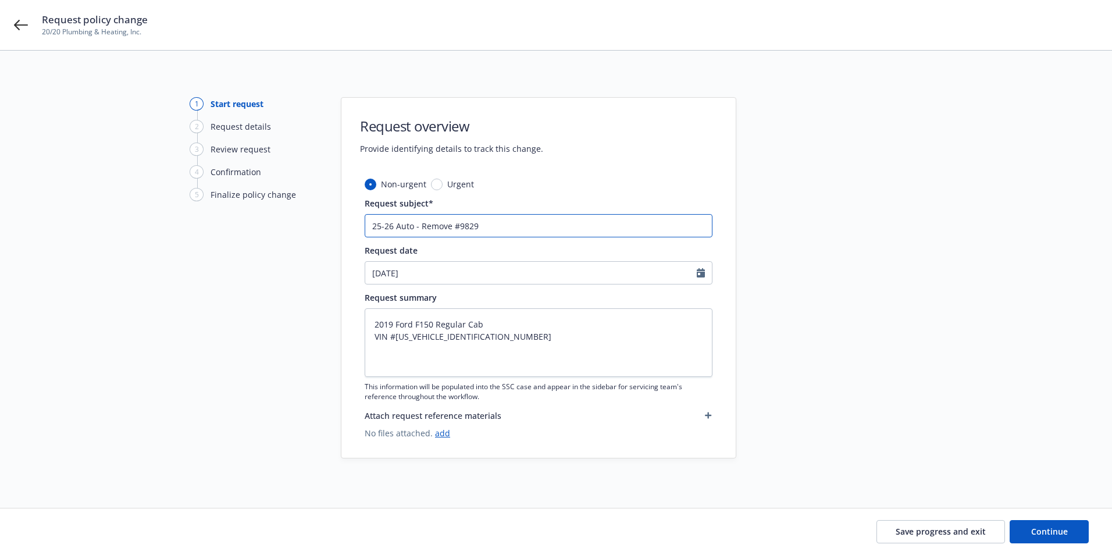
type input "25-26 Auto - Remove 2#9829"
type textarea "x"
type input "25-26 Auto - Remove 20#9829"
type textarea "x"
type input "25-26 Auto - Remove 201#9829"
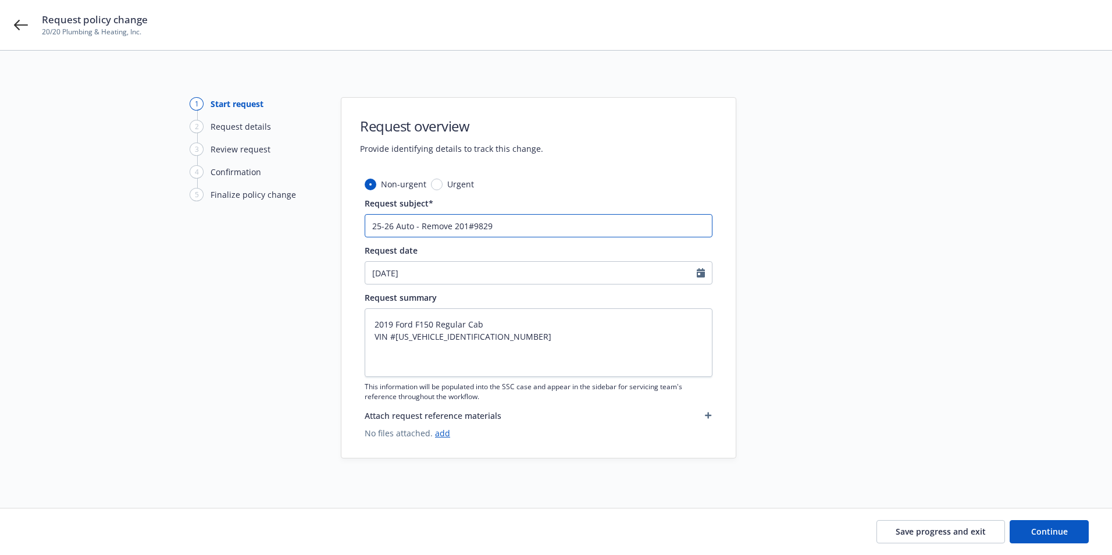
type textarea "x"
type input "25-26 Auto - Remove 2019#9829"
type textarea "x"
type input "25-26 Auto - Remove 2019 #9829"
type textarea "x"
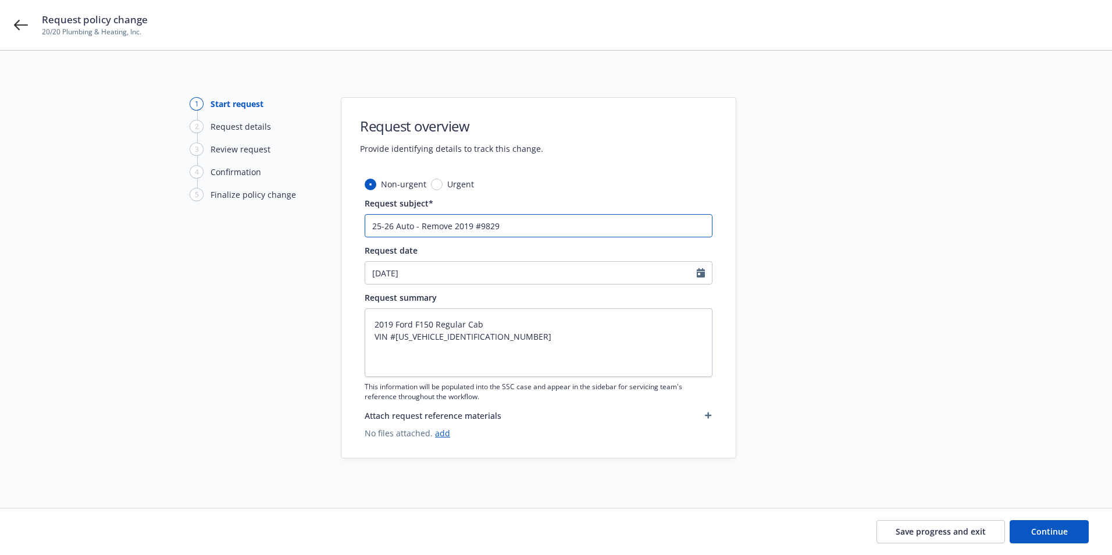
type input "25-26 Auto - Remove 2019 F#9829"
type textarea "x"
type input "25-26 Auto - Remove 2019 For#9829"
type textarea "x"
type input "25-26 Auto - Remove 2019 Ford#9829"
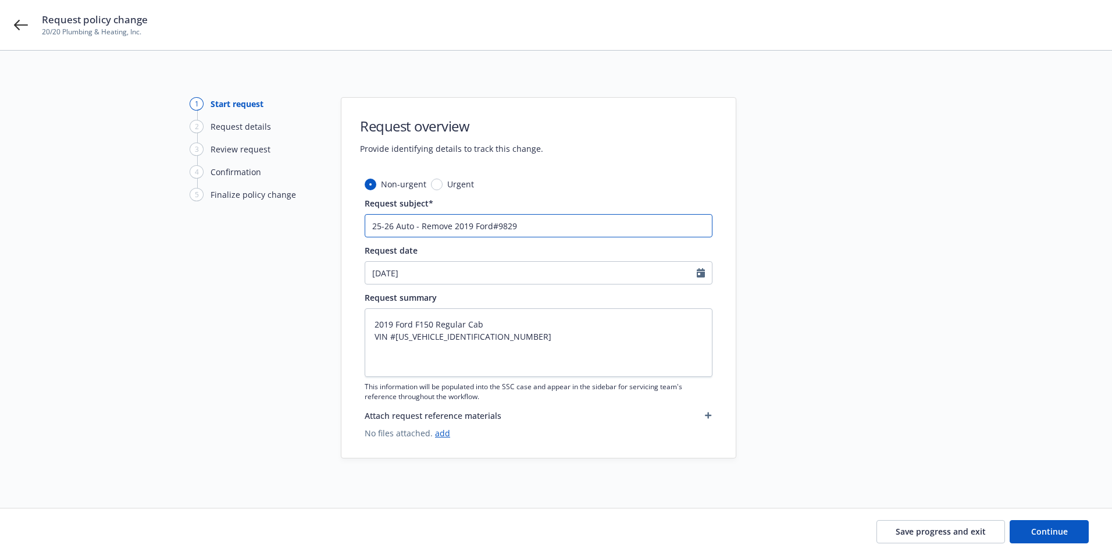
type textarea "x"
type input "25-26 Auto - Remove 2019 Ford #9829"
type textarea "x"
type input "25-26 Auto - Remove 2019 Ford F#9829"
type textarea "x"
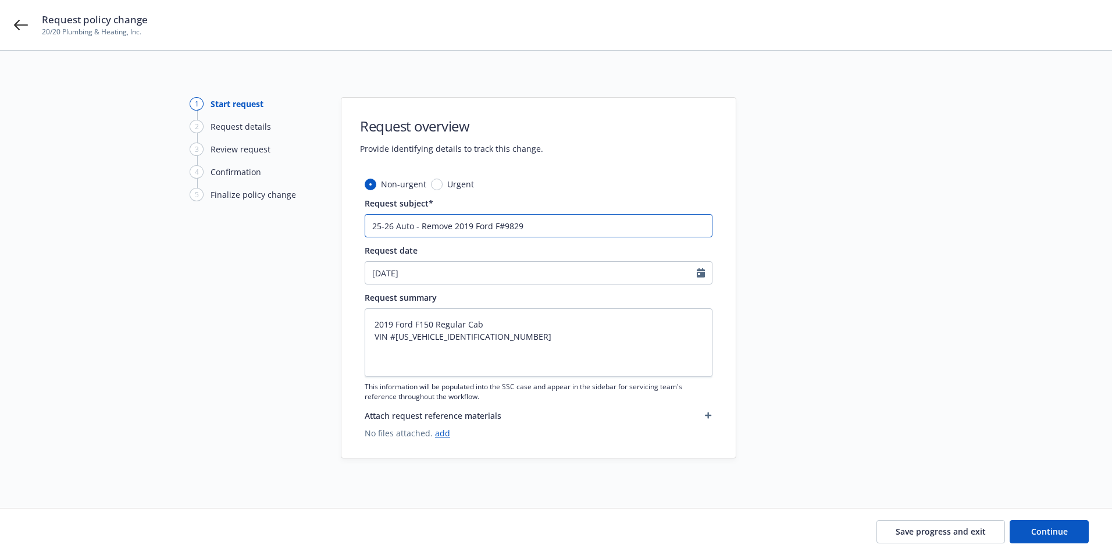
type input "25-26 Auto - Remove 2019 Ford F1#9829"
type textarea "x"
type input "25-26 Auto - Remove 2019 Ford F15#9829"
type textarea "x"
type input "25-26 Auto - Remove 2019 Ford F150#9829"
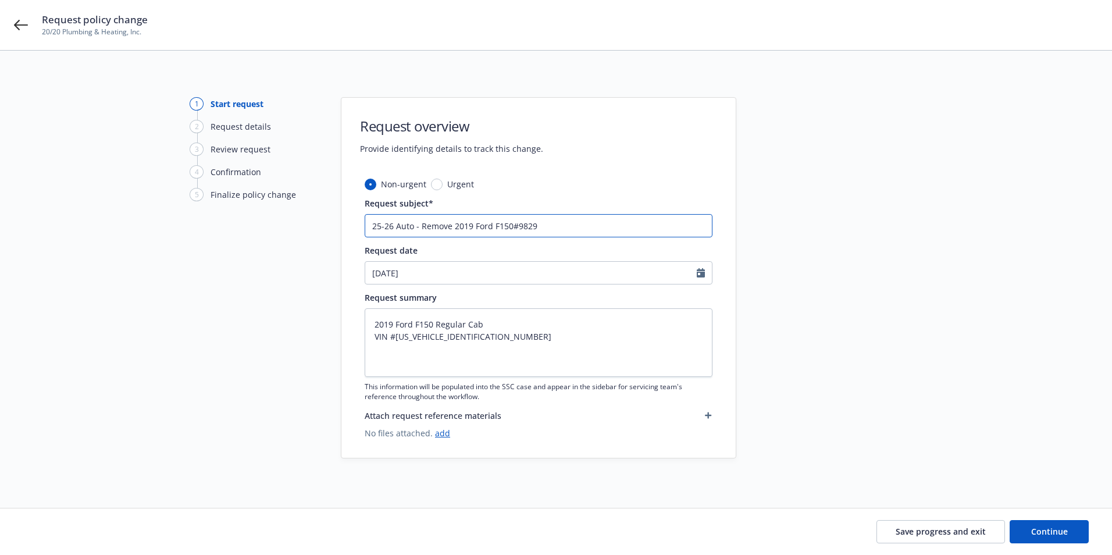
type textarea "x"
type input "25-26 Auto - Remove 2019 Ford F150 #9829"
type textarea "x"
type input "25-26 Auto - Remove 2019 Ford F150 -#9829"
type textarea "x"
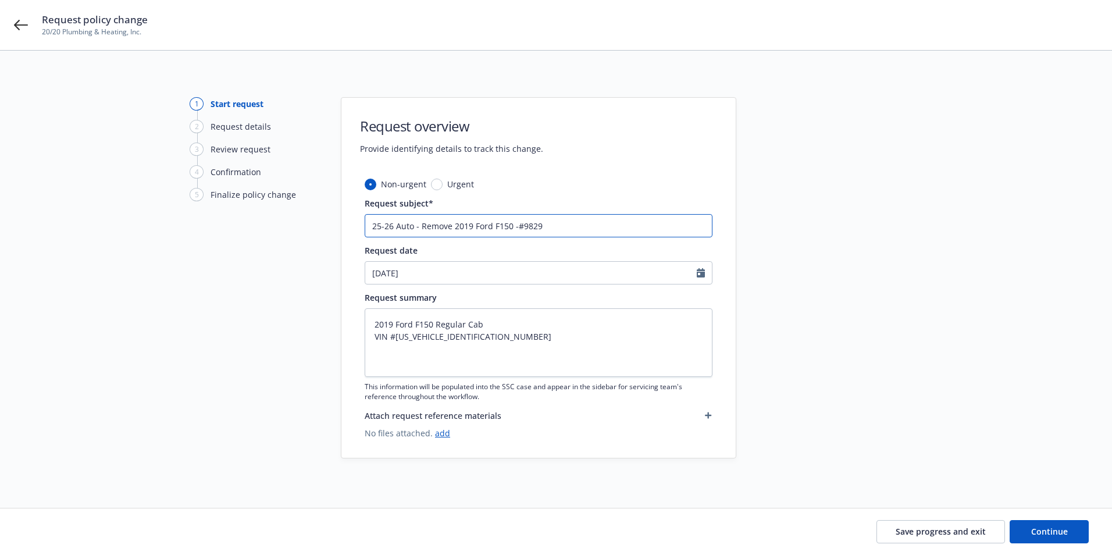
type input "25-26 Auto - Remove 2019 Ford F150 - #9829"
type textarea "x"
type input "25-26 Auto - Remove 2019 Ford F150 -#9829"
type textarea "x"
type input "25-26 Auto - Remove 2019 Ford F150 #9829"
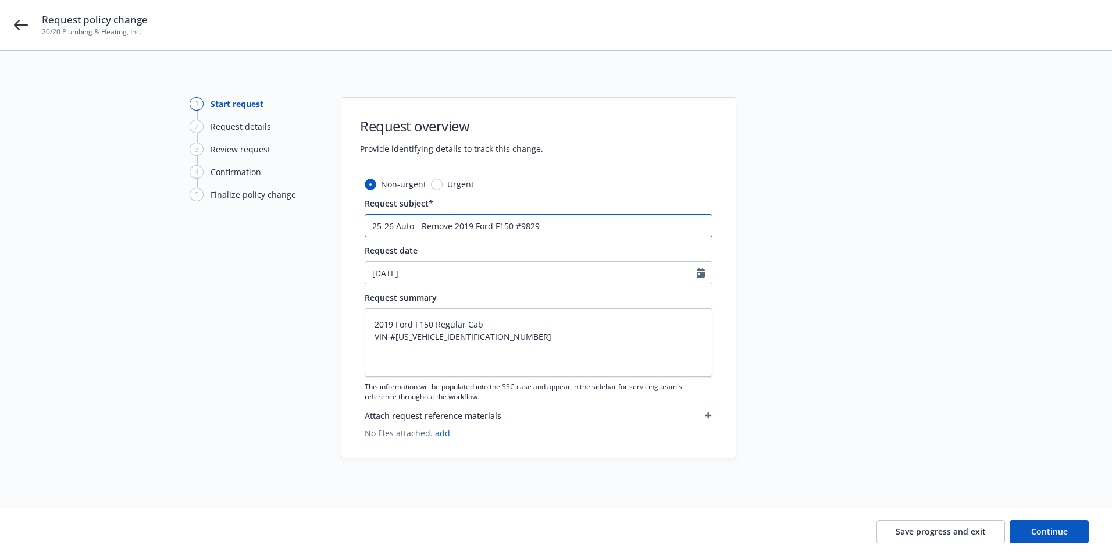
type textarea "x"
type input "25-26 Auto - Remove 2019 Ford F150 V#9829"
type textarea "x"
type input "25-26 Auto - Remove 2019 Ford F150 VI#9829"
type textarea "x"
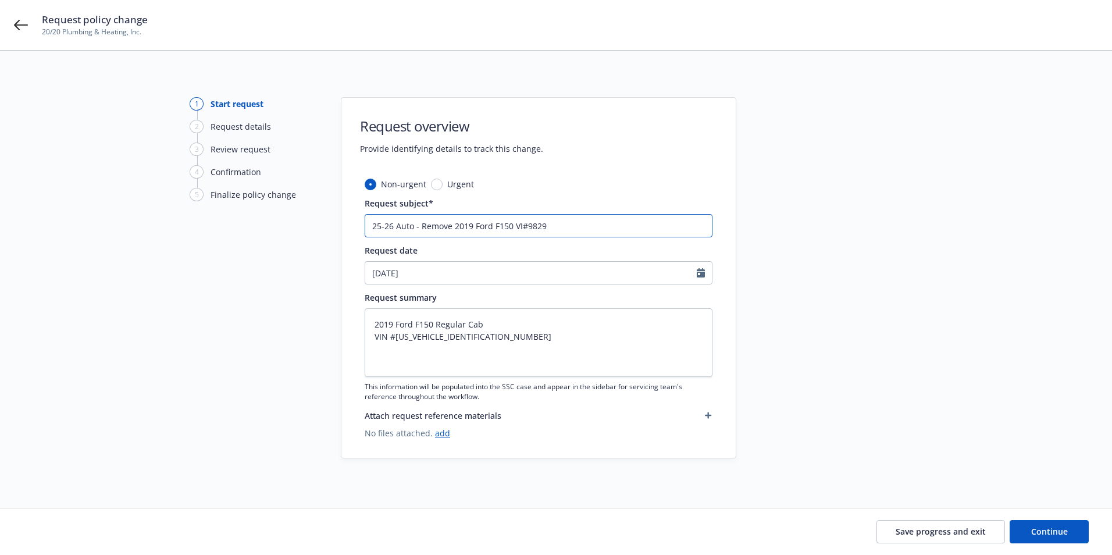
type input "25-26 Auto - Remove 2019 Ford F150 VIN#9829"
type textarea "x"
type input "25-26 Auto - Remove 2019 Ford F150 VIN #9829"
click at [549, 366] on textarea "2019 Ford F150 Regular Cab VIN #1FTMF1CB8KKD29829" at bounding box center [539, 342] width 348 height 69
click at [1048, 522] on button "Continue" at bounding box center [1049, 531] width 79 height 23
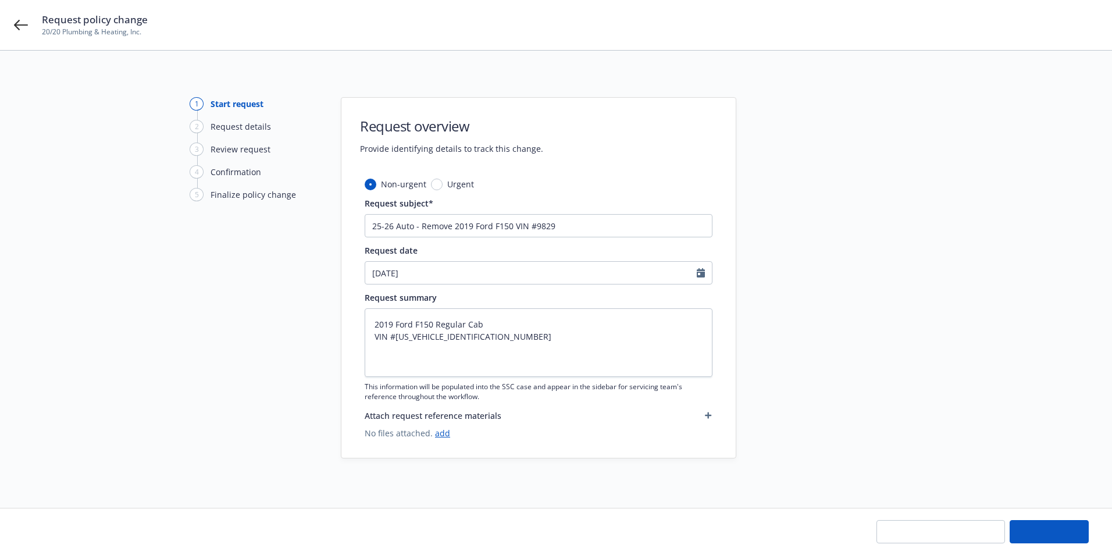
type textarea "x"
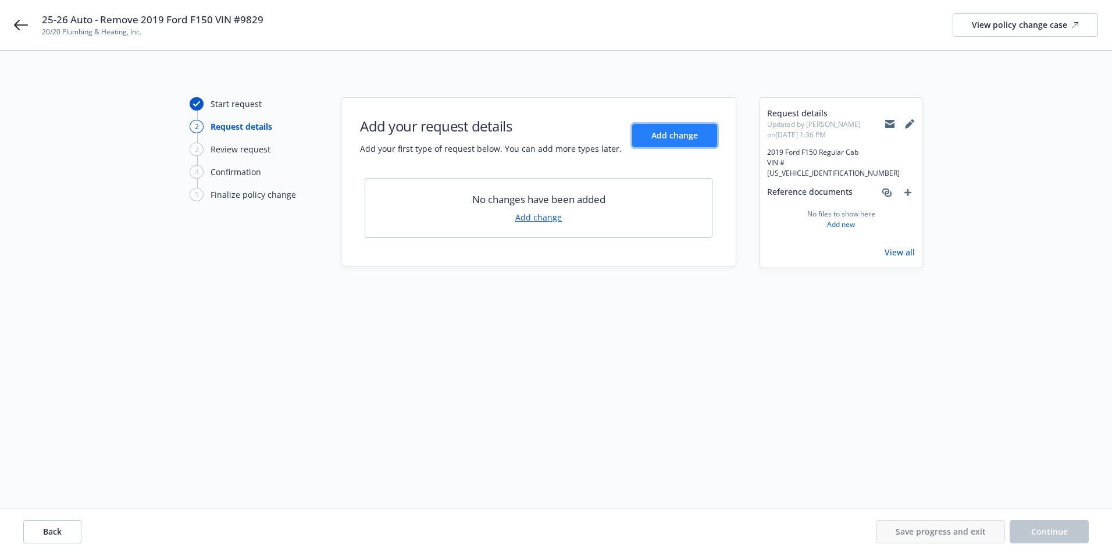
click at [665, 137] on span "Add change" at bounding box center [674, 135] width 47 height 11
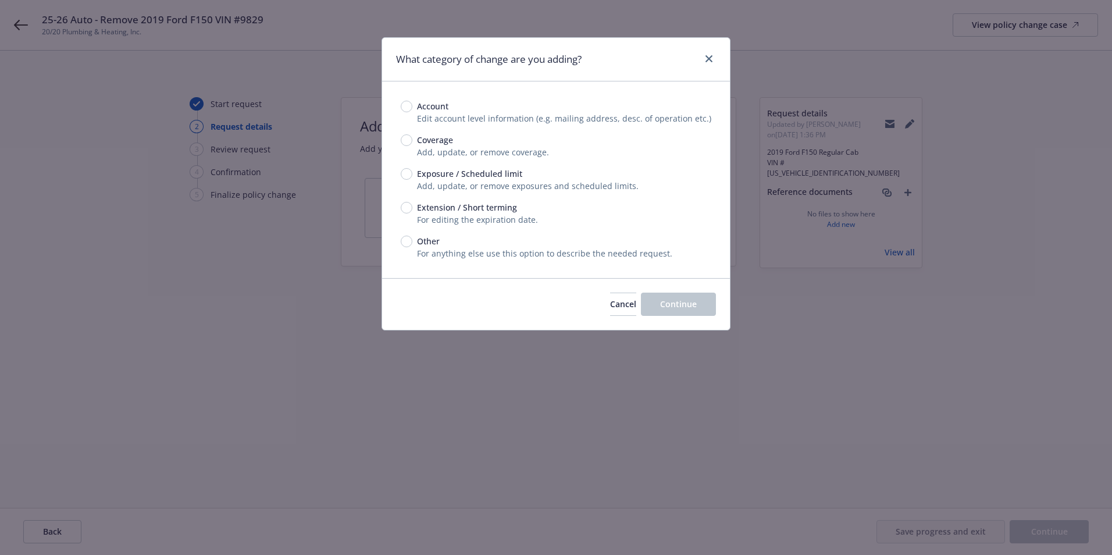
click at [436, 169] on span "Exposure / Scheduled limit" at bounding box center [469, 174] width 105 height 12
click at [412, 169] on input "Exposure / Scheduled limit" at bounding box center [407, 174] width 12 height 12
radio input "true"
click at [689, 307] on span "Continue" at bounding box center [678, 303] width 37 height 11
type textarea "x"
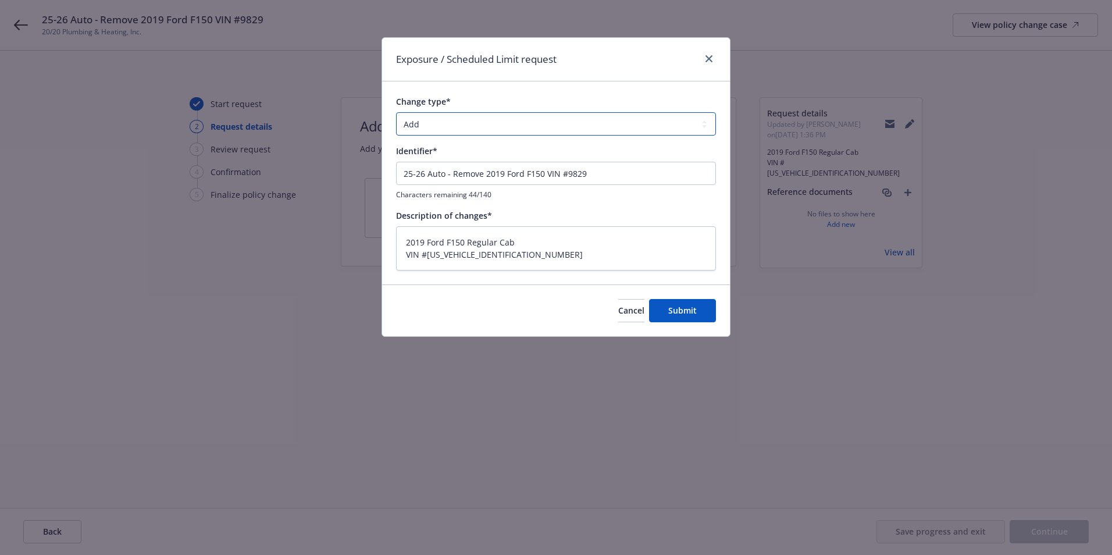
click at [436, 124] on select "Add Audit Change Remove" at bounding box center [556, 123] width 320 height 23
select select "REMOVE"
click at [396, 112] on select "Add Audit Change Remove" at bounding box center [556, 123] width 320 height 23
click at [686, 313] on span "Submit" at bounding box center [682, 310] width 28 height 11
type textarea "x"
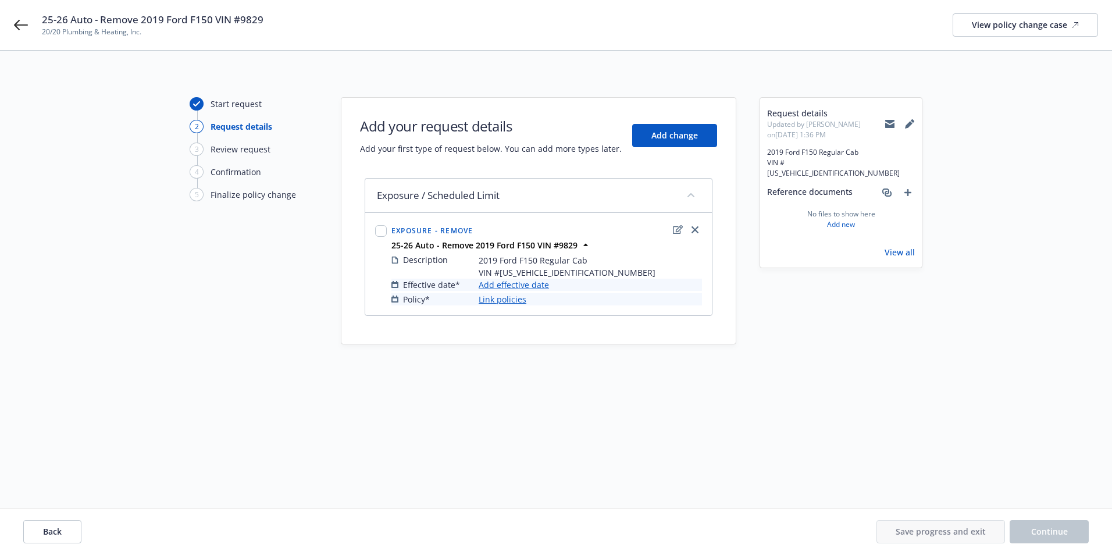
click at [517, 282] on link "Add effective date" at bounding box center [514, 285] width 70 height 12
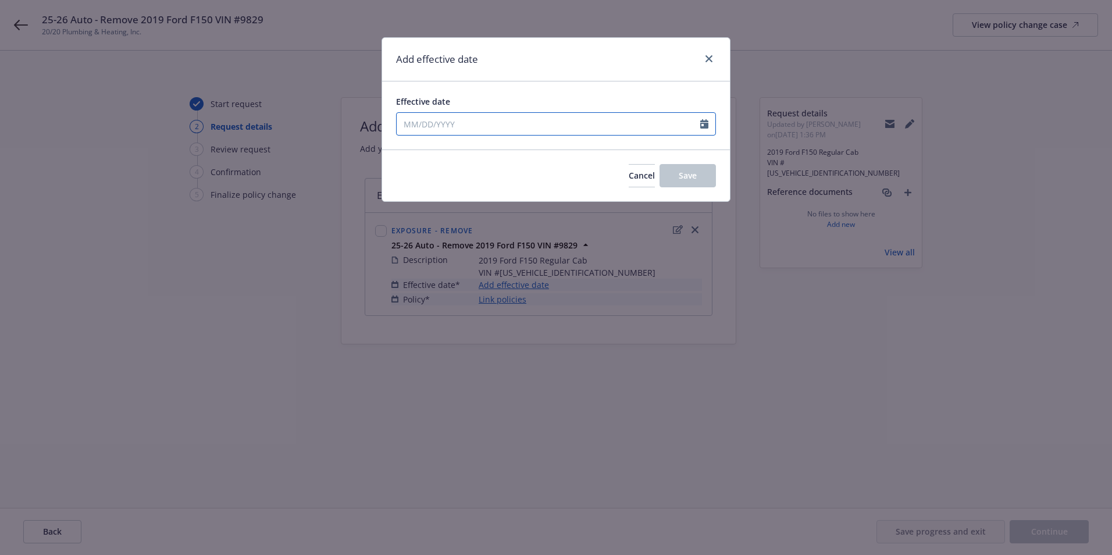
select select "8"
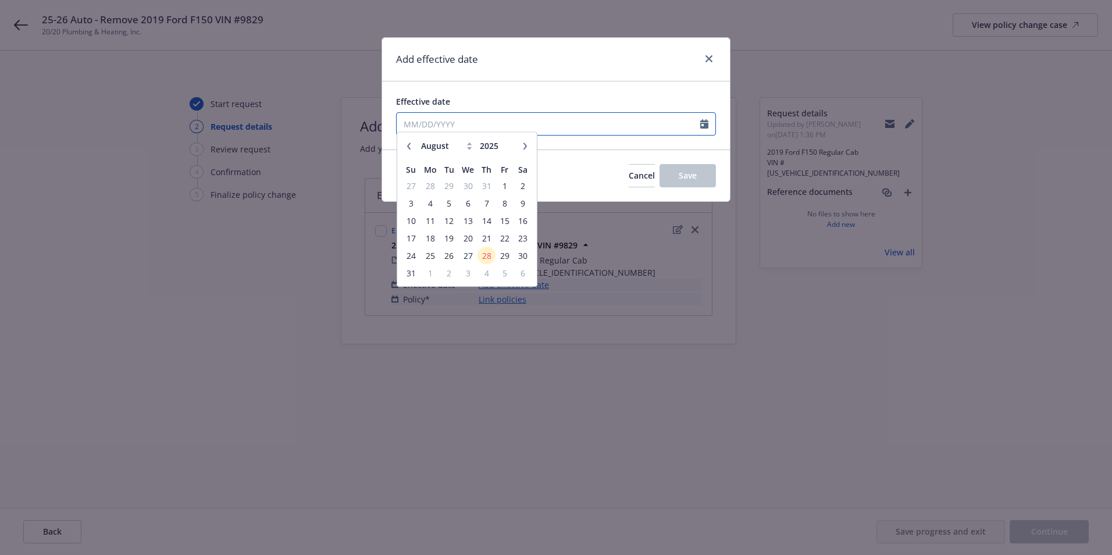
click at [462, 120] on input "Effective date" at bounding box center [549, 124] width 304 height 22
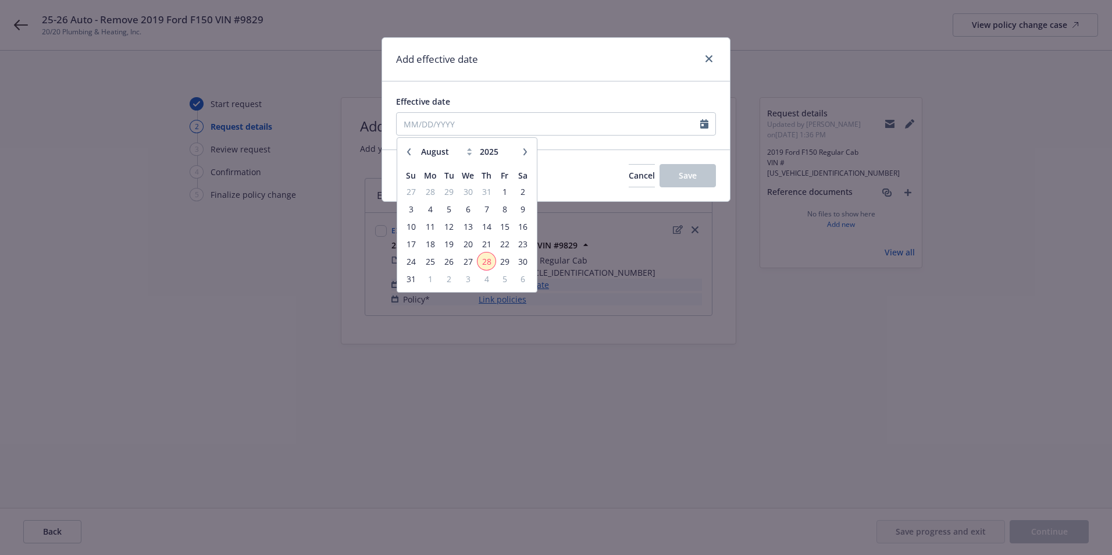
click at [483, 263] on span "28" at bounding box center [487, 261] width 16 height 15
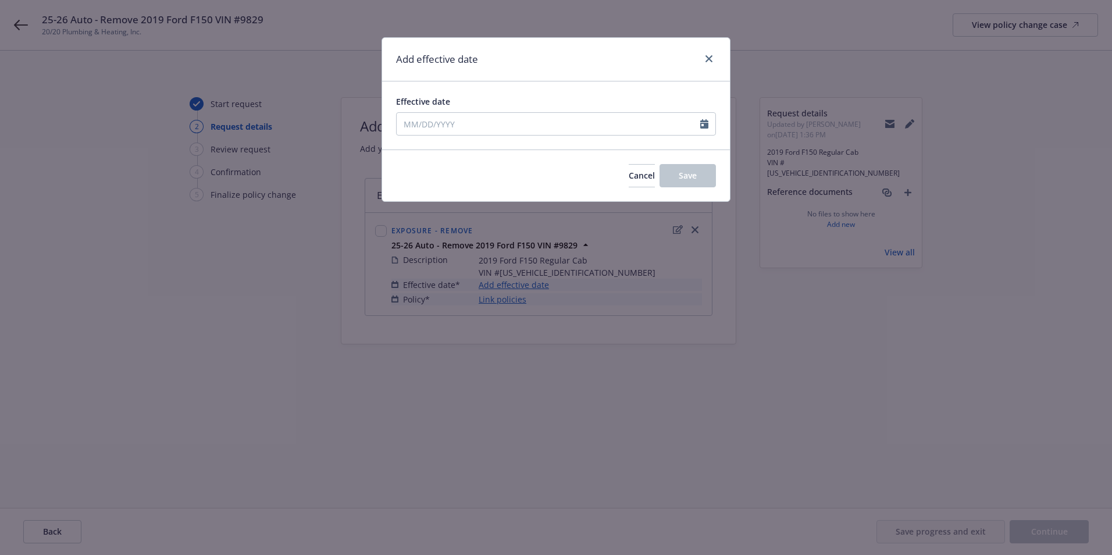
type input "08/28/2025"
click at [685, 175] on span "Save" at bounding box center [688, 175] width 18 height 11
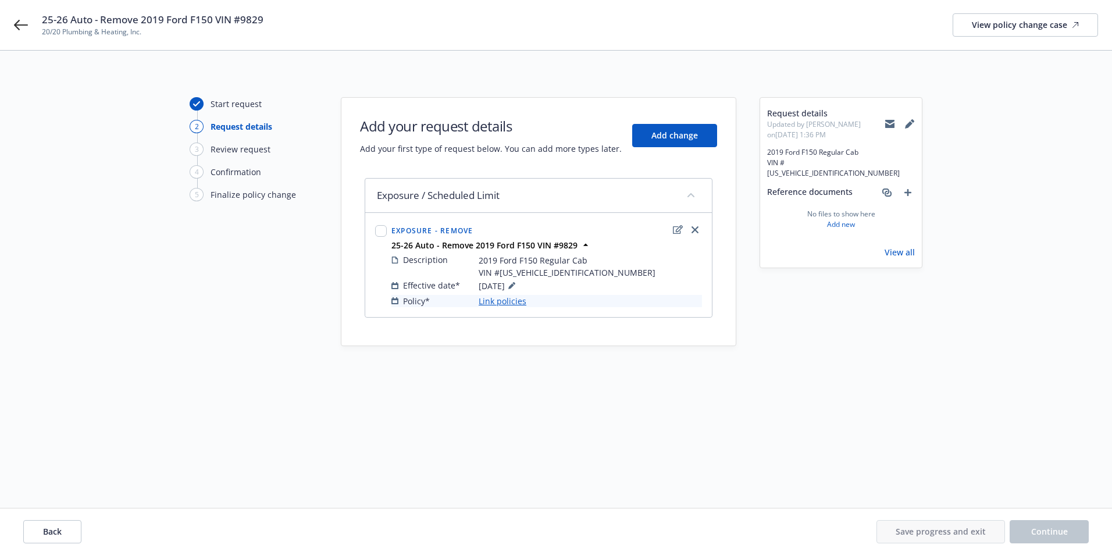
click at [504, 301] on link "Link policies" at bounding box center [503, 301] width 48 height 12
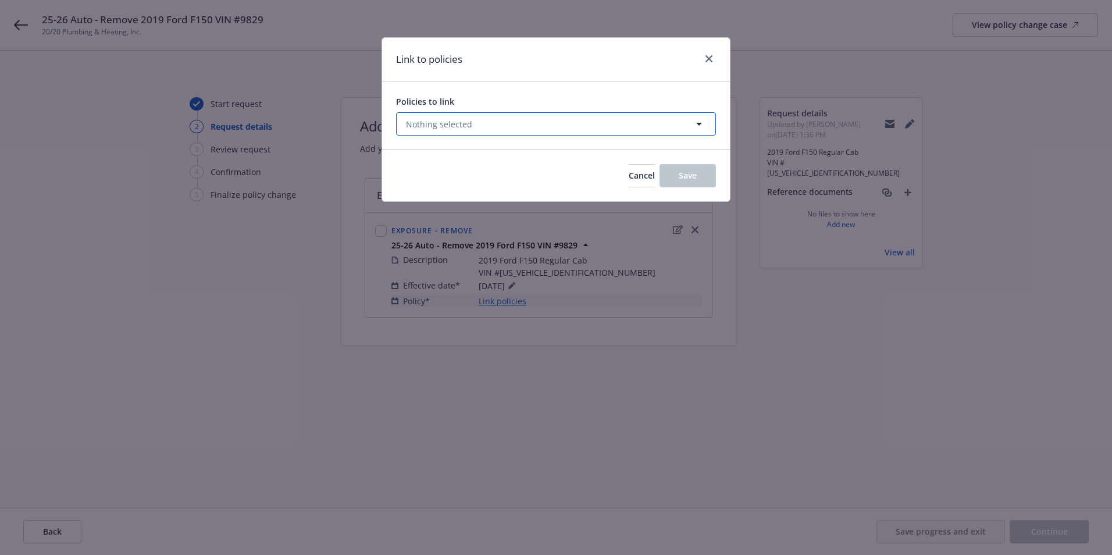
click at [445, 118] on span "Nothing selected" at bounding box center [439, 124] width 66 height 12
select select "ACTIVE"
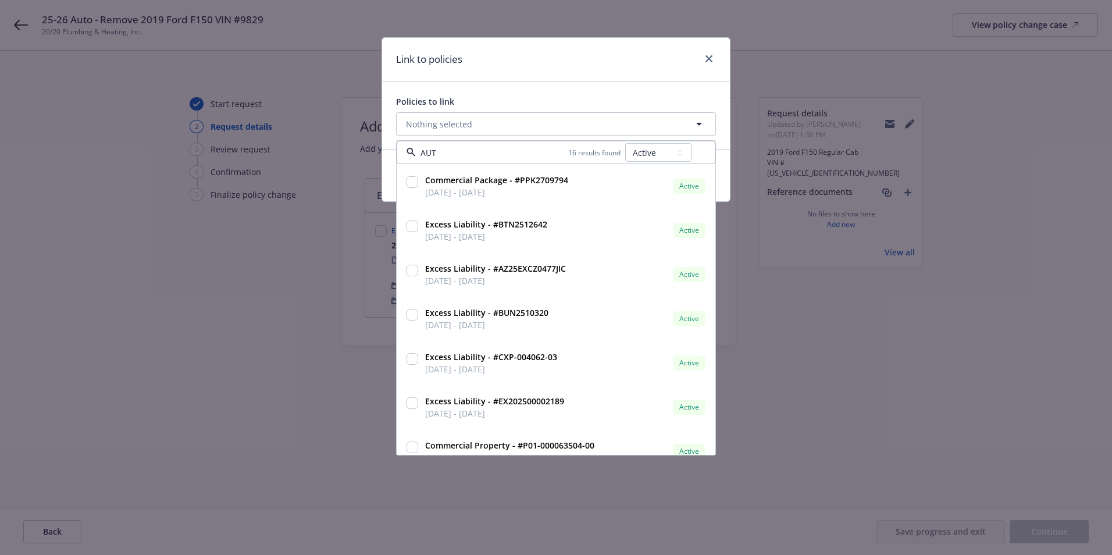
type input "AUTO"
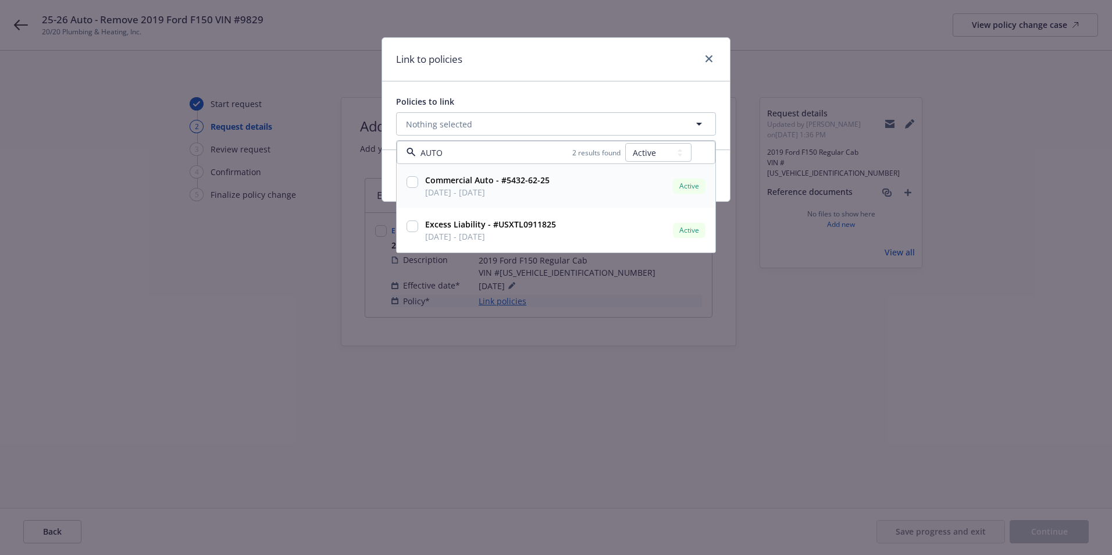
click at [411, 184] on input "checkbox" at bounding box center [413, 182] width 12 height 12
checkbox input "true"
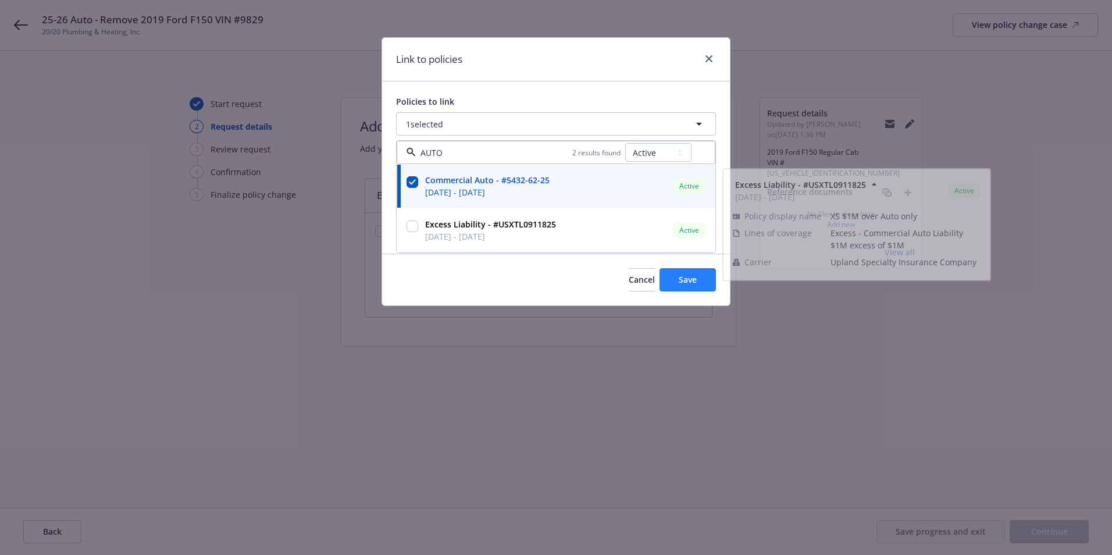
type input "AUTO"
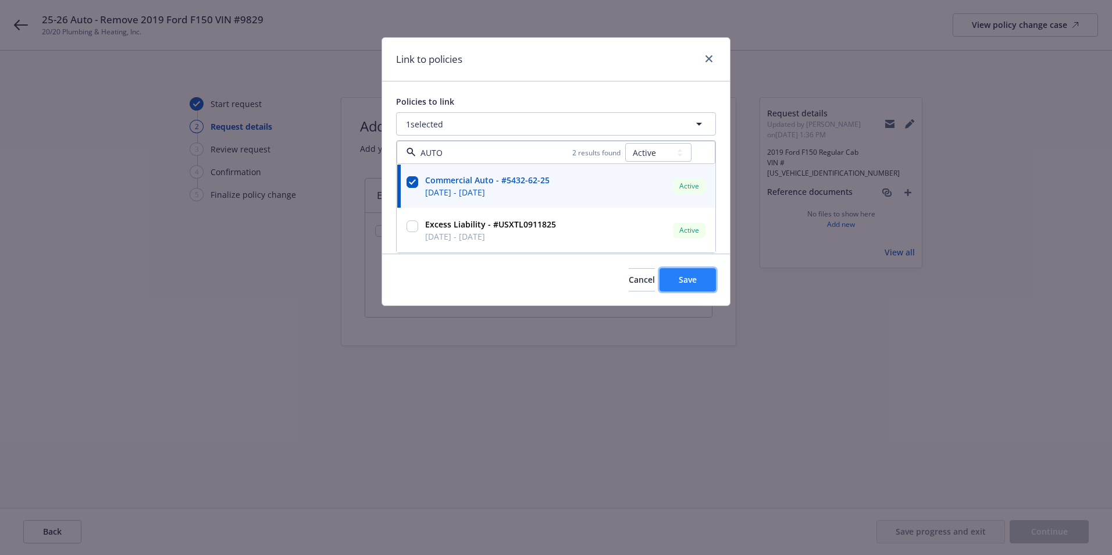
click at [688, 281] on span "Save" at bounding box center [688, 279] width 18 height 11
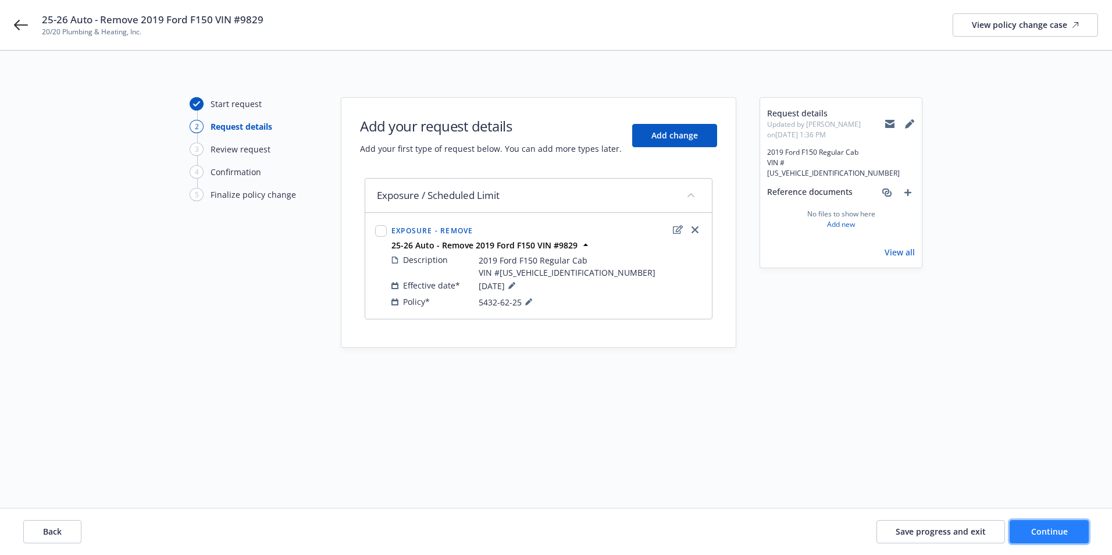
click at [1057, 540] on button "Continue" at bounding box center [1049, 531] width 79 height 23
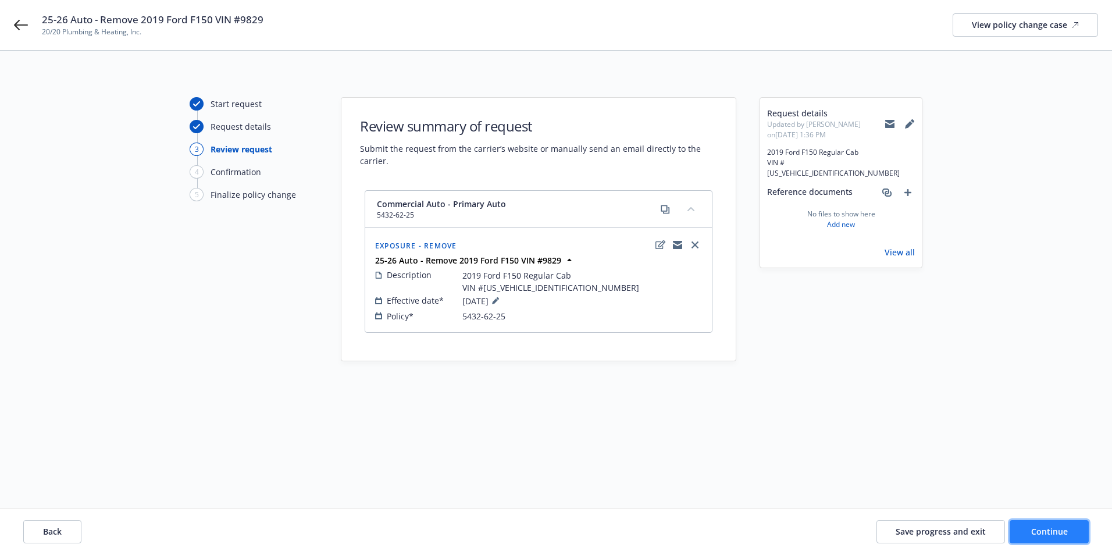
click at [1053, 526] on span "Continue" at bounding box center [1049, 531] width 37 height 11
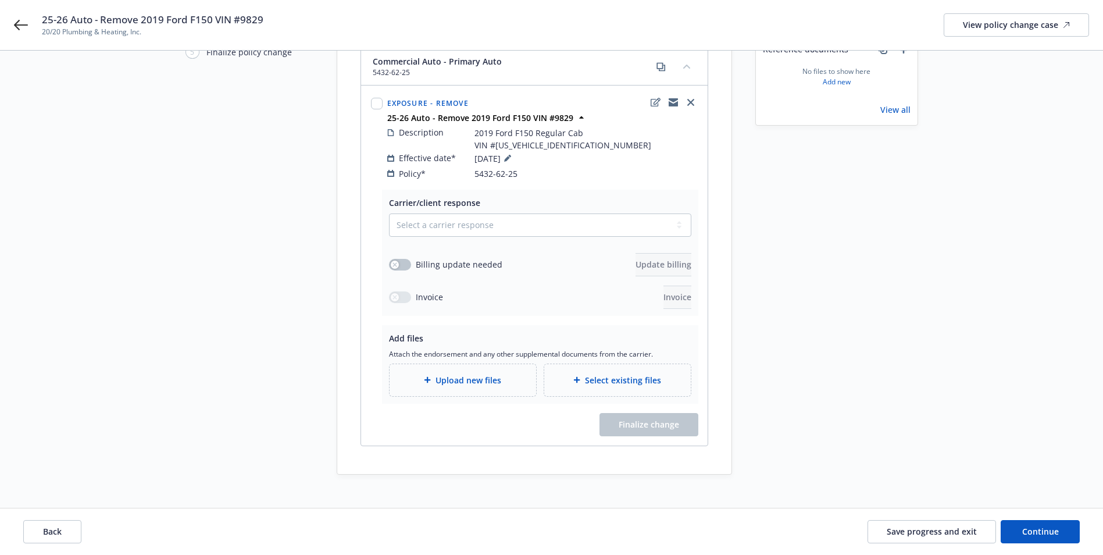
scroll to position [144, 0]
click at [454, 213] on select "Select a carrier response Accepted Accepted with revision No endorsement needed…" at bounding box center [540, 223] width 302 height 23
select select "NO_ENDORSEMENT_NEEDED"
click at [389, 236] on select "Select a carrier response Accepted Accepted with revision No endorsement needed…" at bounding box center [540, 223] width 302 height 23
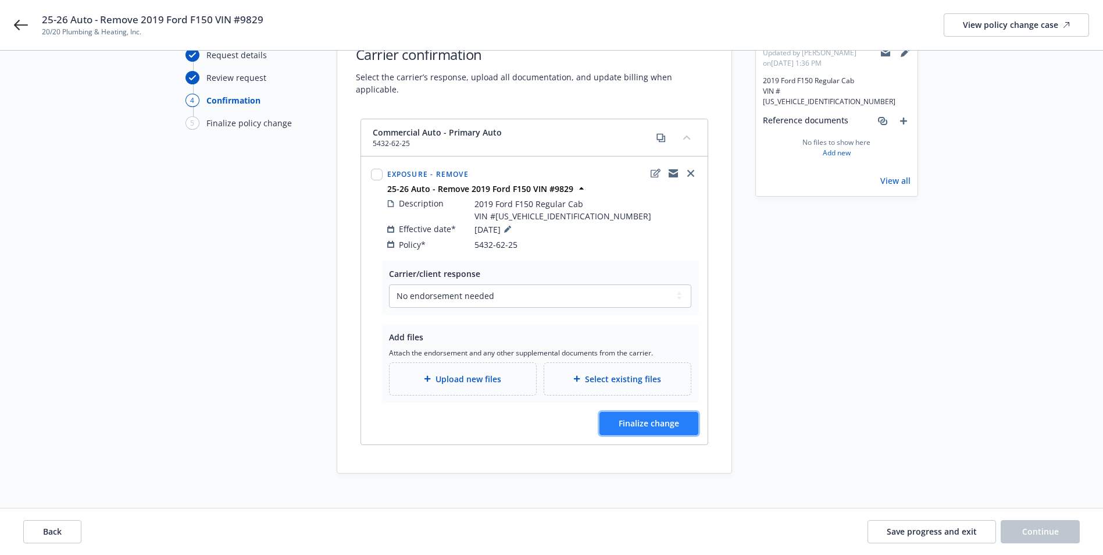
click at [655, 418] on span "Finalize change" at bounding box center [649, 423] width 60 height 11
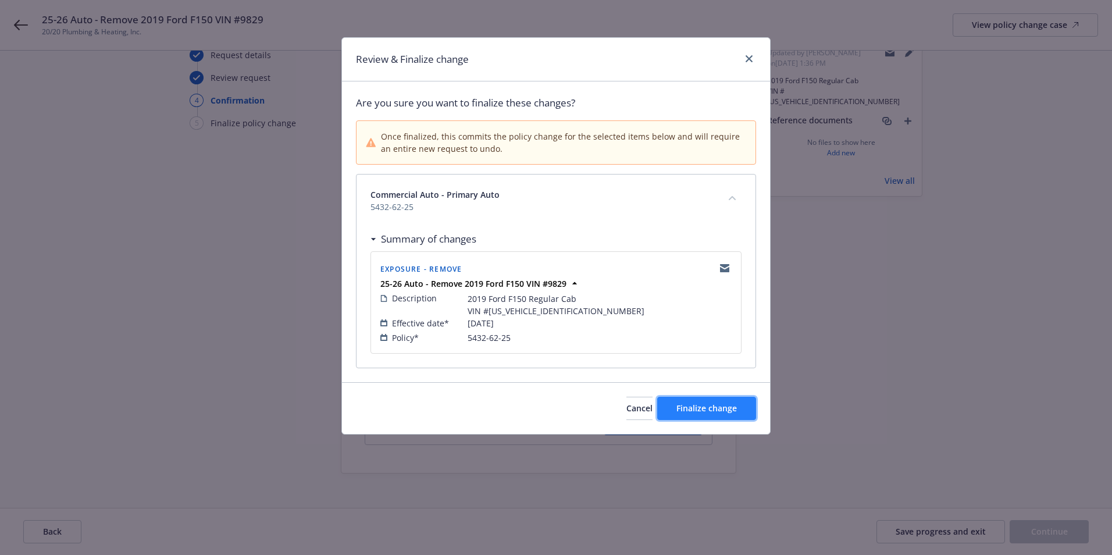
click at [700, 414] on button "Finalize change" at bounding box center [706, 408] width 99 height 23
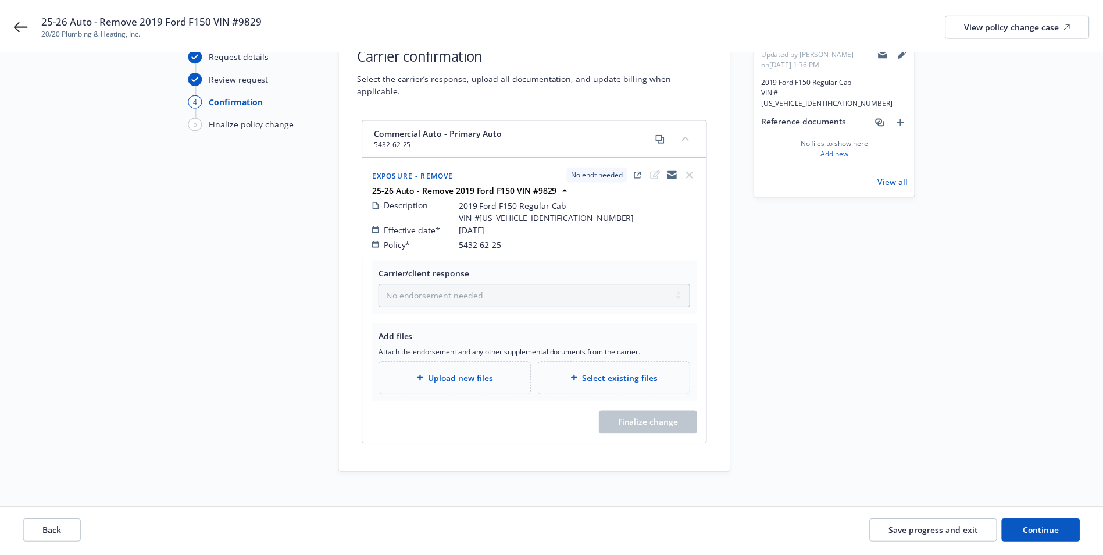
scroll to position [71, 0]
click at [1039, 526] on span "Continue" at bounding box center [1041, 531] width 37 height 11
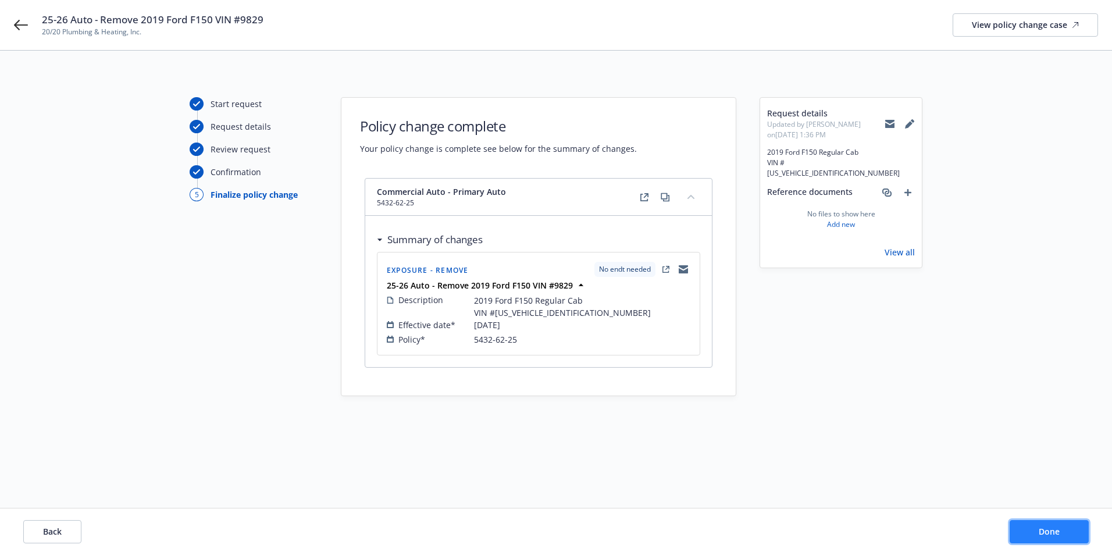
click at [1042, 528] on span "Done" at bounding box center [1049, 531] width 21 height 11
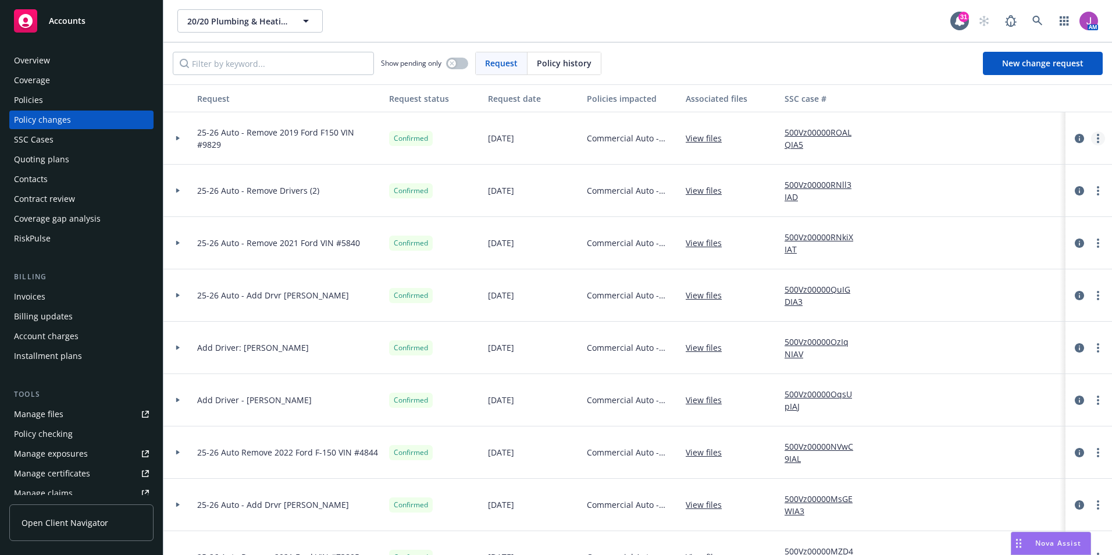
click at [1092, 139] on link "more" at bounding box center [1098, 138] width 14 height 14
click at [978, 165] on link "Copy logging email" at bounding box center [995, 162] width 199 height 23
click at [1075, 138] on icon "circleInformation" at bounding box center [1079, 138] width 9 height 9
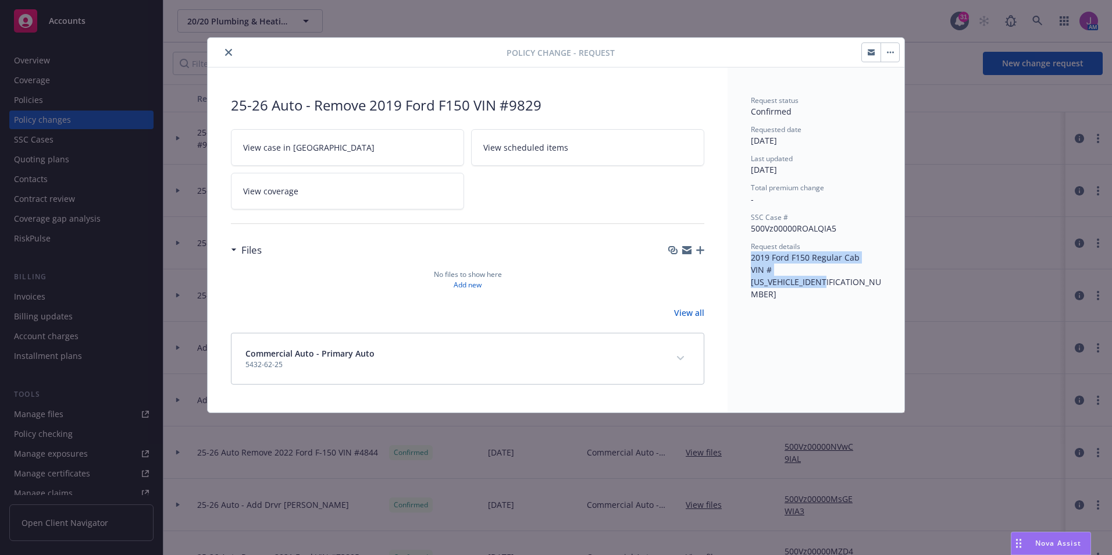
drag, startPoint x: 753, startPoint y: 256, endPoint x: 861, endPoint y: 272, distance: 109.4
click at [861, 272] on div "Request details 2019 Ford F150 Regular Cab VIN #1FTMF1CB8KKD29829" at bounding box center [816, 270] width 130 height 59
copy span "2019 Ford F150 Regular Cab VIN #1FTMF1CB8KKD29829"
click at [231, 54] on icon "close" at bounding box center [228, 52] width 7 height 7
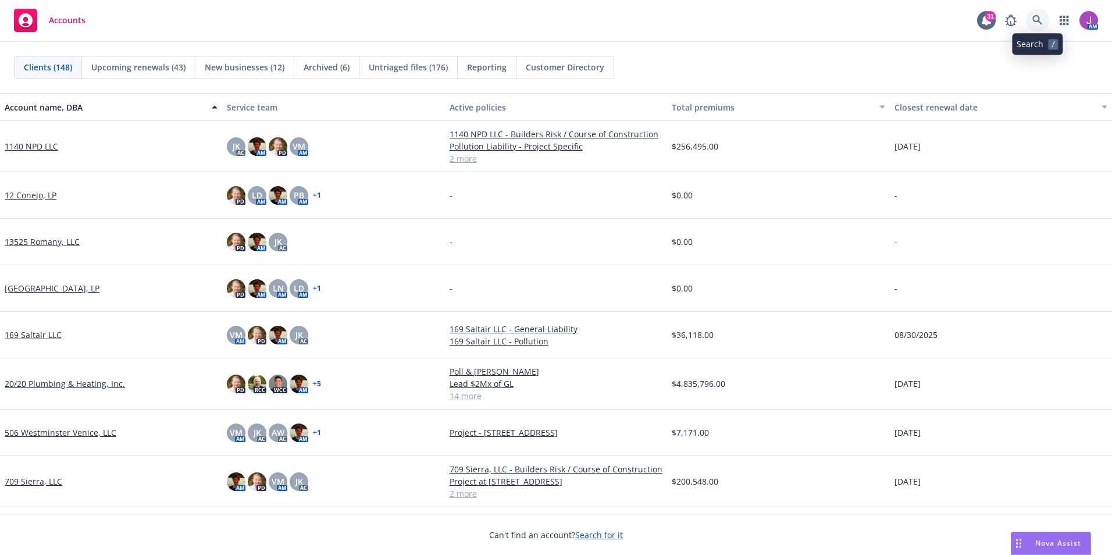
click at [1036, 23] on icon at bounding box center [1037, 20] width 10 height 10
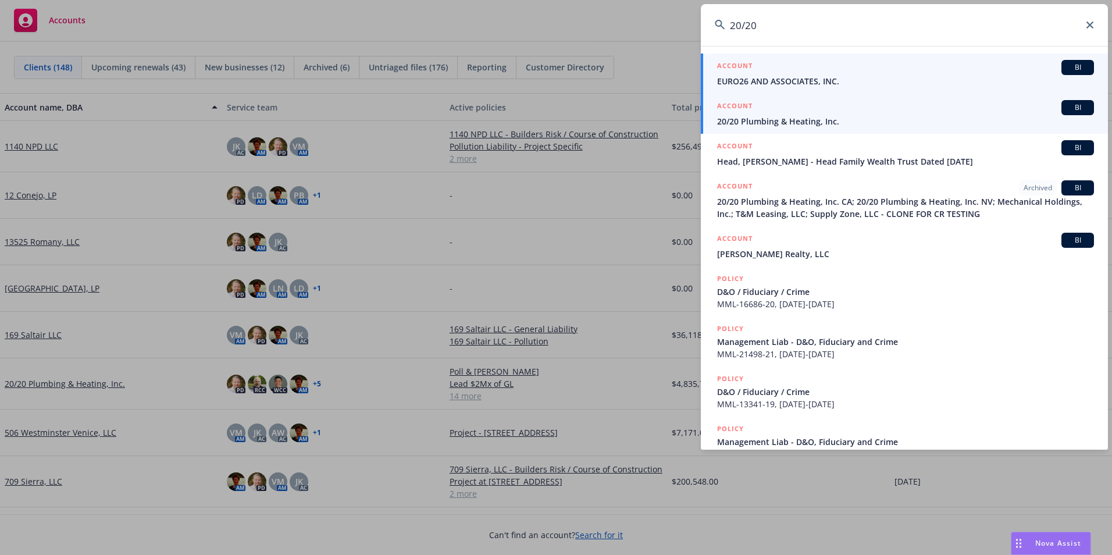
type input "20/20"
click at [771, 117] on span "20/20 Plumbing & Heating, Inc." at bounding box center [905, 121] width 377 height 12
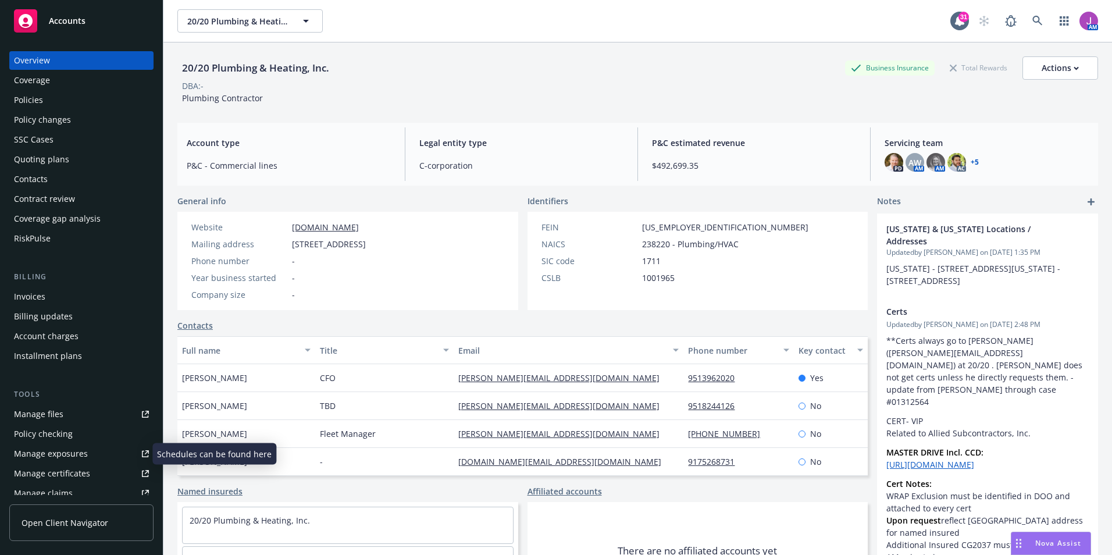
click at [49, 459] on div "Manage exposures" at bounding box center [51, 453] width 74 height 19
click at [209, 26] on span "20/20 Plumbing & Heating, Inc." at bounding box center [237, 21] width 101 height 12
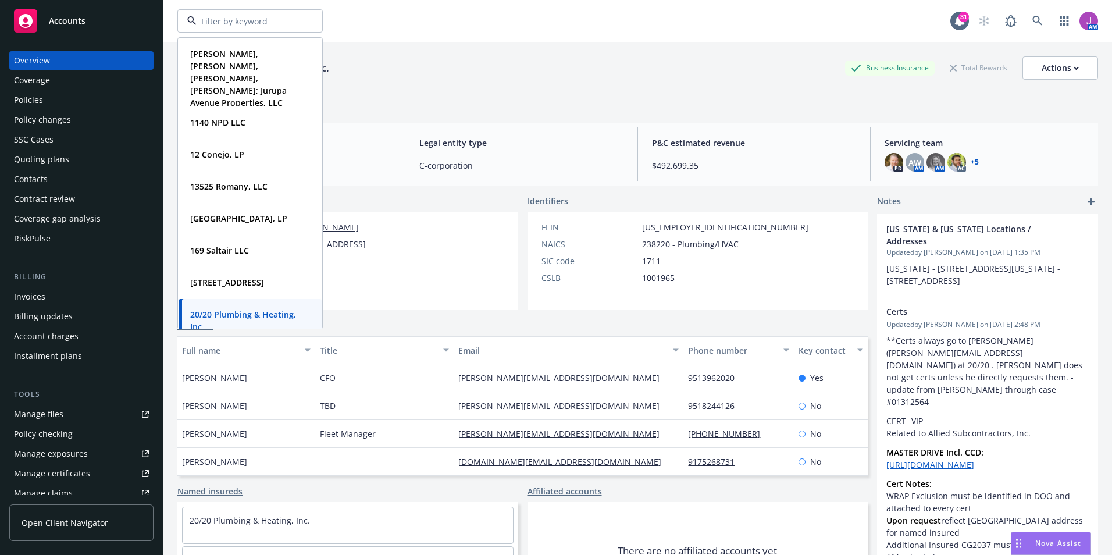
paste input "Adroit Custom Homes"
type input "Adroit Custom Homes"
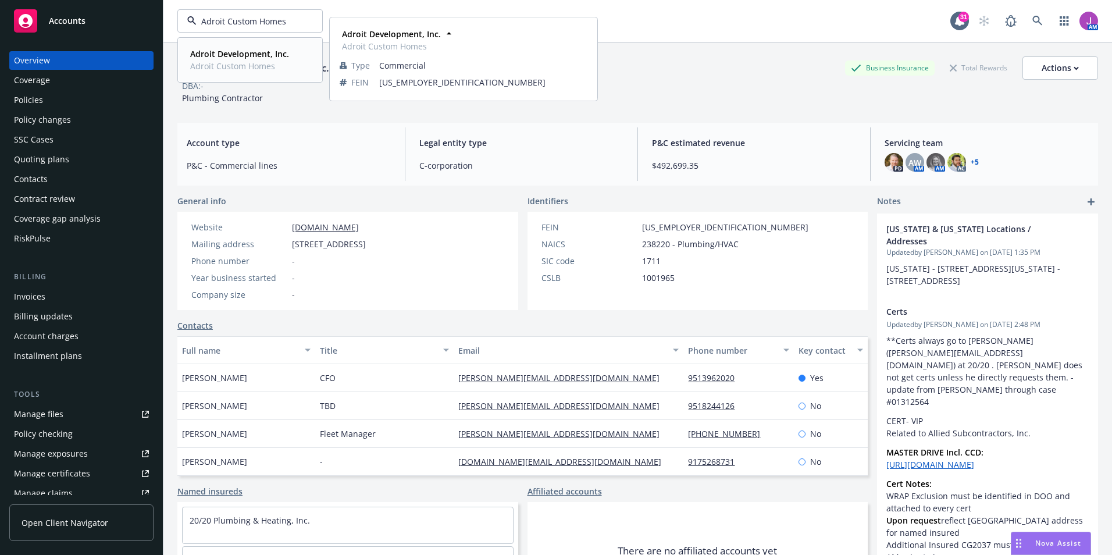
click at [233, 45] on div "Adroit Development, Inc. Adroit Custom Homes" at bounding box center [239, 59] width 106 height 29
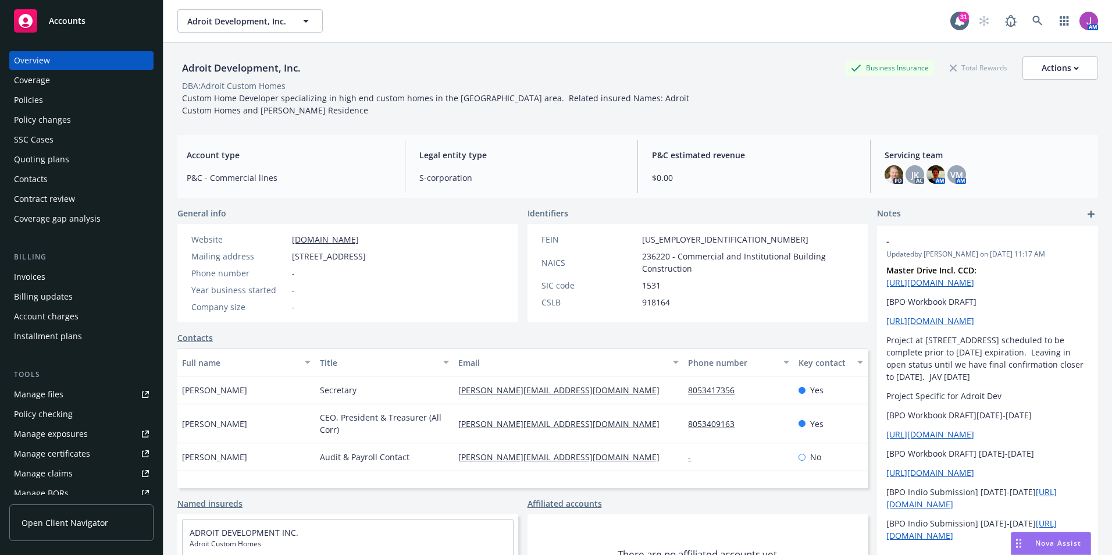
click at [87, 109] on div "Policies" at bounding box center [81, 100] width 135 height 19
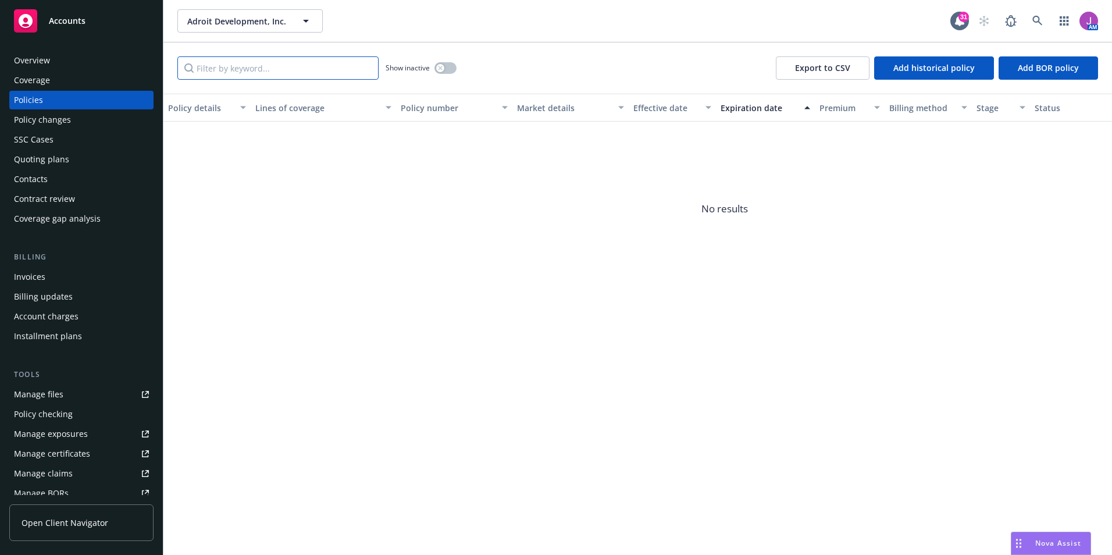
click at [270, 72] on input "Filter by keyword..." at bounding box center [277, 67] width 201 height 23
click at [235, 60] on input "Filter by keyword..." at bounding box center [277, 67] width 201 height 23
paste input "3AA856472"
click at [448, 71] on button "button" at bounding box center [445, 68] width 22 height 12
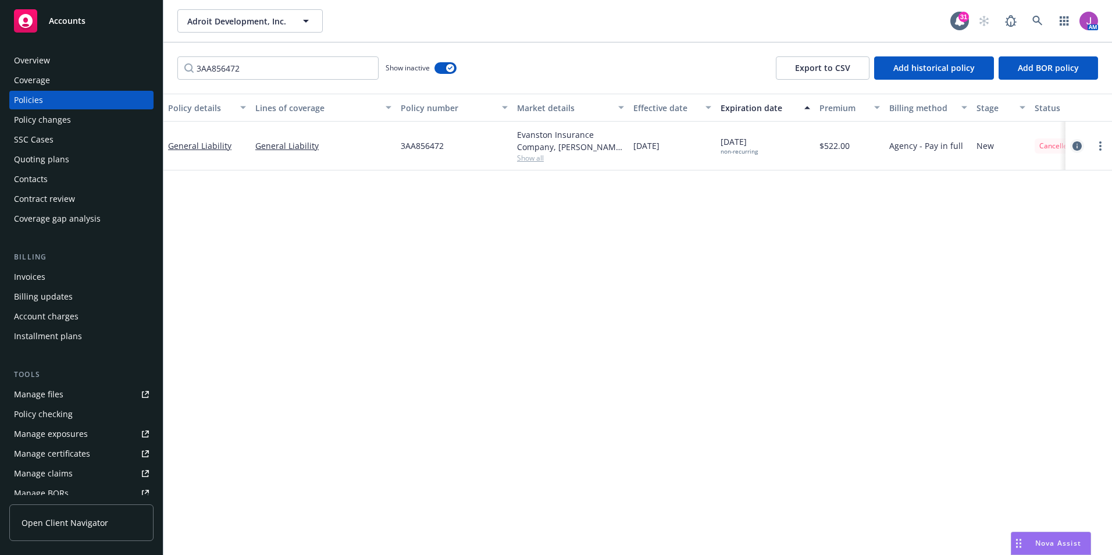
click at [1074, 145] on icon "circleInformation" at bounding box center [1077, 145] width 9 height 9
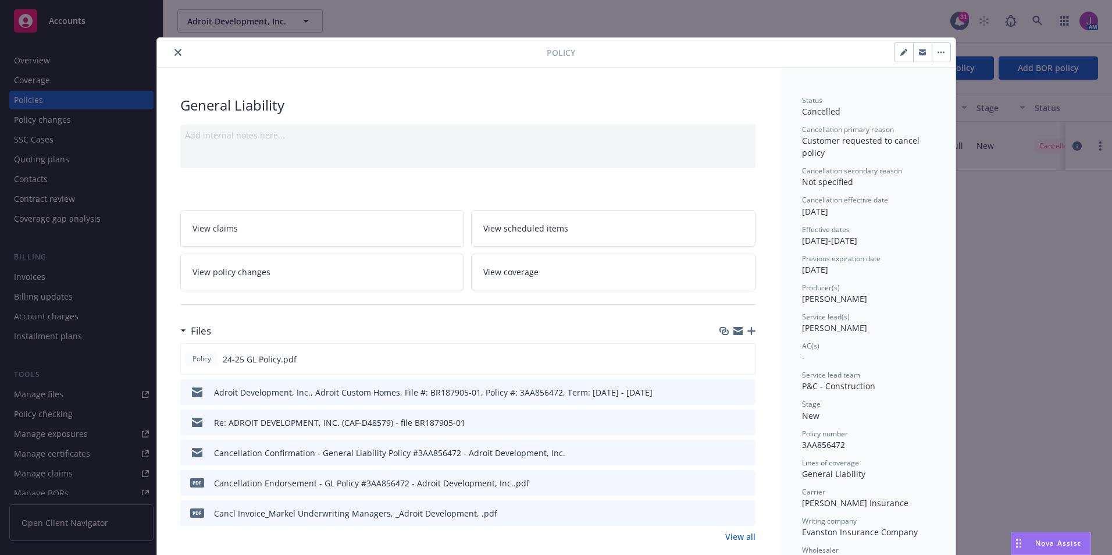
click at [739, 389] on icon "preview file" at bounding box center [744, 391] width 10 height 8
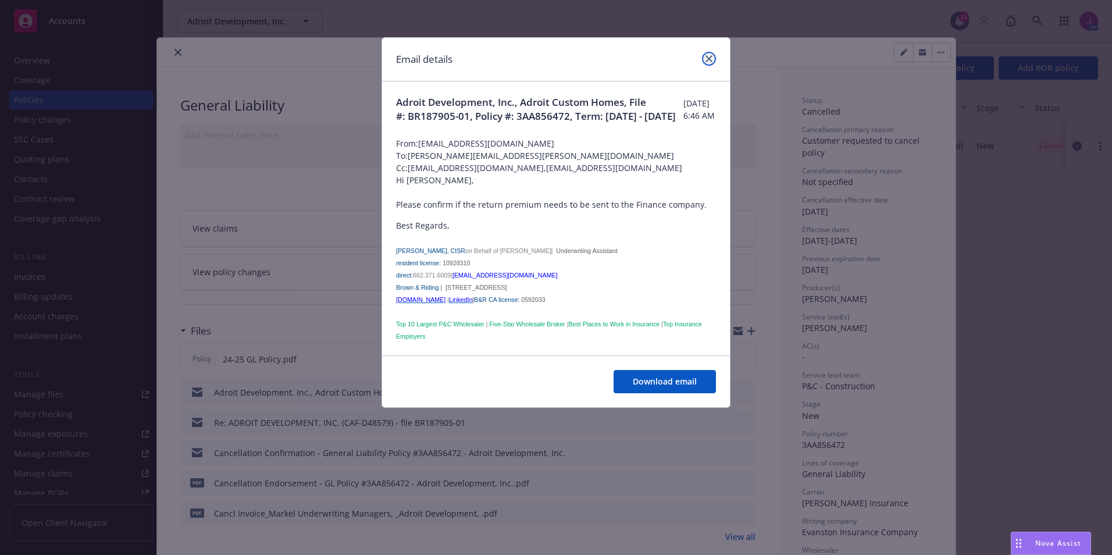
click at [710, 59] on icon "close" at bounding box center [709, 58] width 7 height 7
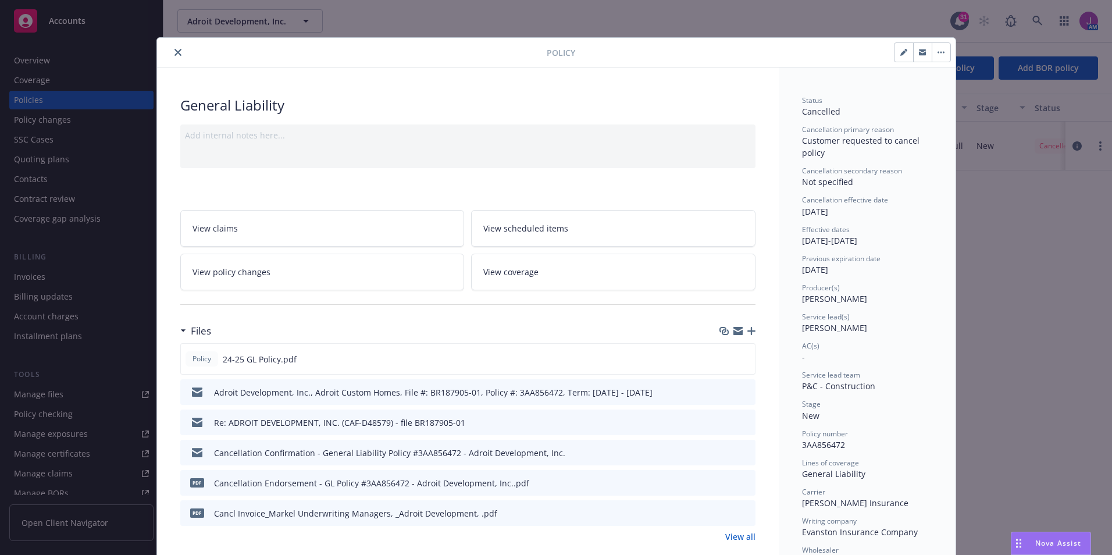
click at [739, 450] on icon "preview file" at bounding box center [744, 452] width 10 height 8
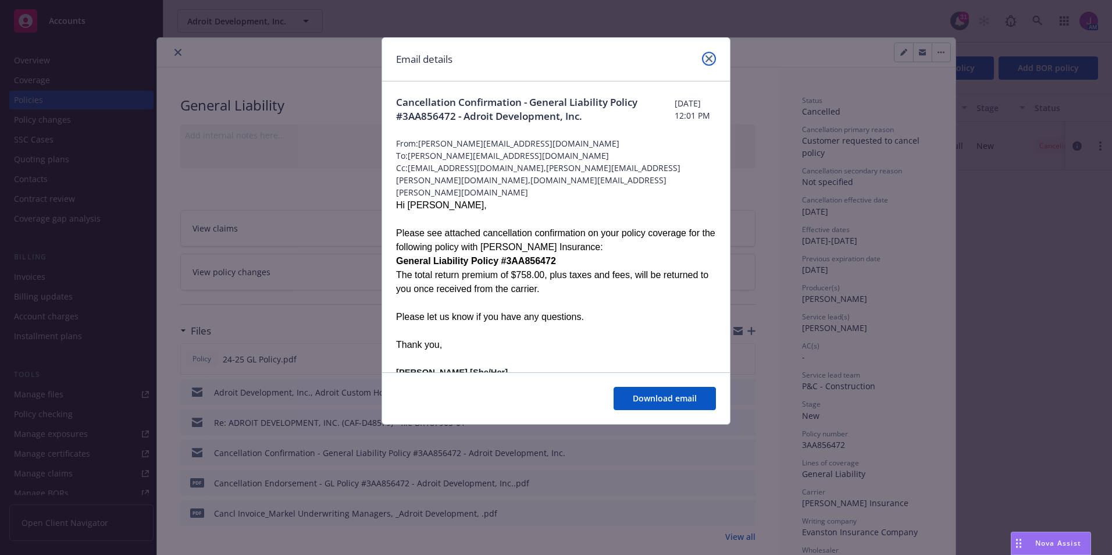
click at [706, 59] on icon "close" at bounding box center [709, 58] width 7 height 7
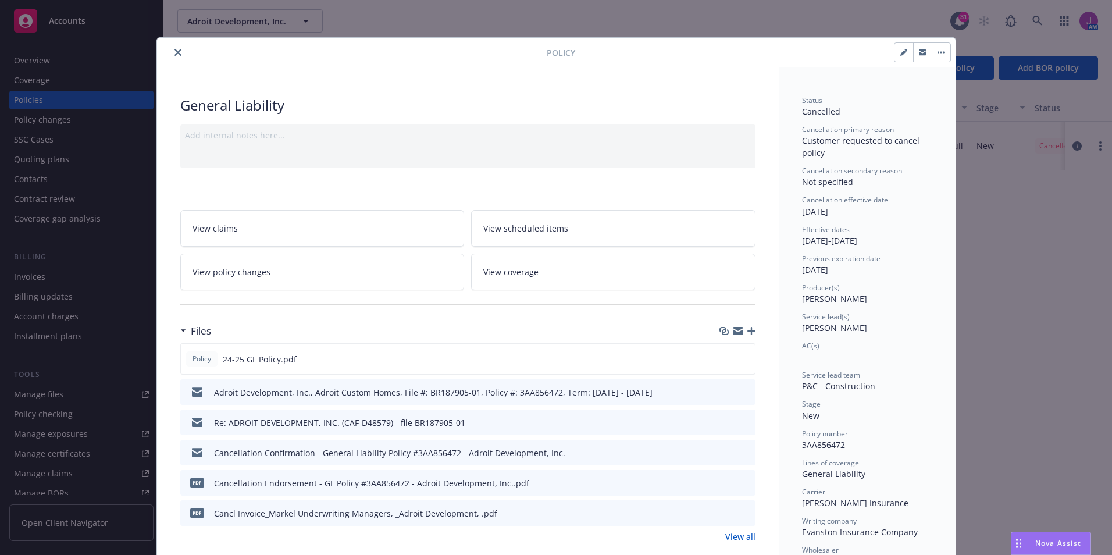
click at [174, 51] on icon "close" at bounding box center [177, 52] width 7 height 7
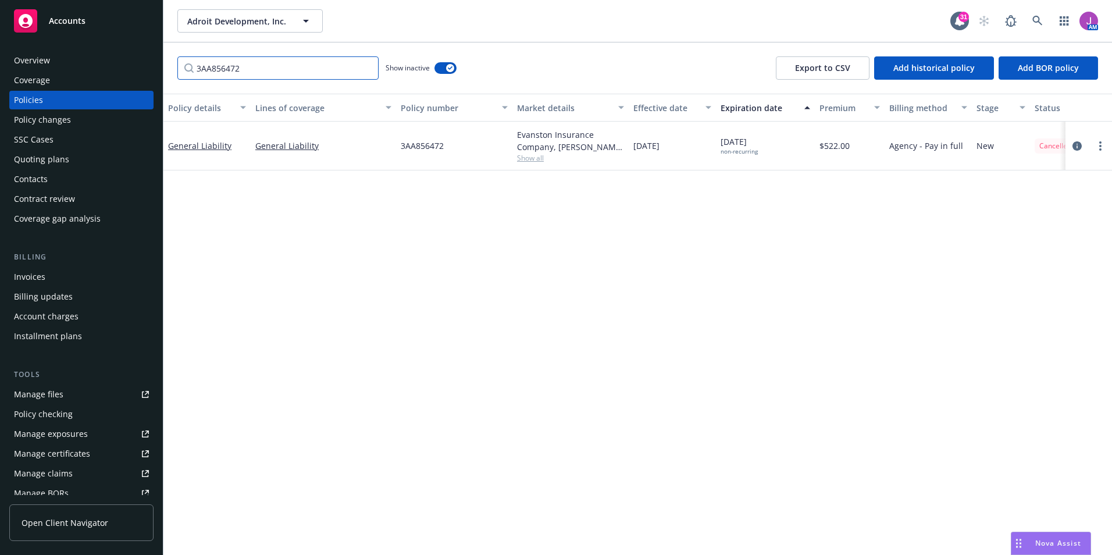
drag, startPoint x: 257, startPoint y: 65, endPoint x: 115, endPoint y: 47, distance: 143.1
click at [116, 65] on div "Accounts Overview Coverage Policies Policy changes SSC Cases Quoting plans Cont…" at bounding box center [556, 277] width 1112 height 555
paste input "0100344184-0"
type input "0100344184-0"
click at [184, 142] on link "Commercial Property - 25-26 PROP" at bounding box center [197, 146] width 58 height 35
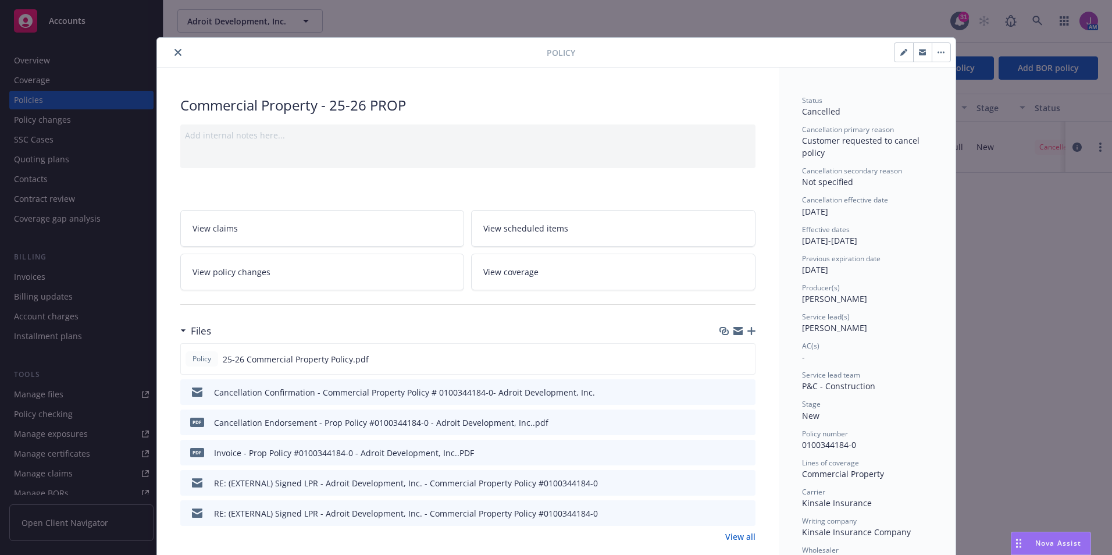
click at [742, 393] on icon "preview file" at bounding box center [744, 391] width 10 height 8
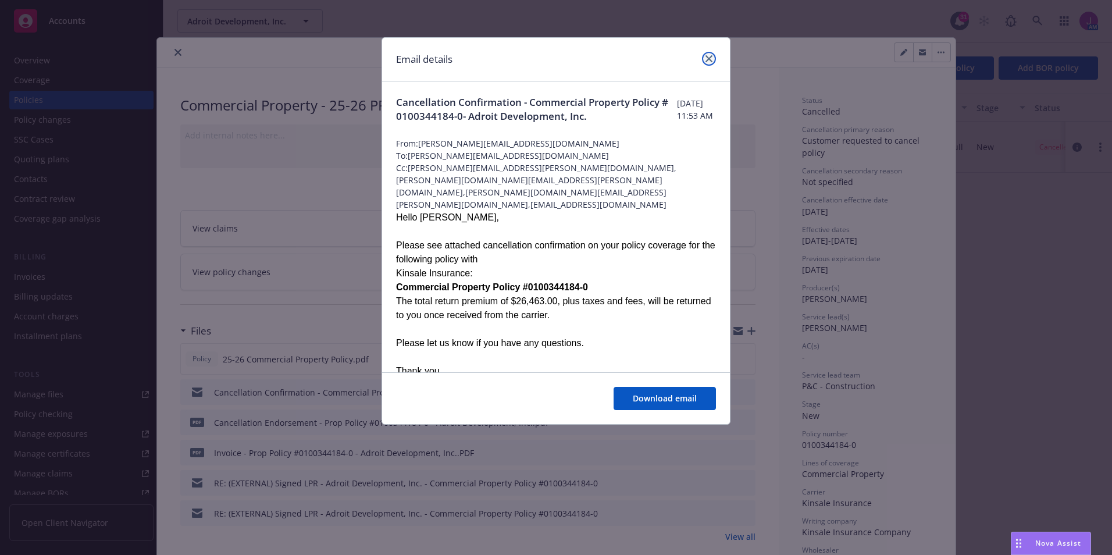
click at [709, 60] on icon "close" at bounding box center [709, 58] width 7 height 7
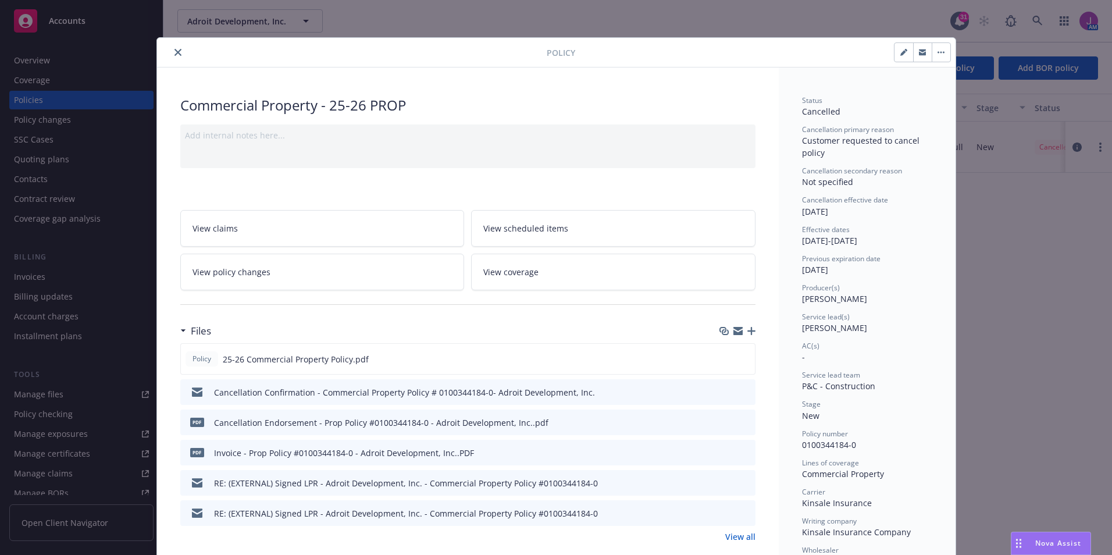
click at [174, 52] on icon "close" at bounding box center [177, 52] width 7 height 7
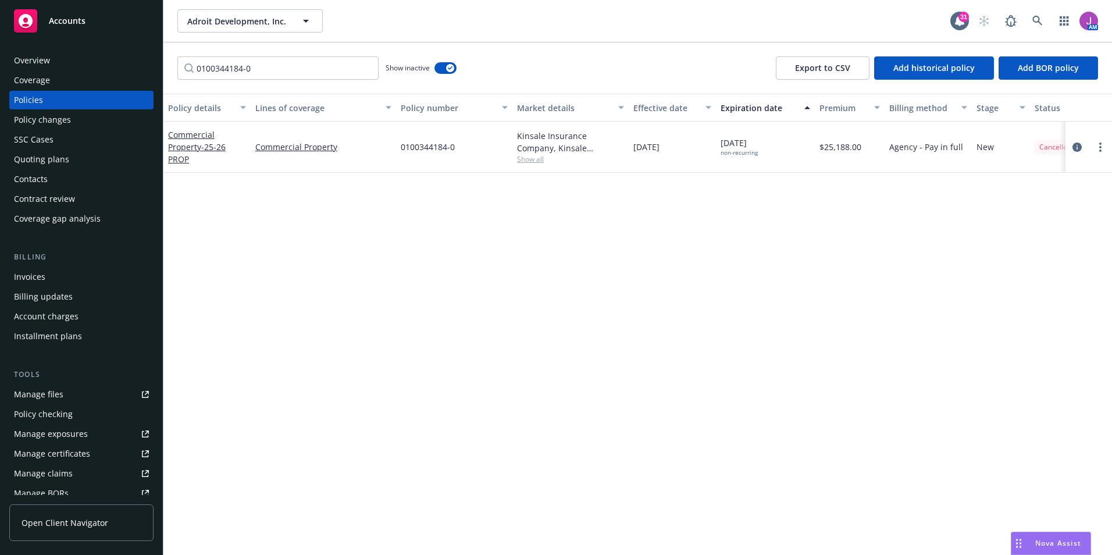
click at [35, 269] on div "Invoices" at bounding box center [29, 277] width 31 height 19
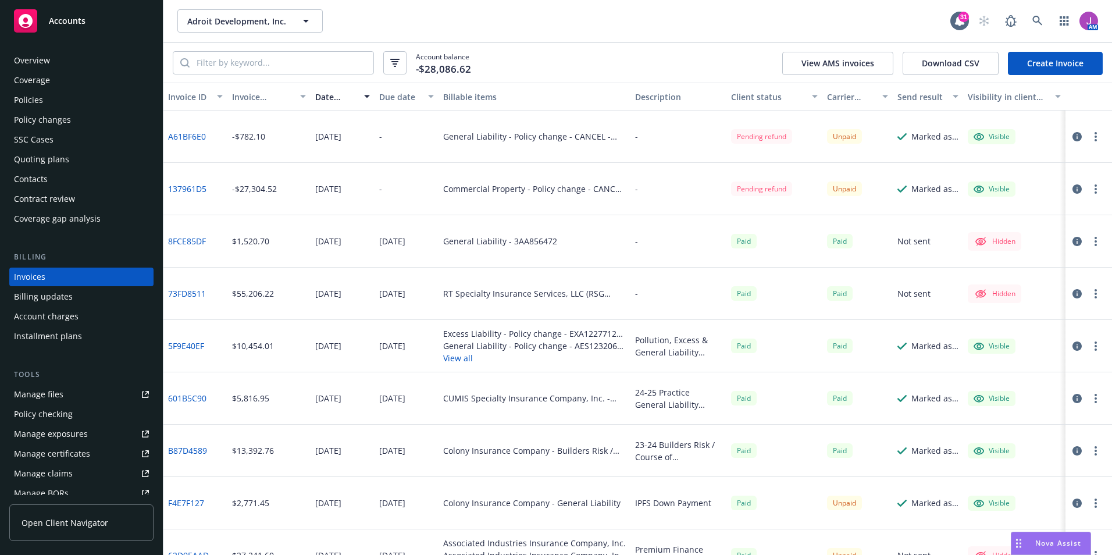
click at [1089, 191] on button "button" at bounding box center [1096, 189] width 14 height 14
click at [1073, 188] on icon "button" at bounding box center [1077, 188] width 9 height 9
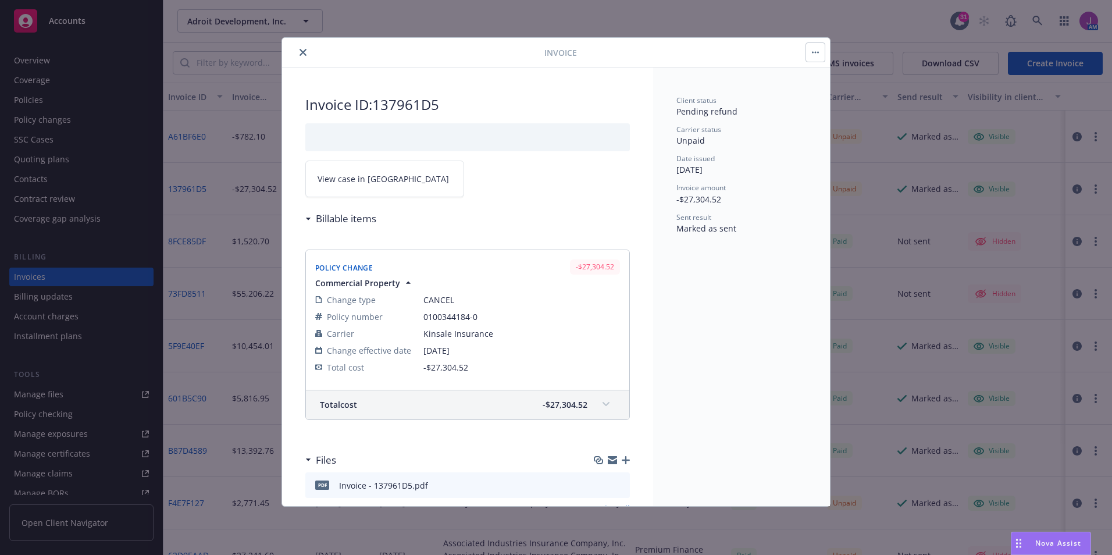
click at [370, 174] on span "View case in SSC" at bounding box center [383, 179] width 131 height 12
click at [304, 47] on button "close" at bounding box center [303, 52] width 14 height 14
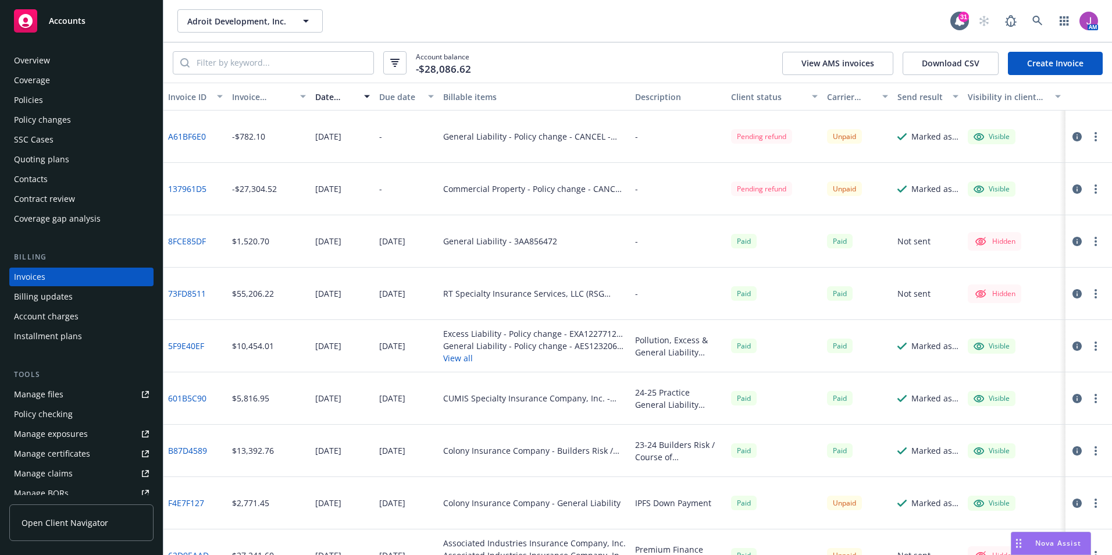
click at [1073, 136] on icon "button" at bounding box center [1077, 136] width 9 height 9
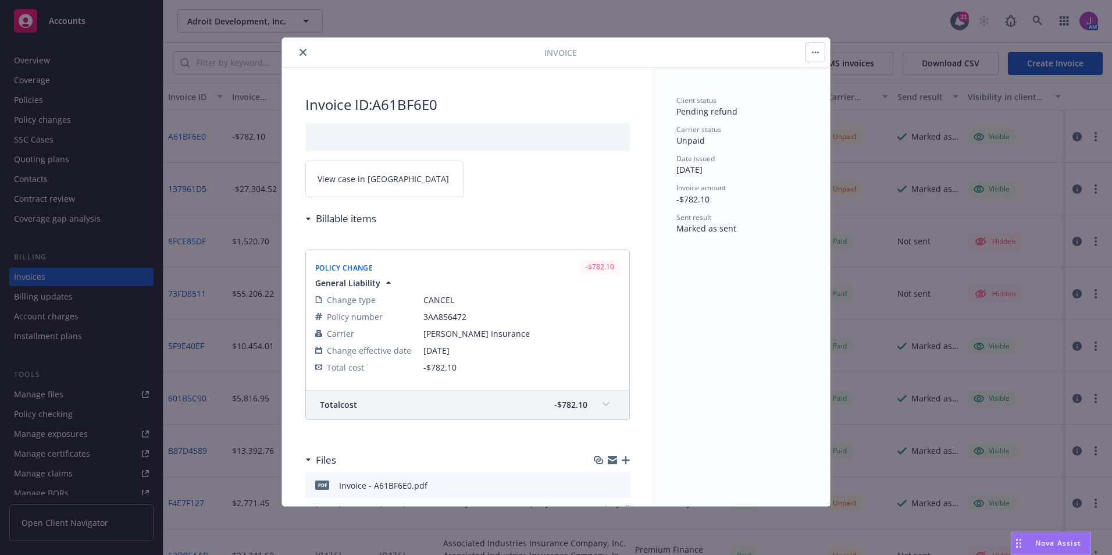
click at [360, 175] on span "View case in SSC" at bounding box center [383, 179] width 131 height 12
click at [307, 52] on button "close" at bounding box center [303, 52] width 14 height 14
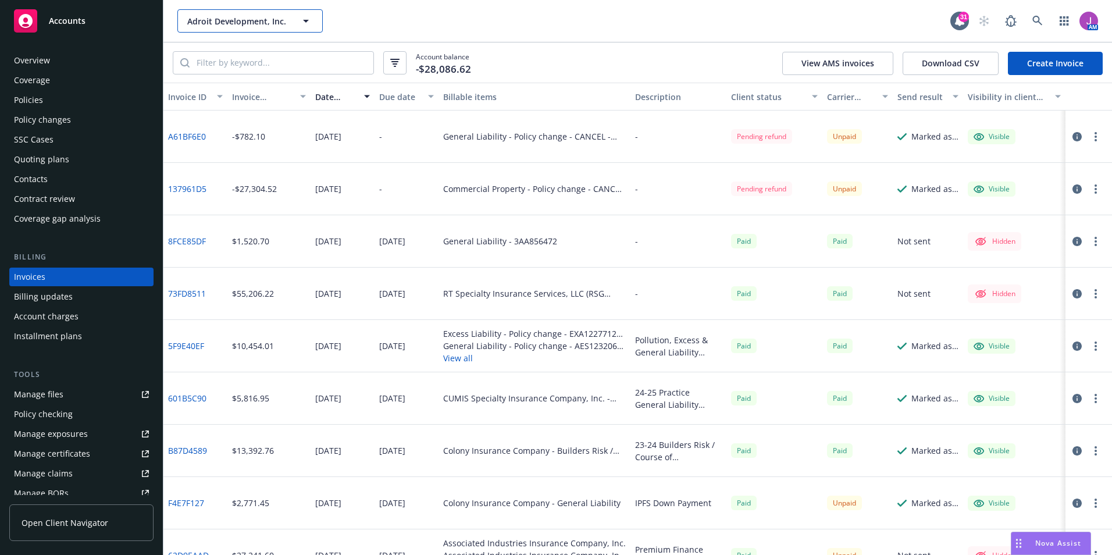
click at [245, 27] on span "Adroit Development, Inc." at bounding box center [237, 21] width 101 height 12
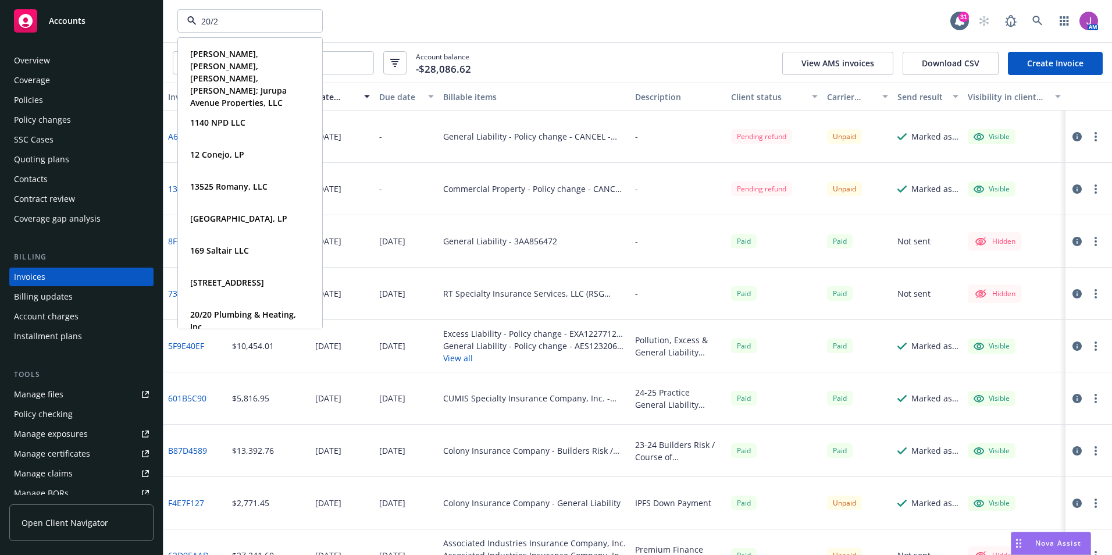
type input "20/20"
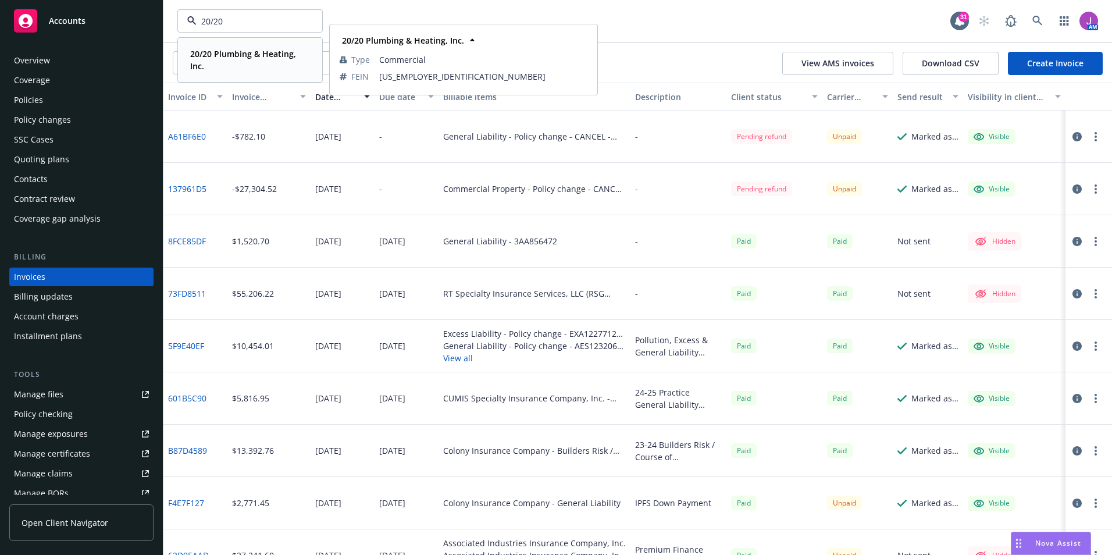
click at [221, 63] on span "20/20 Plumbing & Heating, Inc." at bounding box center [248, 60] width 117 height 24
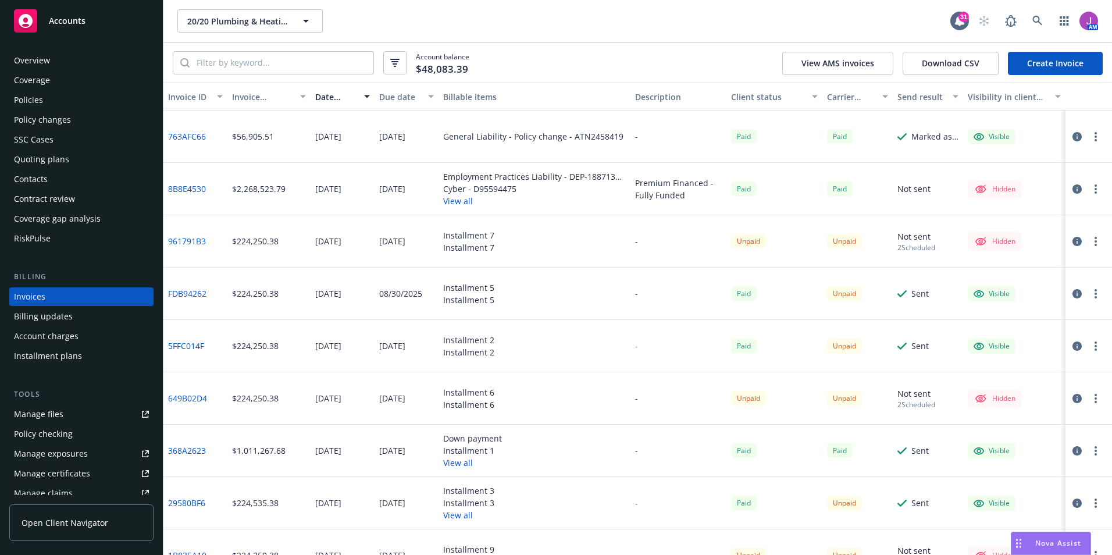
click at [44, 451] on div "Manage exposures" at bounding box center [51, 453] width 74 height 19
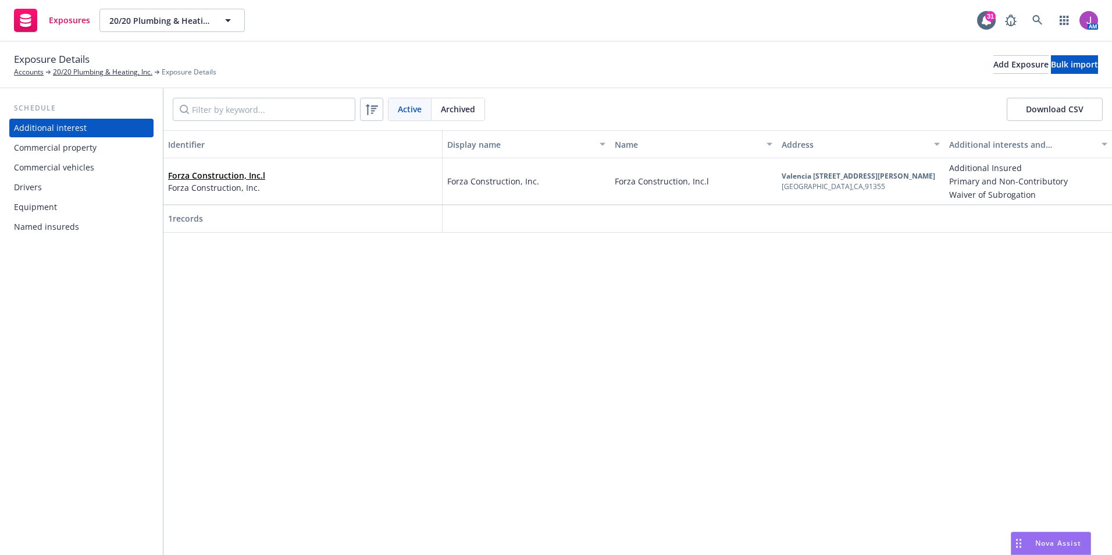
click at [56, 167] on div "Commercial vehicles" at bounding box center [54, 167] width 80 height 19
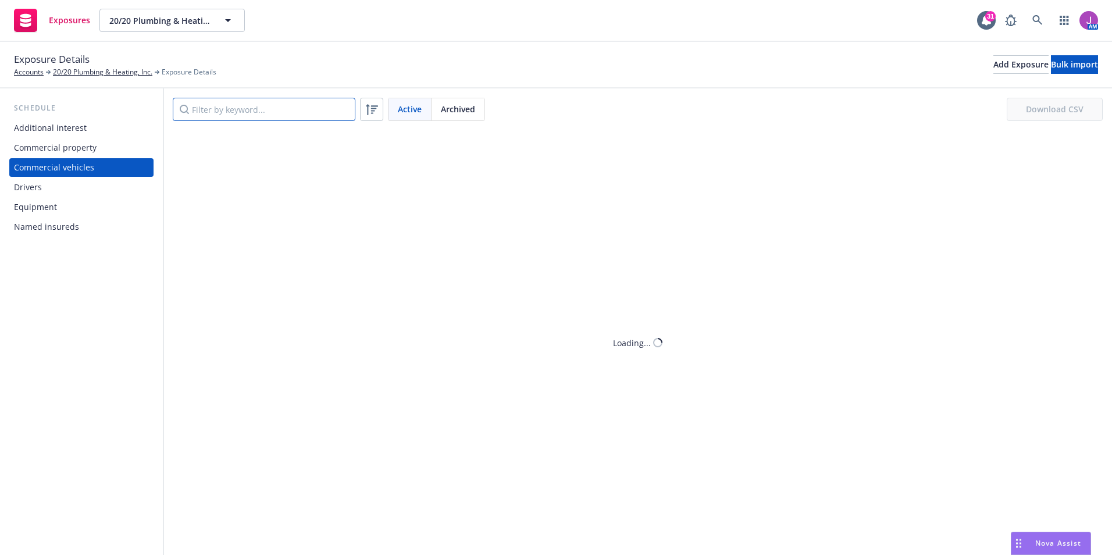
click at [241, 116] on input "Filter by keyword..." at bounding box center [264, 109] width 183 height 23
paste input "vehicle 552, VIN # [US_VEHICLE_IDENTIFICATION_NUMBER]"
drag, startPoint x: 255, startPoint y: 109, endPoint x: 38, endPoint y: 66, distance: 221.6
click at [47, 67] on div "Exposure Details Accounts 20/20 Plumbing & Heating, Inc. Exposure Details Add E…" at bounding box center [556, 298] width 1112 height 513
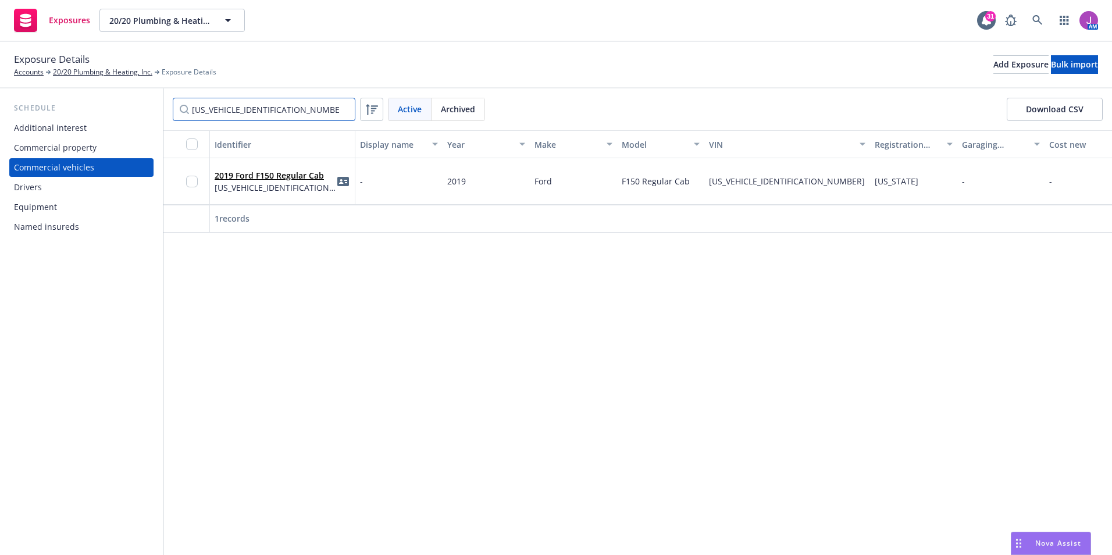
type input "[US_VEHICLE_IDENTIFICATION_NUMBER]"
drag, startPoint x: 444, startPoint y: 183, endPoint x: 690, endPoint y: 187, distance: 245.5
click at [690, 187] on div "2019 Ford F150 Regular Cab [US_VEHICLE_IDENTIFICATION_NUMBER] - 2019 Ford F150 …" at bounding box center [952, 181] width 1579 height 47
copy div "2019 Ford F150 Regular Cab"
click at [309, 188] on span "[US_VEHICLE_IDENTIFICATION_NUMBER]" at bounding box center [276, 187] width 122 height 12
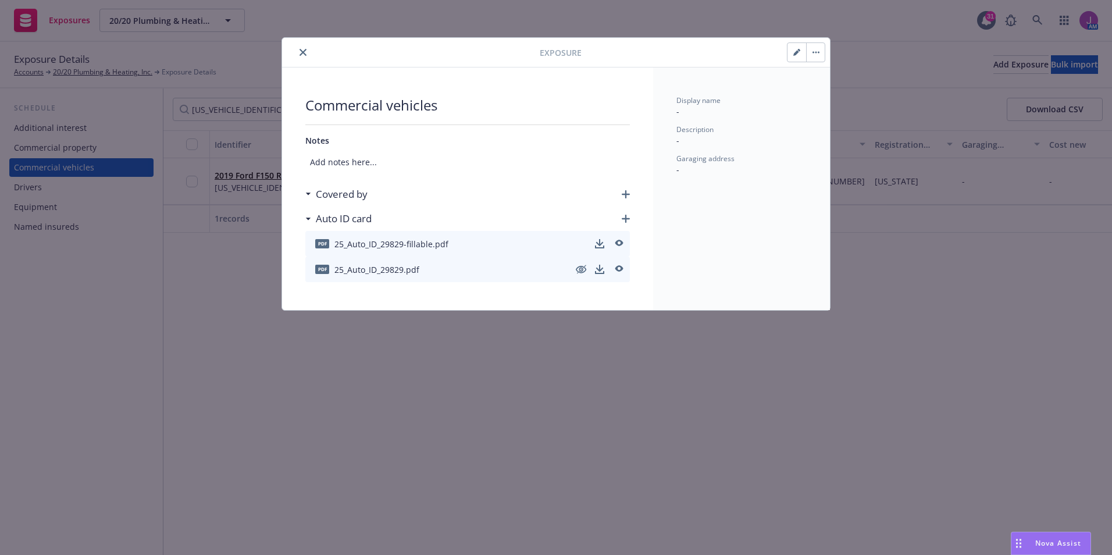
click at [793, 54] on button "button" at bounding box center [797, 52] width 19 height 19
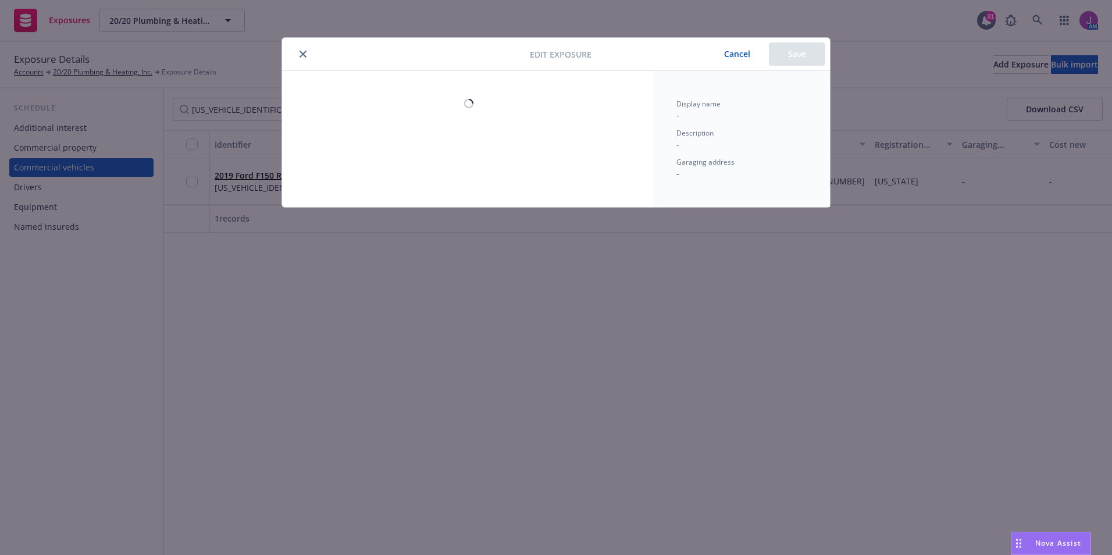
select select "CA"
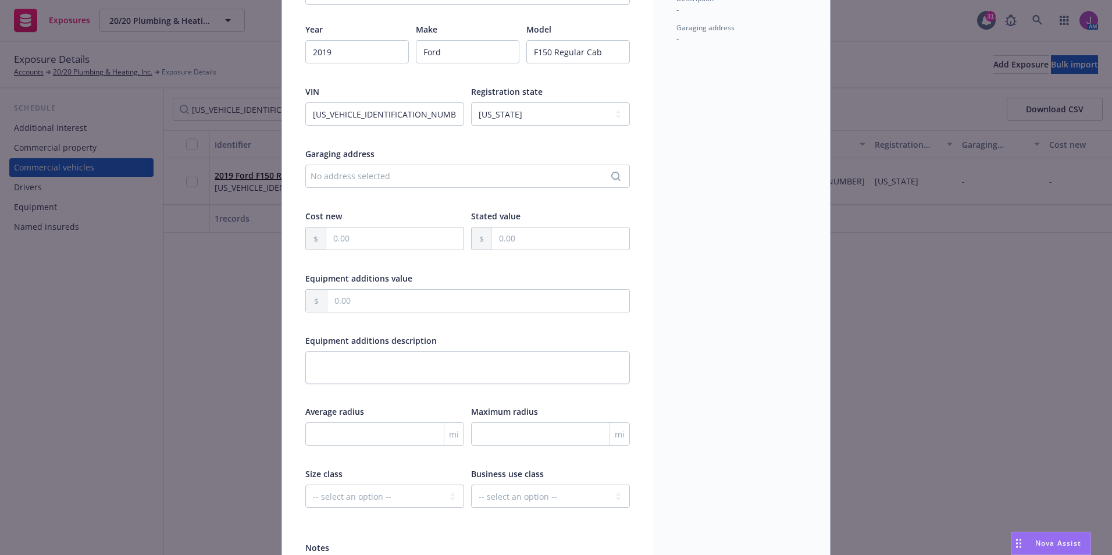
scroll to position [236, 0]
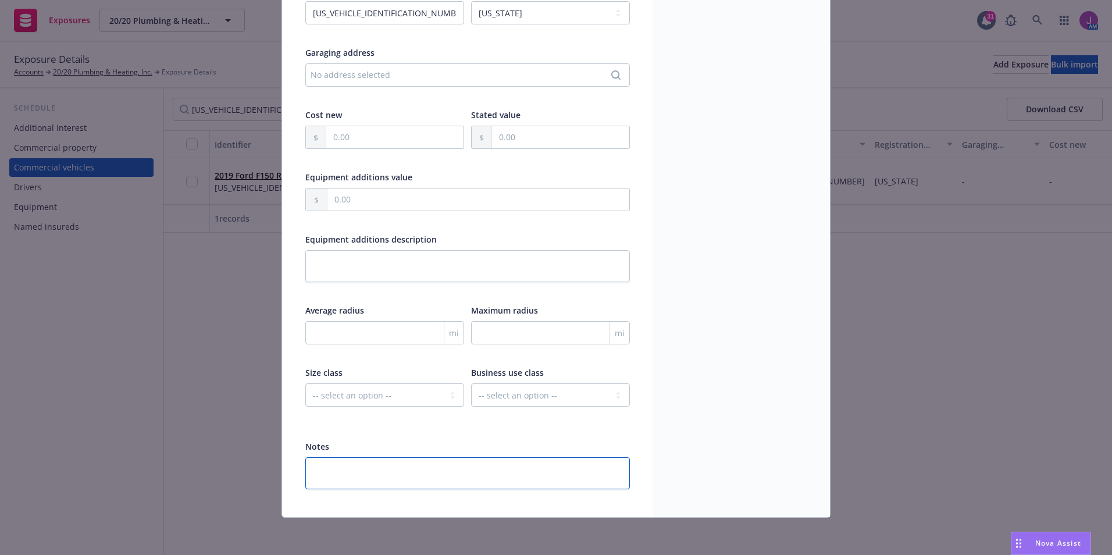
click at [418, 461] on textarea at bounding box center [467, 473] width 325 height 32
type textarea "x"
type textarea "i"
type textarea "x"
type textarea "in"
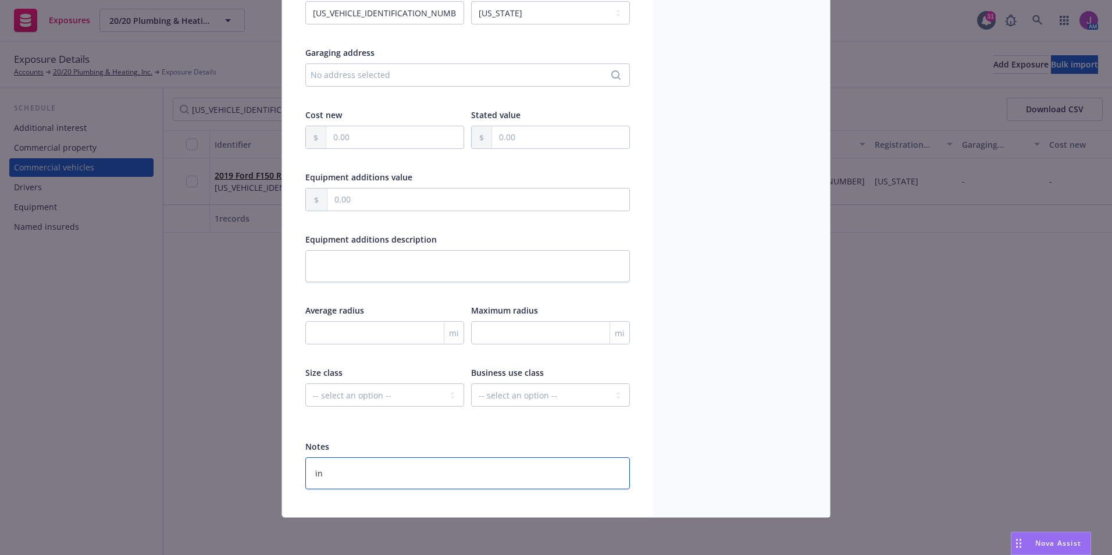
type textarea "x"
type textarea "ins"
type textarea "x"
type textarea "insd"
type textarea "x"
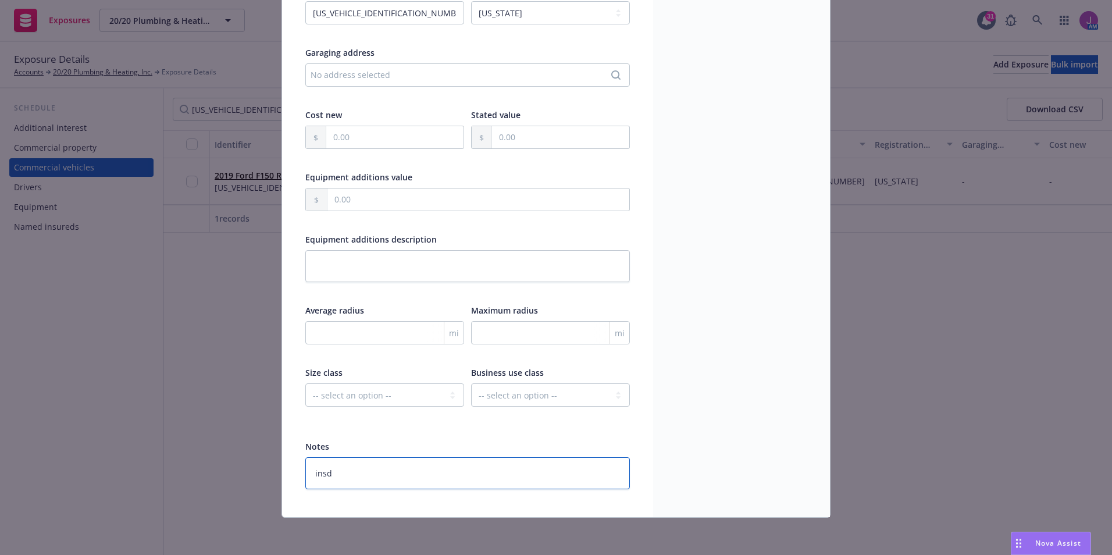
type textarea "insd r"
type textarea "x"
type textarea "insd re"
type textarea "x"
type textarea "insd req"
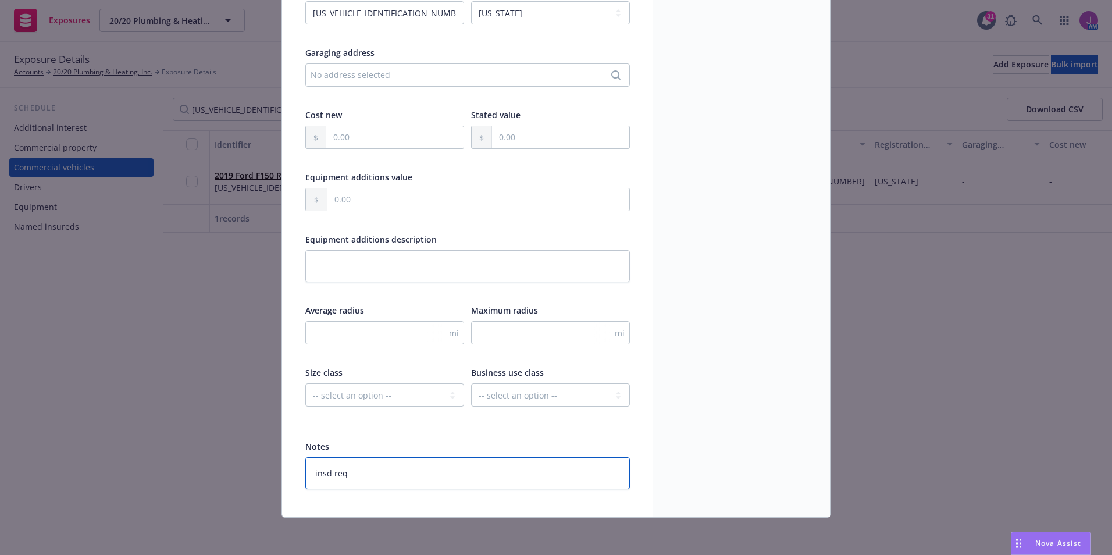
type textarea "x"
type textarea "insd req"
type textarea "x"
type textarea "insd req t"
type textarea "x"
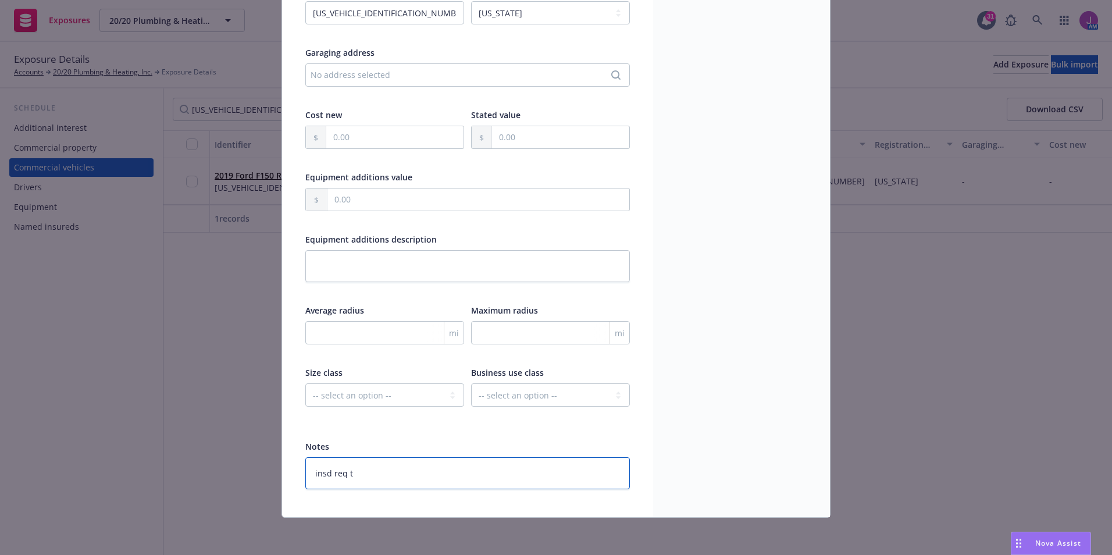
type textarea "insd req to"
type textarea "x"
type textarea "insd req to"
type textarea "x"
type textarea "insd req to r"
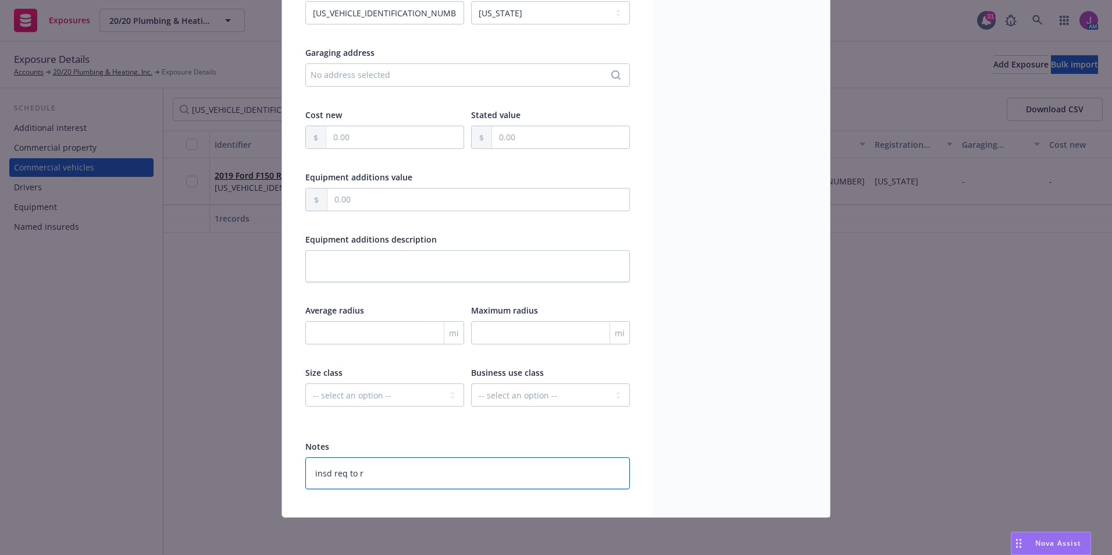
type textarea "x"
type textarea "insd req to re"
type textarea "x"
type textarea "insd req to rem"
type textarea "x"
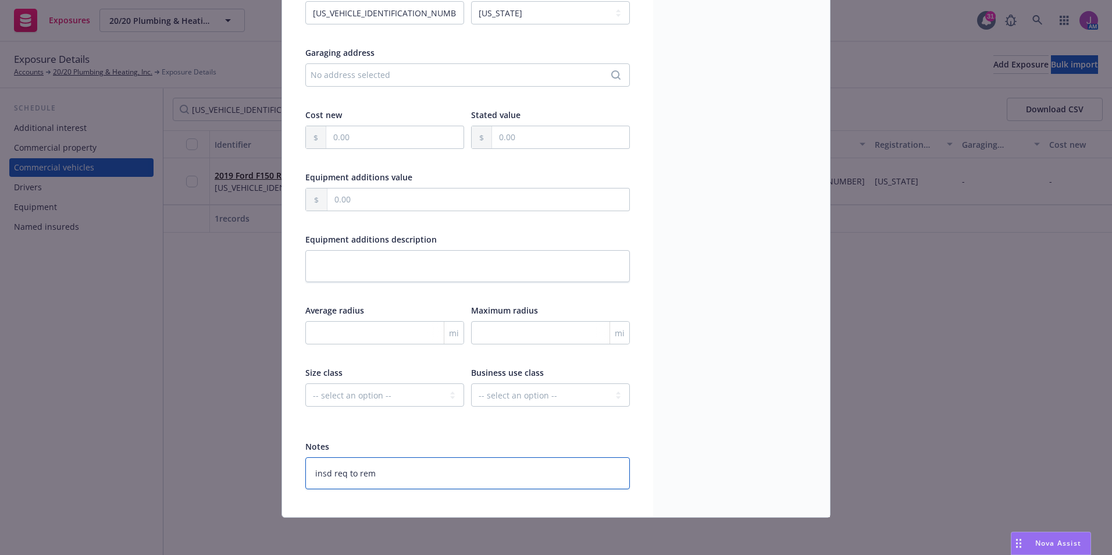
type textarea "insd req to remo"
type textarea "x"
type textarea "insd req to remov"
type textarea "x"
type textarea "insd req to remove"
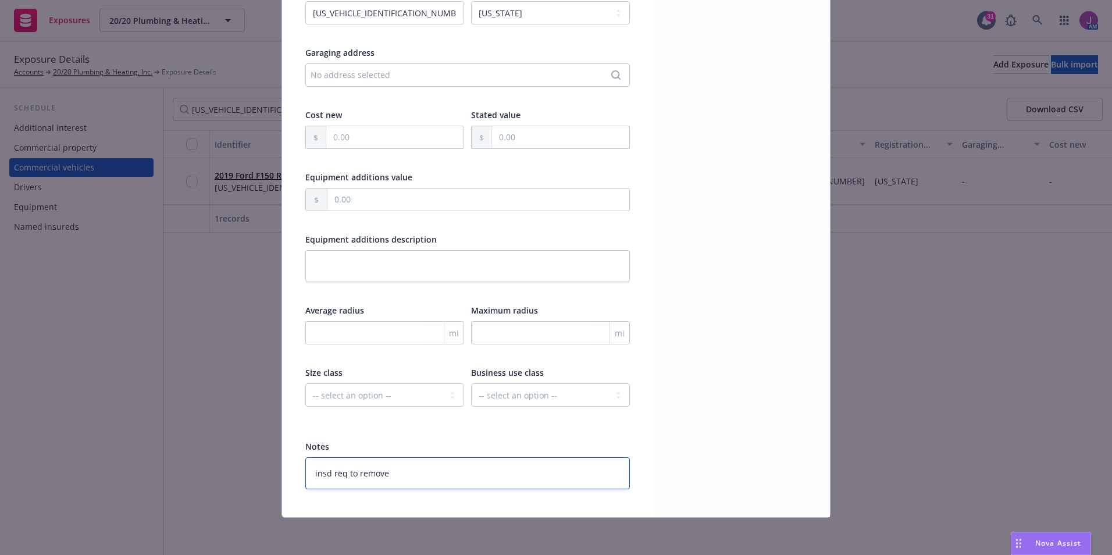
type textarea "x"
type textarea "insd req to remove"
type textarea "x"
type textarea "insd req to remove 8"
type textarea "x"
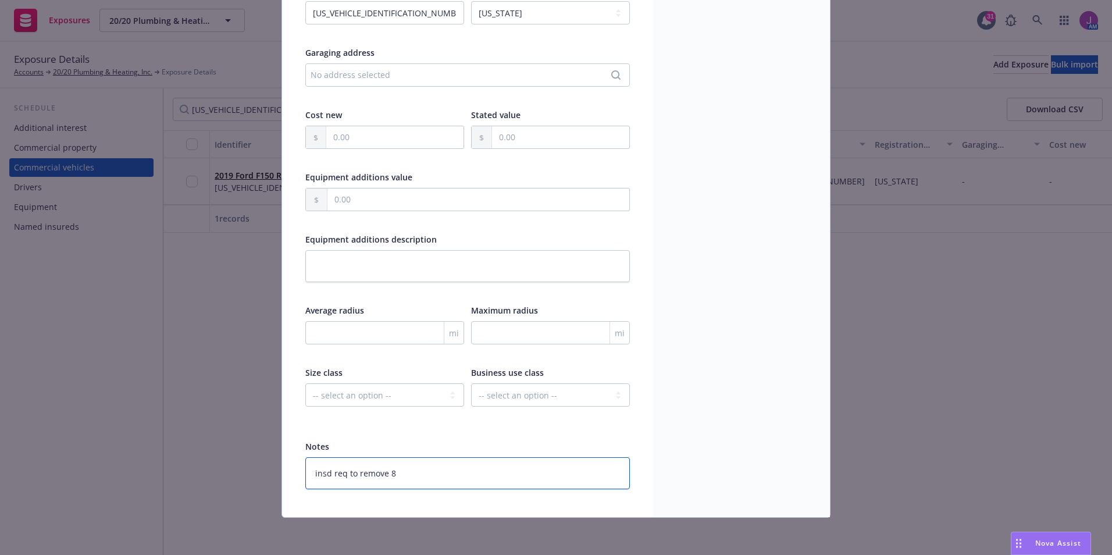
type textarea "insd req to remove 8/"
type textarea "x"
type textarea "insd req to remove 8/2"
type textarea "x"
type textarea "insd req to remove 8/28"
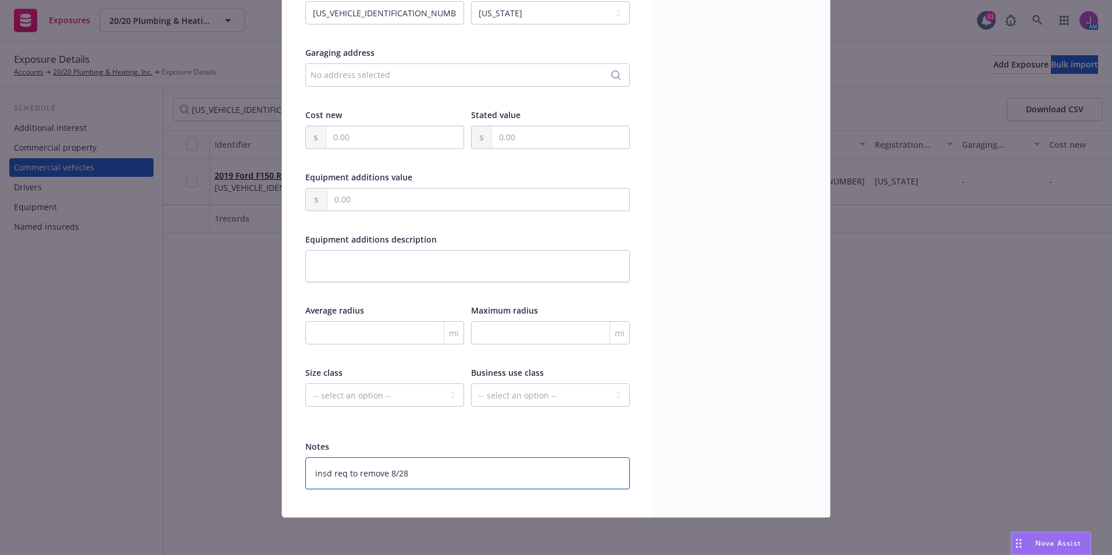
type textarea "x"
type textarea "nsd req to remove 8/28"
type textarea "x"
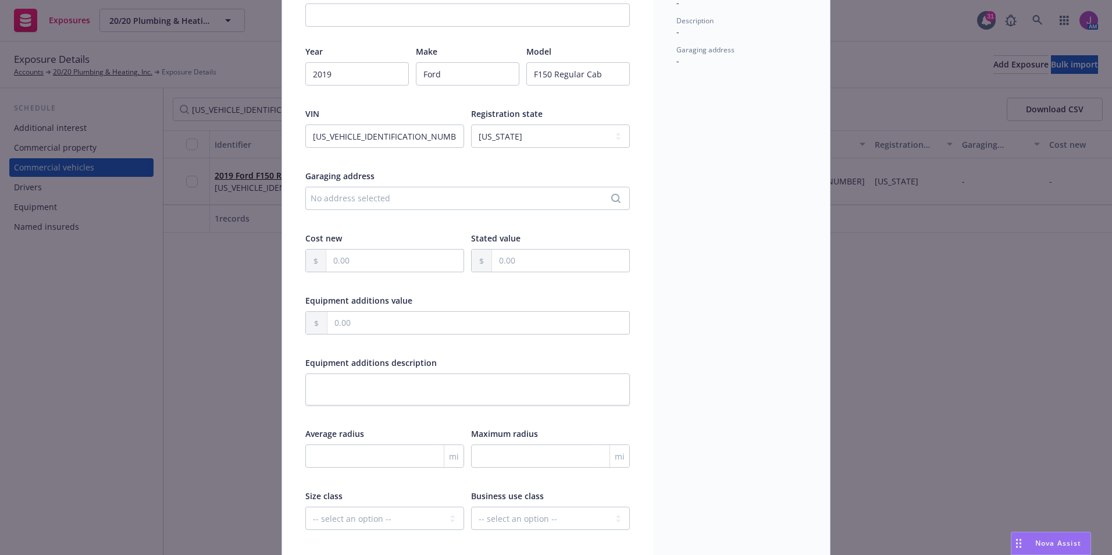
scroll to position [0, 0]
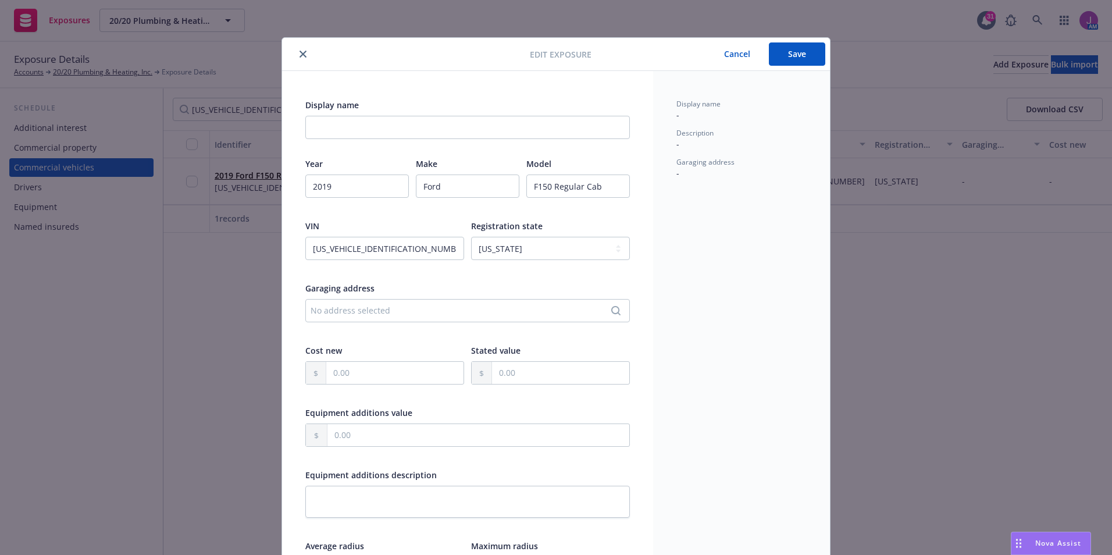
type textarea "Insd req to remove 8/28"
click at [782, 53] on button "Save" at bounding box center [797, 53] width 56 height 23
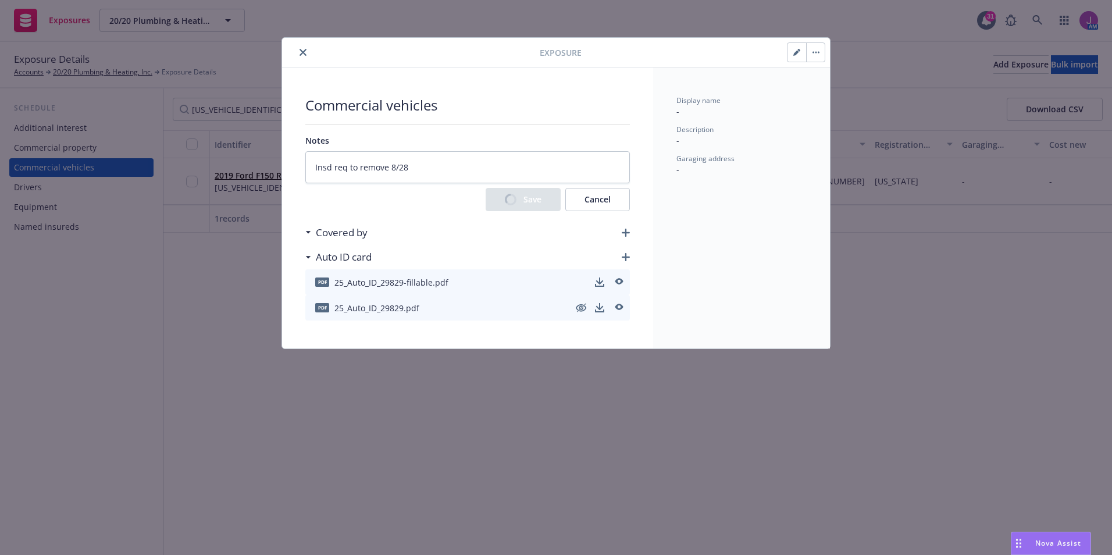
type textarea "x"
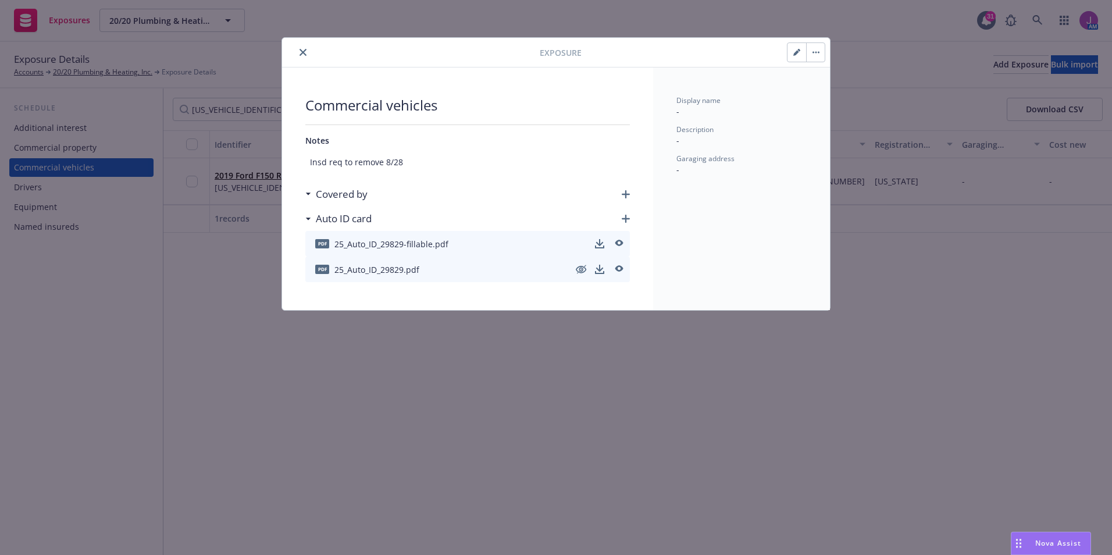
click at [815, 51] on icon "button" at bounding box center [816, 52] width 7 height 2
click at [829, 76] on link "Archive" at bounding box center [840, 84] width 66 height 23
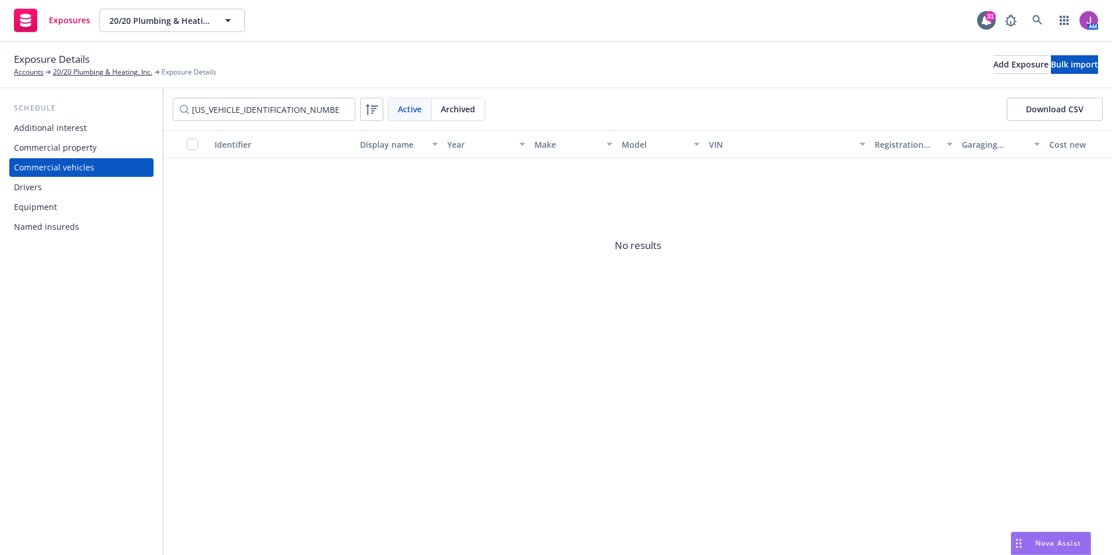
click at [303, 53] on div "Exposure Details Accounts 20/20 Plumbing & Heating, Inc. Exposure Details Add E…" at bounding box center [556, 65] width 1084 height 26
drag, startPoint x: 203, startPoint y: 93, endPoint x: 8, endPoint y: 70, distance: 196.7
click at [8, 70] on div "Exposure Details Accounts 20/20 Plumbing & Heating, Inc. Exposure Details Add E…" at bounding box center [556, 298] width 1112 height 513
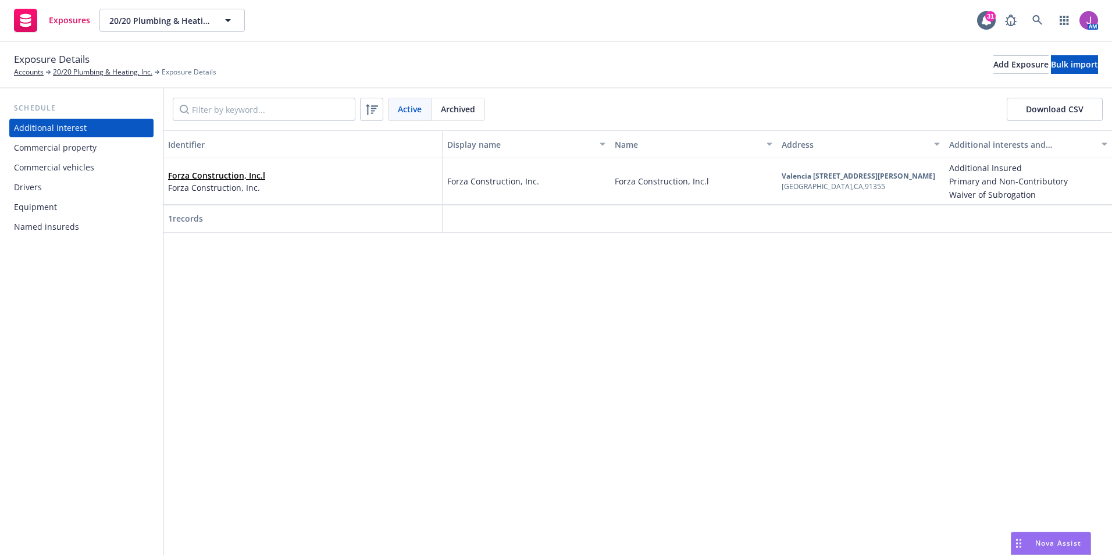
click at [51, 167] on div "Commercial vehicles" at bounding box center [54, 167] width 80 height 19
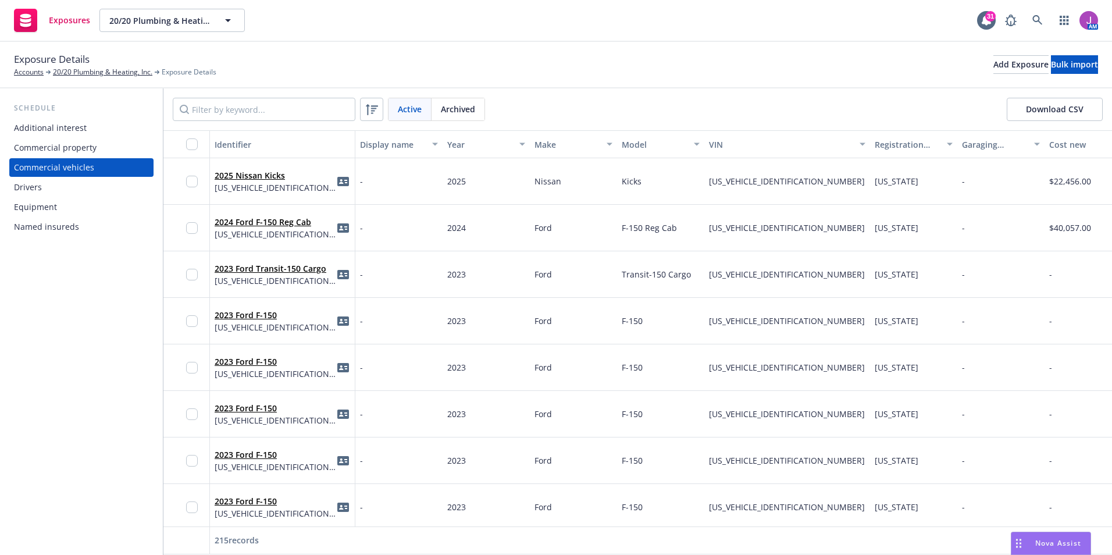
click at [35, 197] on div "Additional interest Commercial property Commercial vehicles Drivers Equipment N…" at bounding box center [81, 177] width 144 height 117
click at [31, 191] on div "Drivers" at bounding box center [28, 187] width 28 height 19
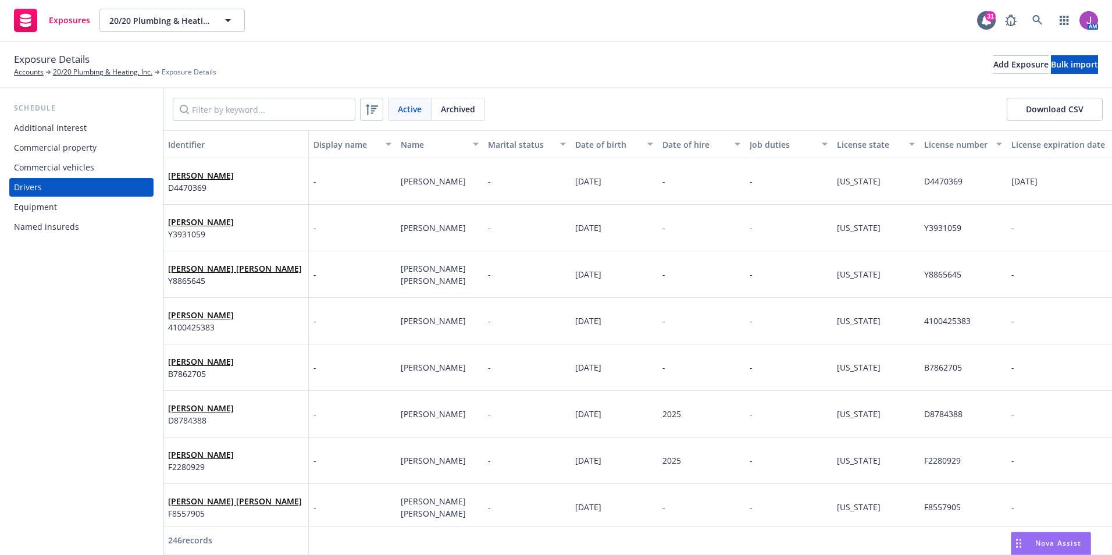
click at [1059, 112] on button "Download CSV" at bounding box center [1055, 109] width 96 height 23
click at [287, 108] on input "Filter by keyword..." at bounding box center [264, 109] width 183 height 23
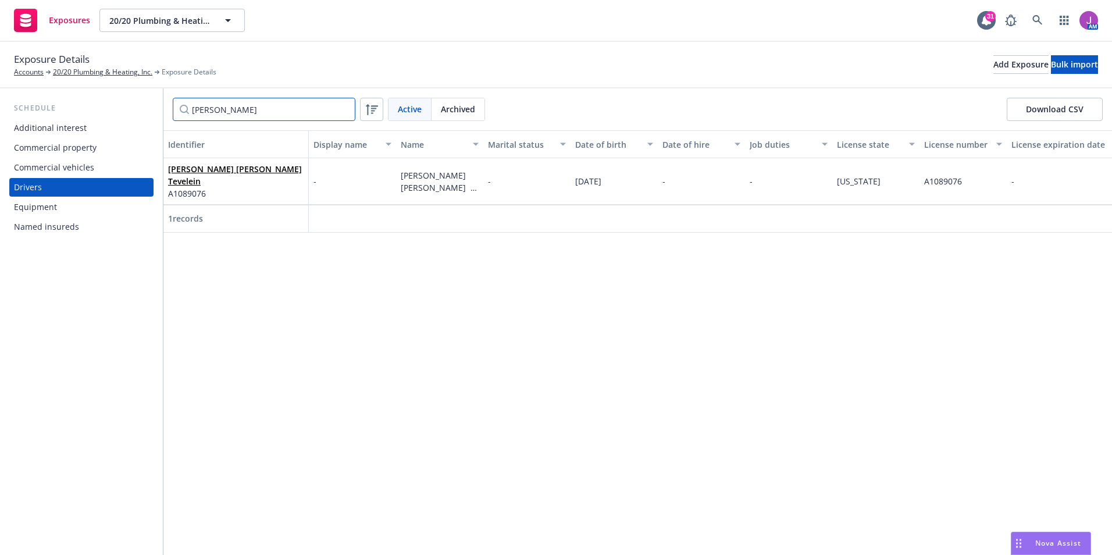
type input "[PERSON_NAME]"
drag, startPoint x: 400, startPoint y: 188, endPoint x: 437, endPoint y: 194, distance: 37.7
click at [437, 194] on div "[PERSON_NAME] [PERSON_NAME] Tevelein" at bounding box center [439, 181] width 87 height 47
copy span "Tevelein"
